Goal: Information Seeking & Learning: Check status

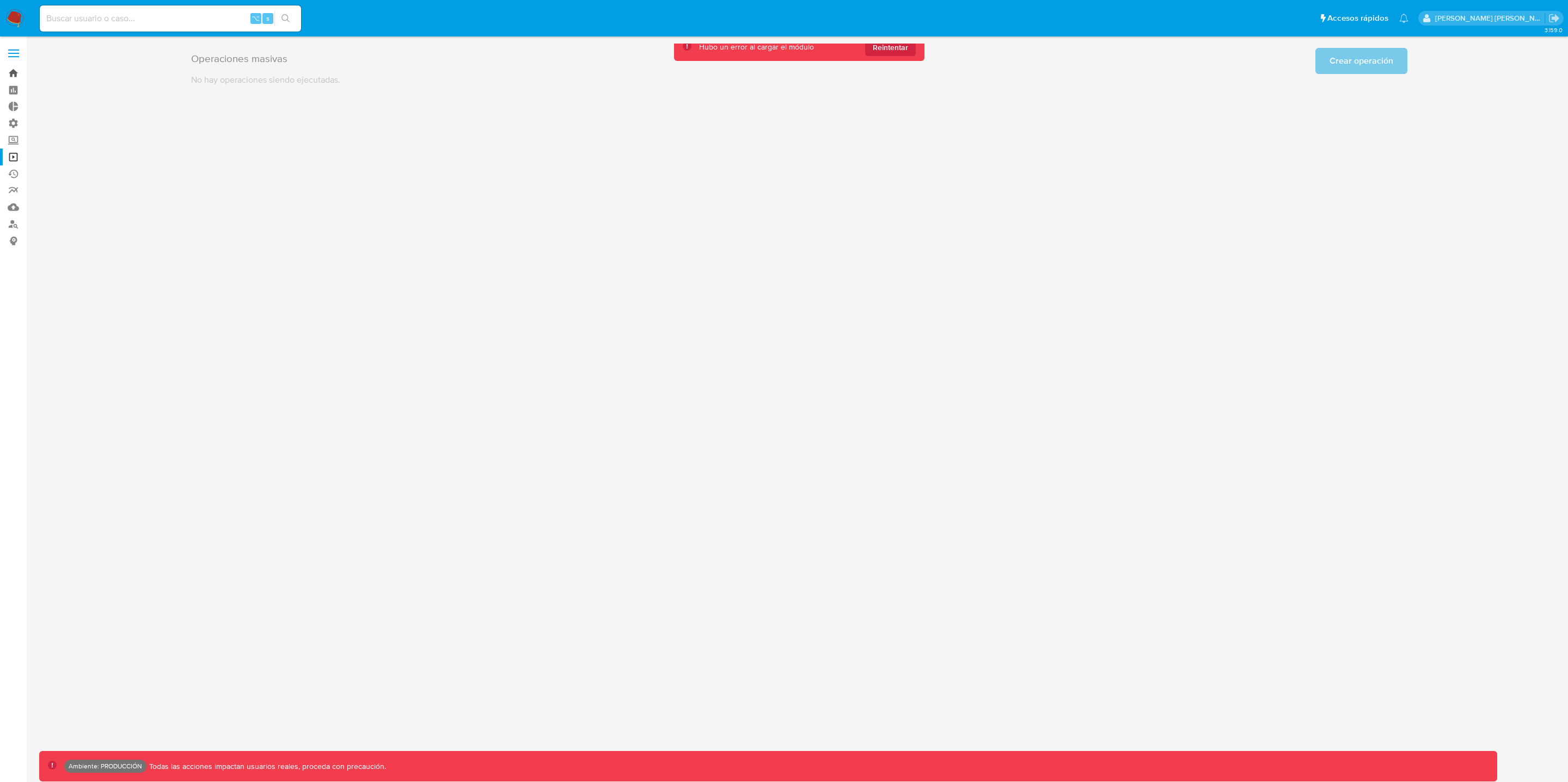
click at [11, 74] on link "Bandeja" at bounding box center [65, 73] width 130 height 17
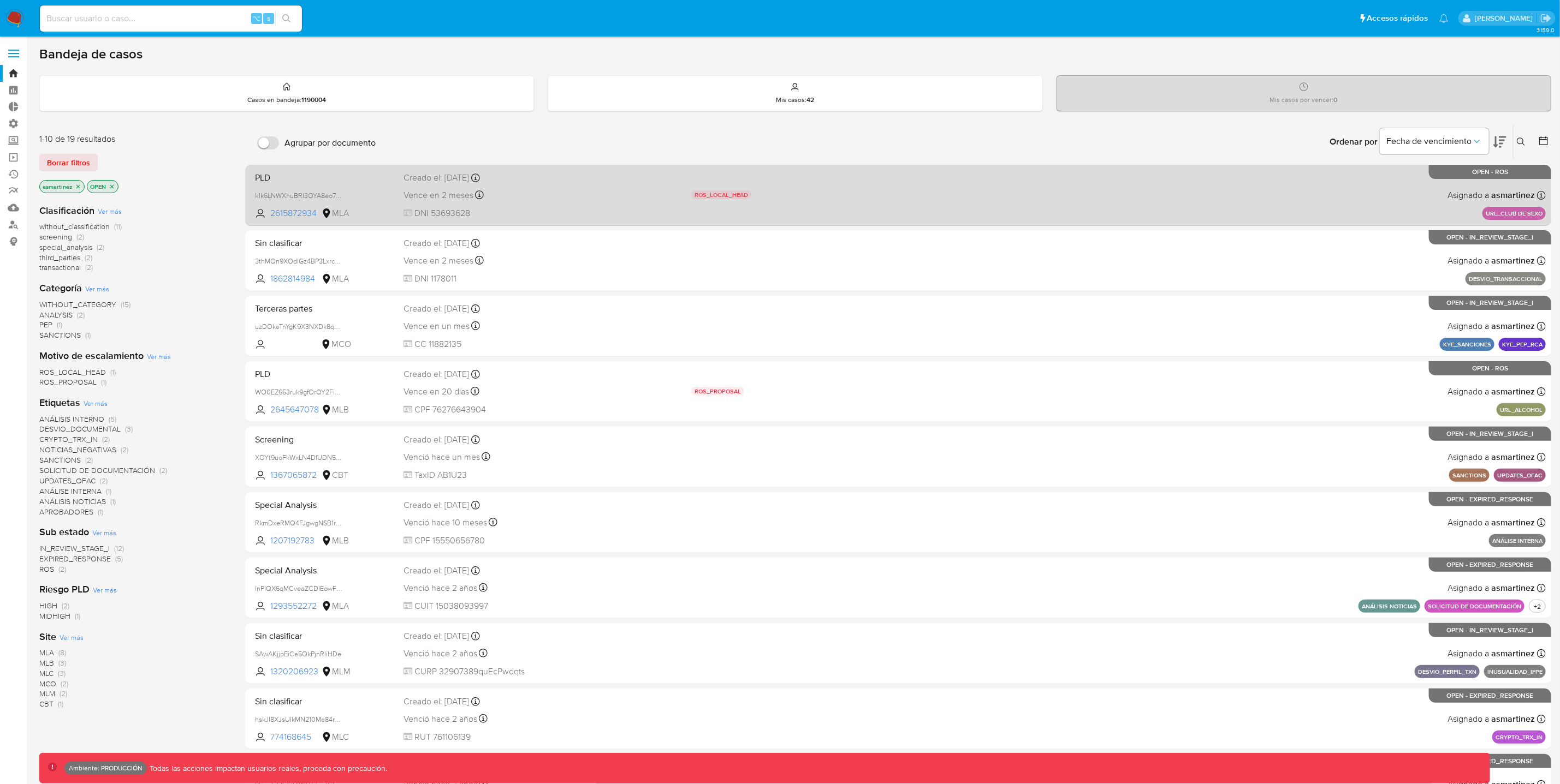
click at [748, 203] on div "PLD k1k6LNWXhuBRI3OYA8eo7mXu 2615872934 MLA ROS_LOCAL_HEAD Motivo de escalamien…" at bounding box center [899, 195] width 1295 height 55
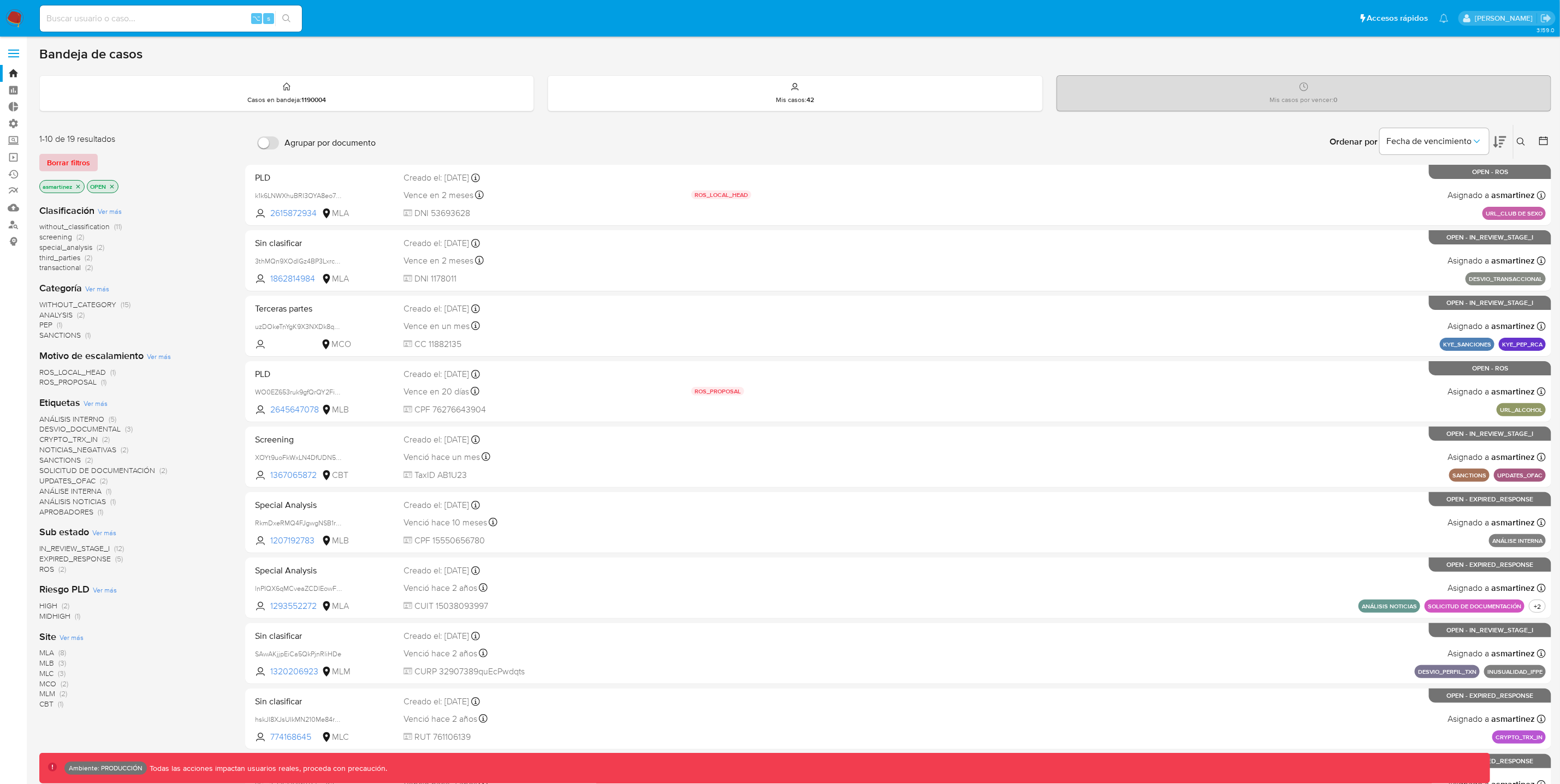
click at [75, 155] on span "Borrar filtros" at bounding box center [68, 162] width 43 height 15
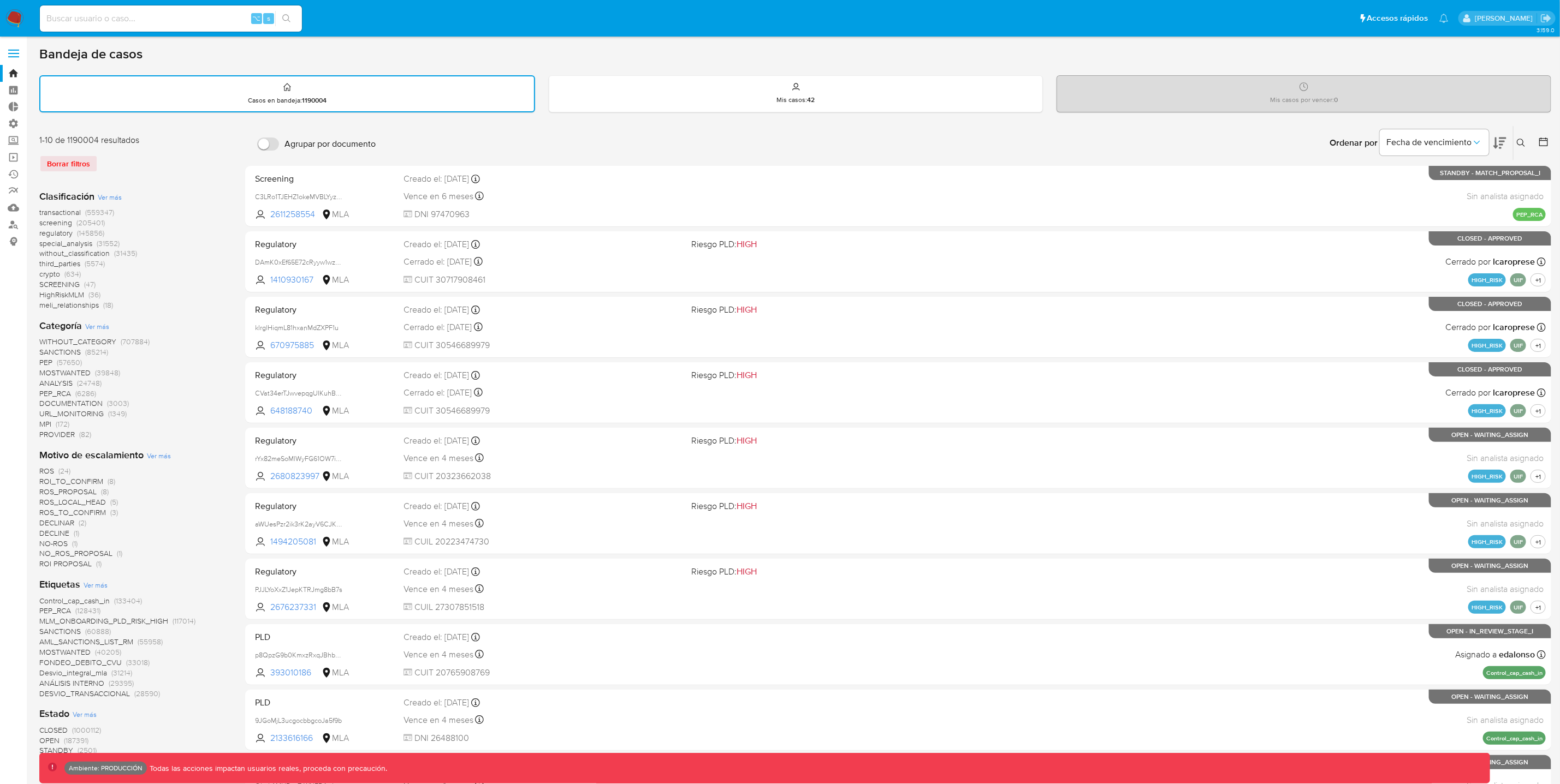
click at [1523, 143] on icon at bounding box center [1521, 142] width 9 height 9
click at [1543, 144] on icon at bounding box center [1543, 142] width 11 height 11
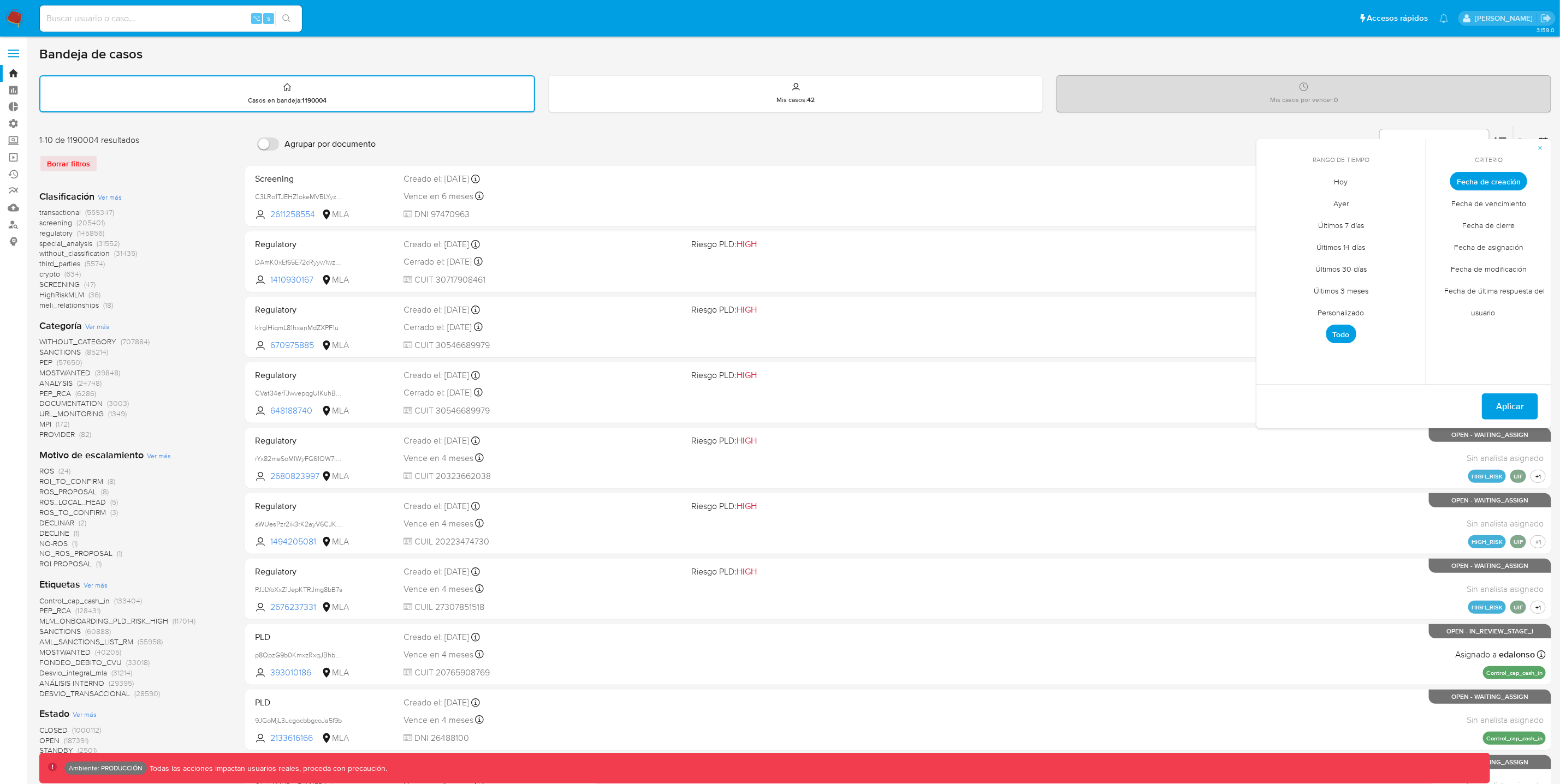
drag, startPoint x: 1086, startPoint y: 132, endPoint x: 1111, endPoint y: 116, distance: 29.7
click at [1086, 131] on div "Ordenar por Fecha de vencimiento No es posible ordenar los resultados mientras …" at bounding box center [966, 143] width 1171 height 34
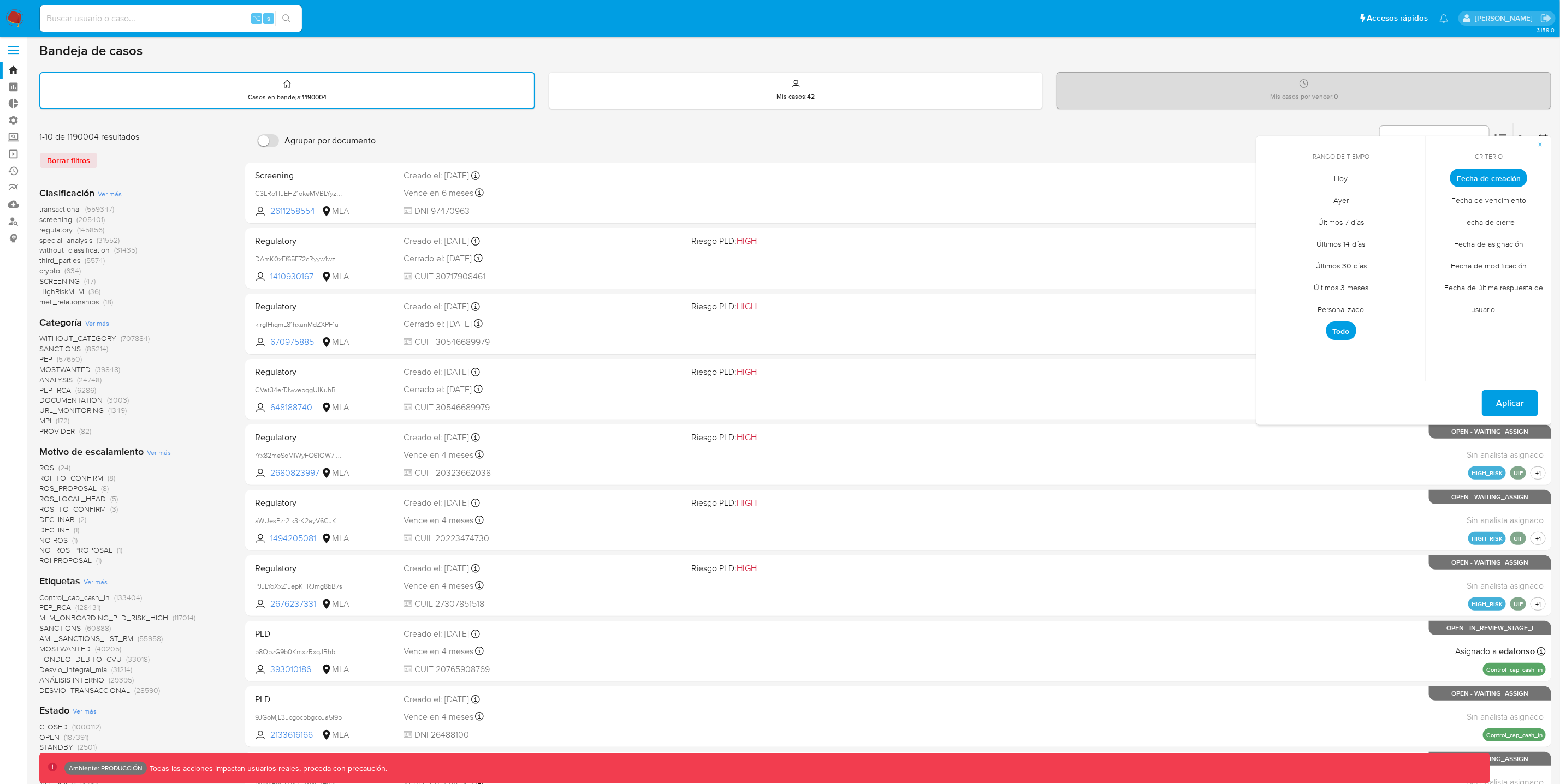
drag, startPoint x: 36, startPoint y: 449, endPoint x: 169, endPoint y: 572, distance: 181.2
click at [169, 572] on main "3.159.0 Ambiente: PRODUCCIÓN Todas las acciones impactan usuarios reales, proce…" at bounding box center [780, 716] width 1560 height 1440
click at [788, 87] on div "Mis casos : 42" at bounding box center [796, 90] width 494 height 35
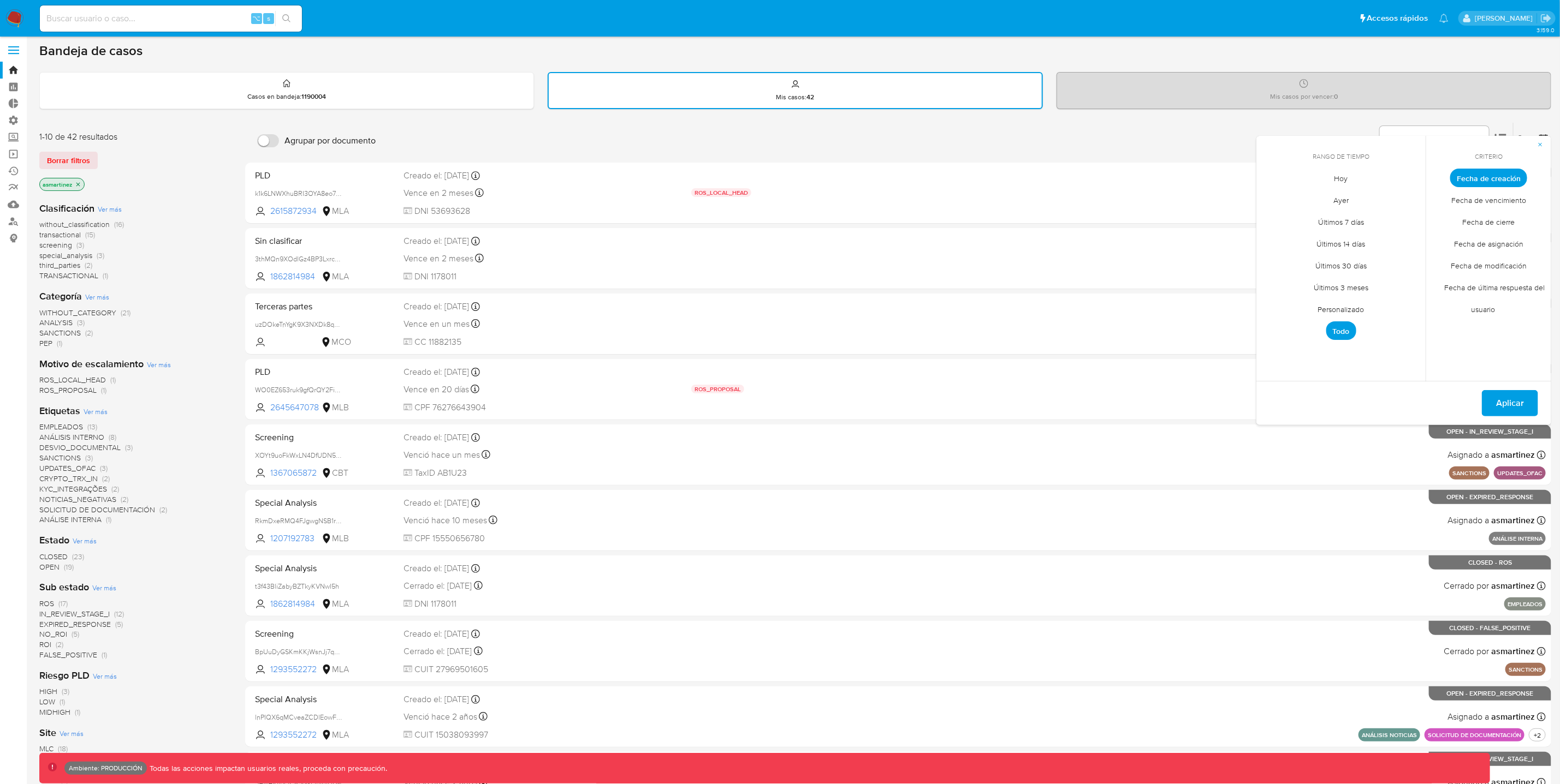
click at [1325, 112] on div "Bandeja de casos Casos en bandeja : 1190004 Mis casos : 42 Mis casos por vencer…" at bounding box center [795, 450] width 1512 height 816
click at [1527, 120] on div "Bandeja de casos Casos en bandeja : 1190004 Mis casos : 42 Mis casos por vencer…" at bounding box center [795, 450] width 1512 height 816
click at [1543, 143] on icon "button" at bounding box center [1540, 145] width 7 height 7
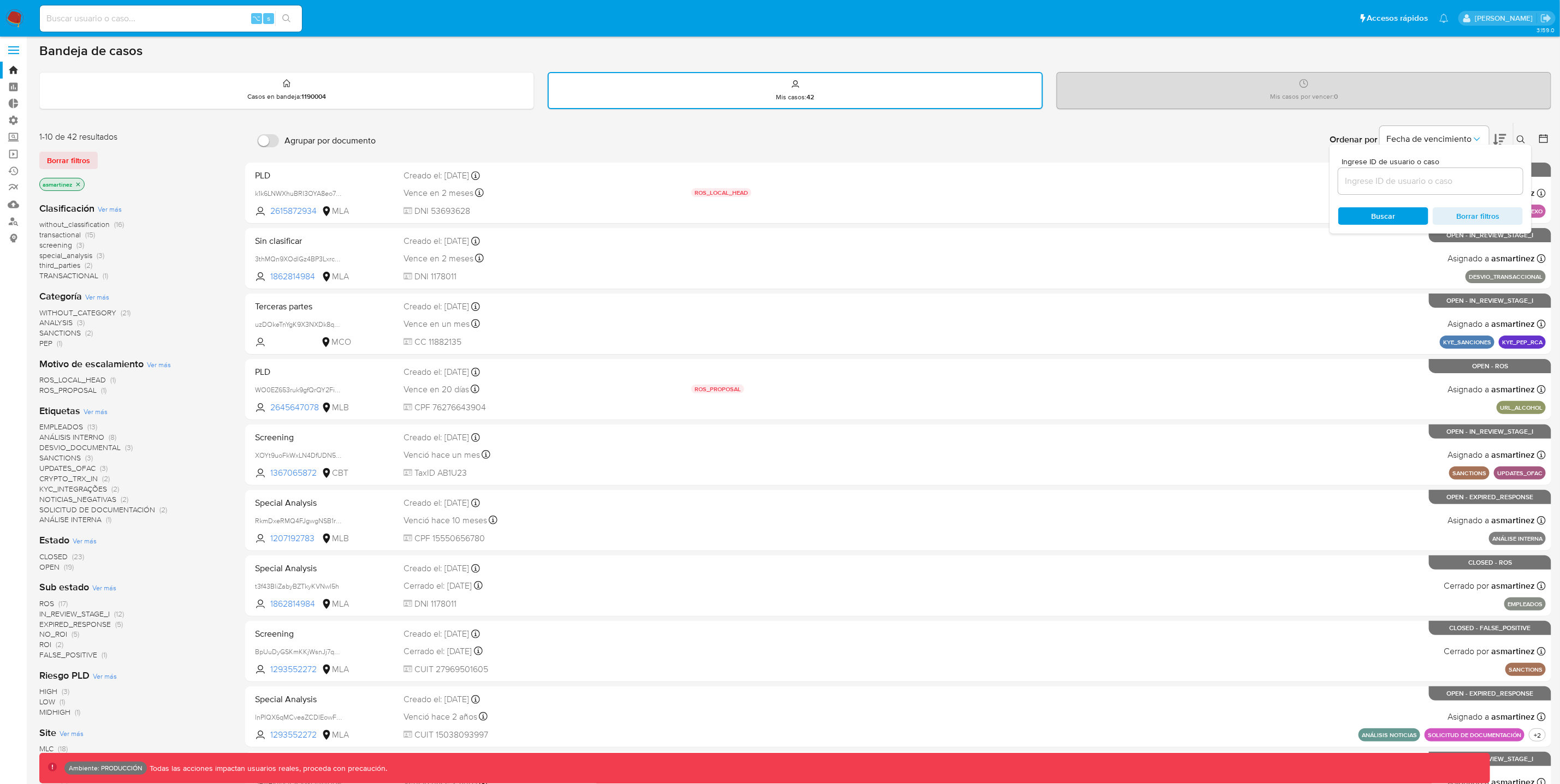
click at [1344, 127] on div "Ordenar por Fecha de vencimiento" at bounding box center [1417, 140] width 192 height 34
click at [1451, 219] on span "Borrar filtros" at bounding box center [1478, 216] width 75 height 15
click at [1470, 134] on span "Fecha de vencimiento" at bounding box center [1429, 138] width 86 height 11
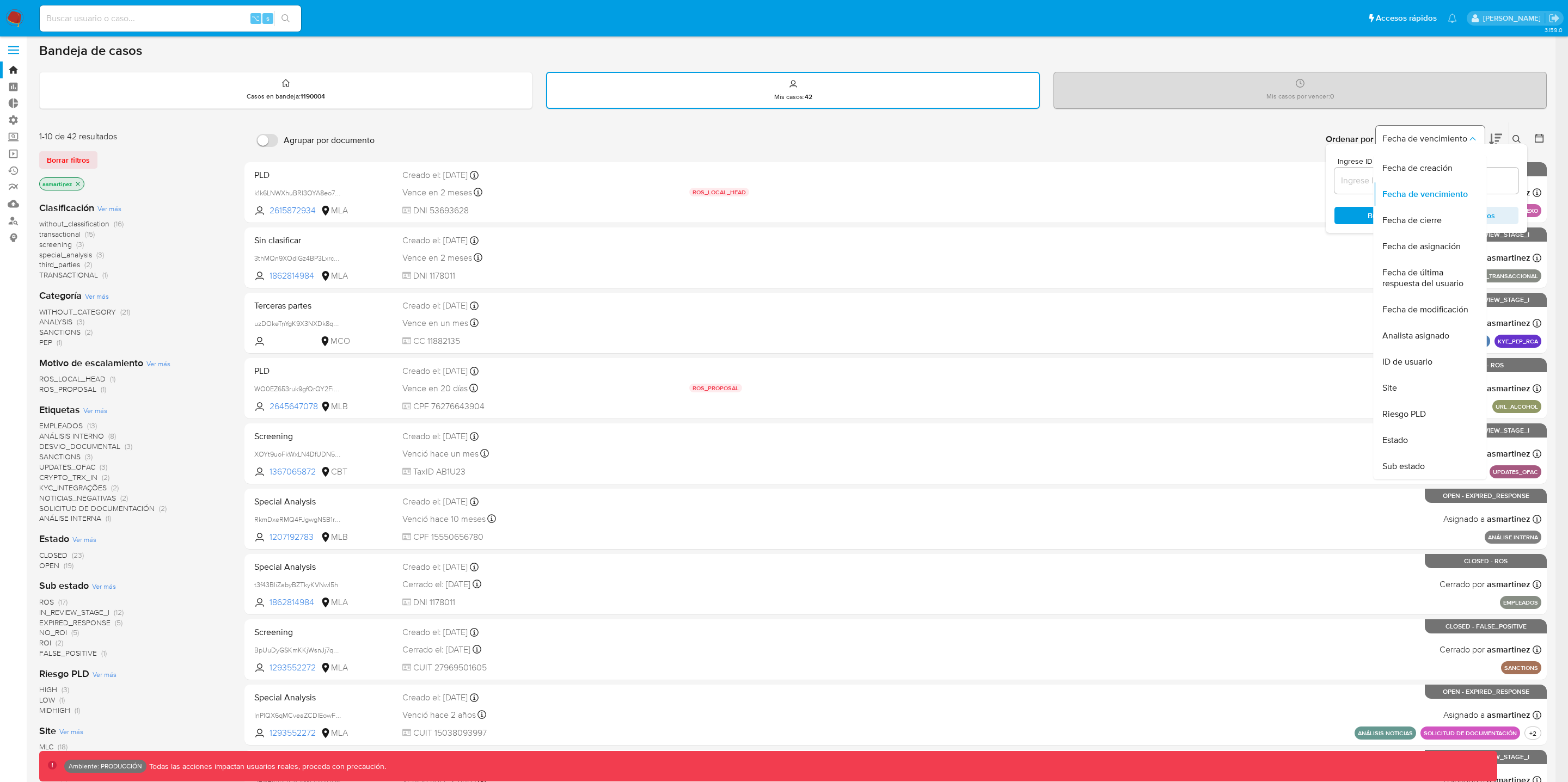
click at [1462, 136] on span "Fecha de vencimiento" at bounding box center [1424, 138] width 85 height 11
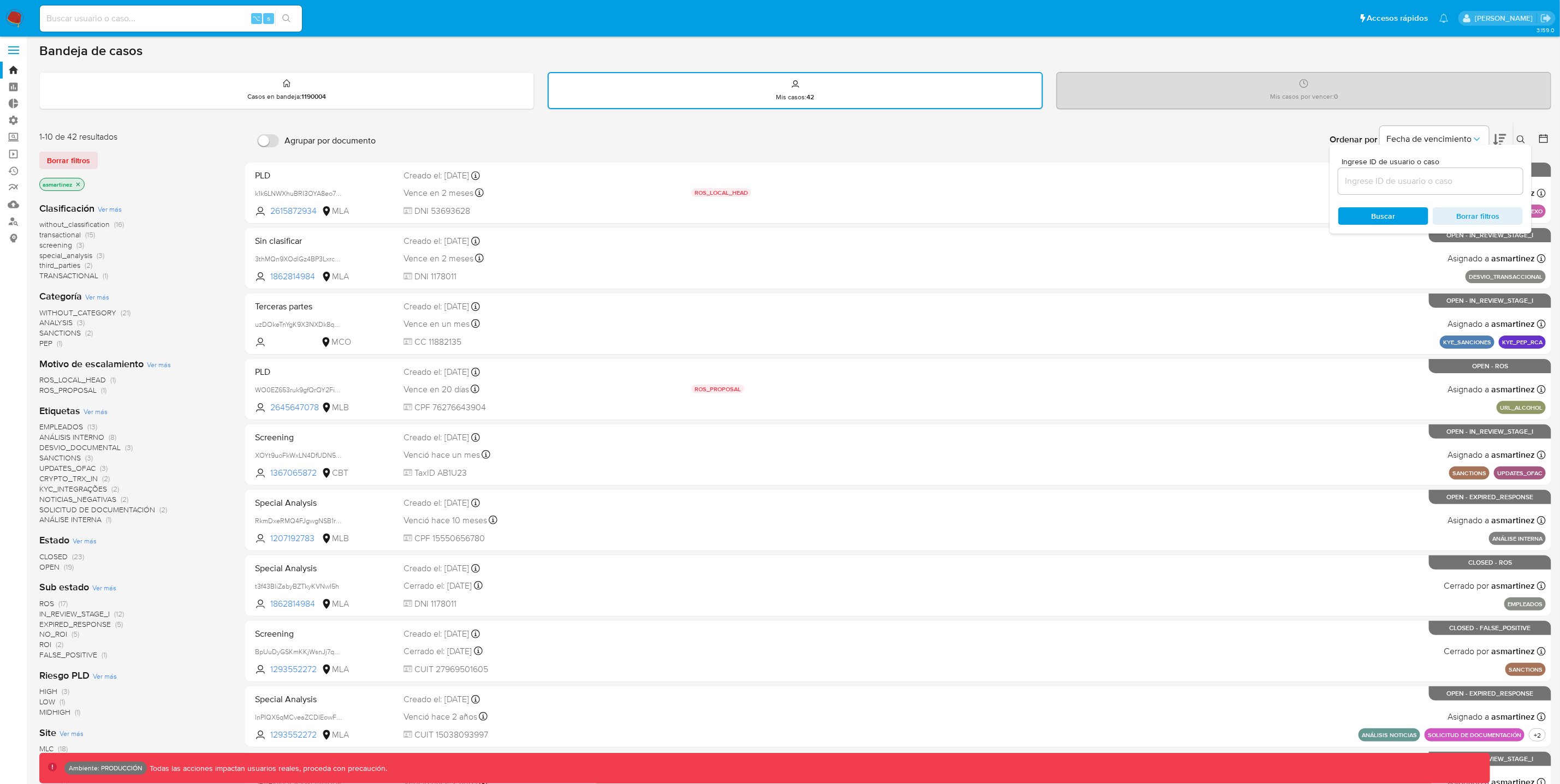
click at [221, 16] on input at bounding box center [171, 18] width 262 height 14
click at [116, 22] on input at bounding box center [171, 18] width 262 height 14
drag, startPoint x: 81, startPoint y: 15, endPoint x: 159, endPoint y: 15, distance: 78.0
click at [159, 15] on input at bounding box center [171, 18] width 262 height 14
paste input "1478652670"
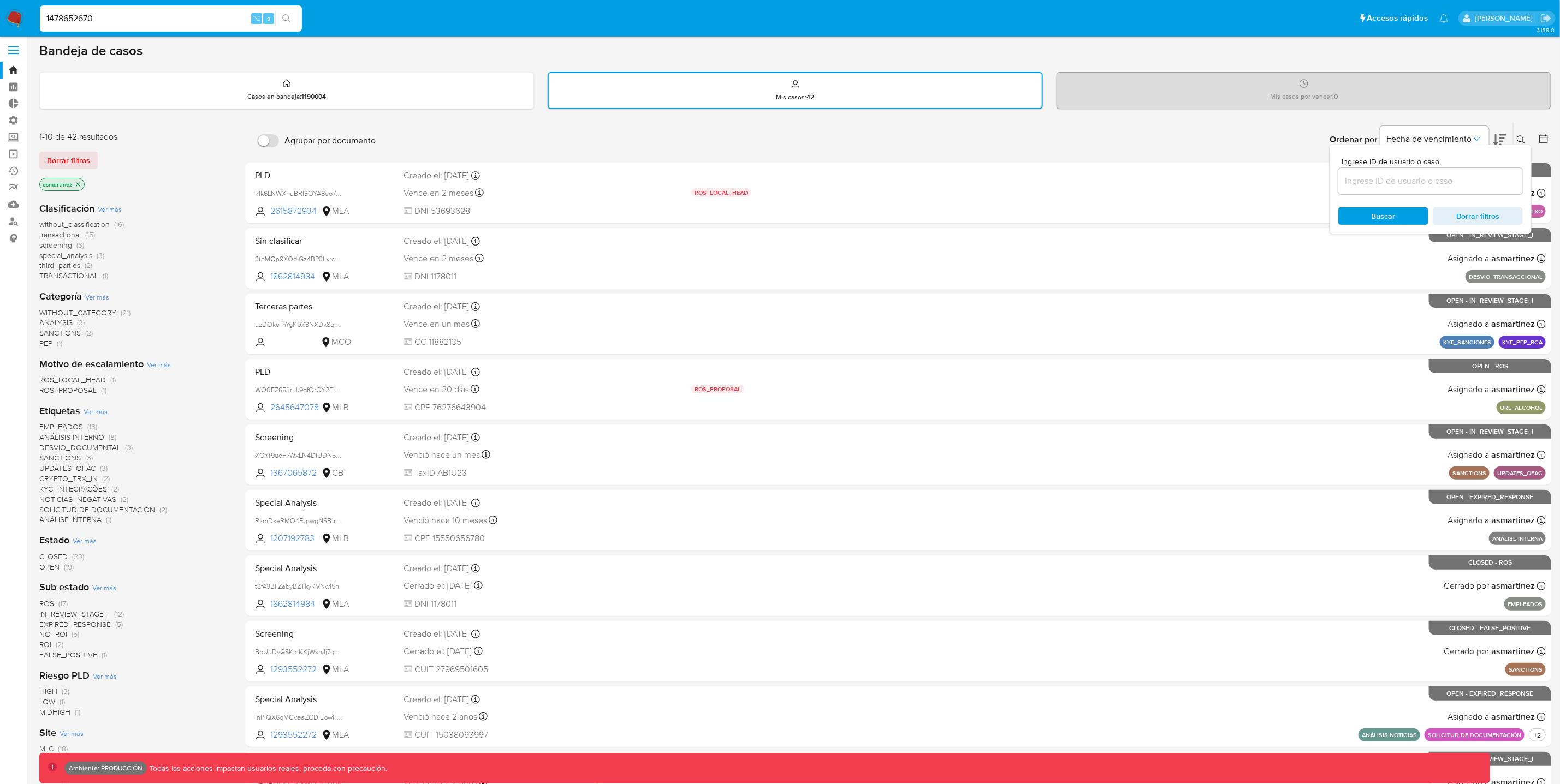
type input "1478652670"
click at [285, 18] on icon "search-icon" at bounding box center [287, 18] width 9 height 9
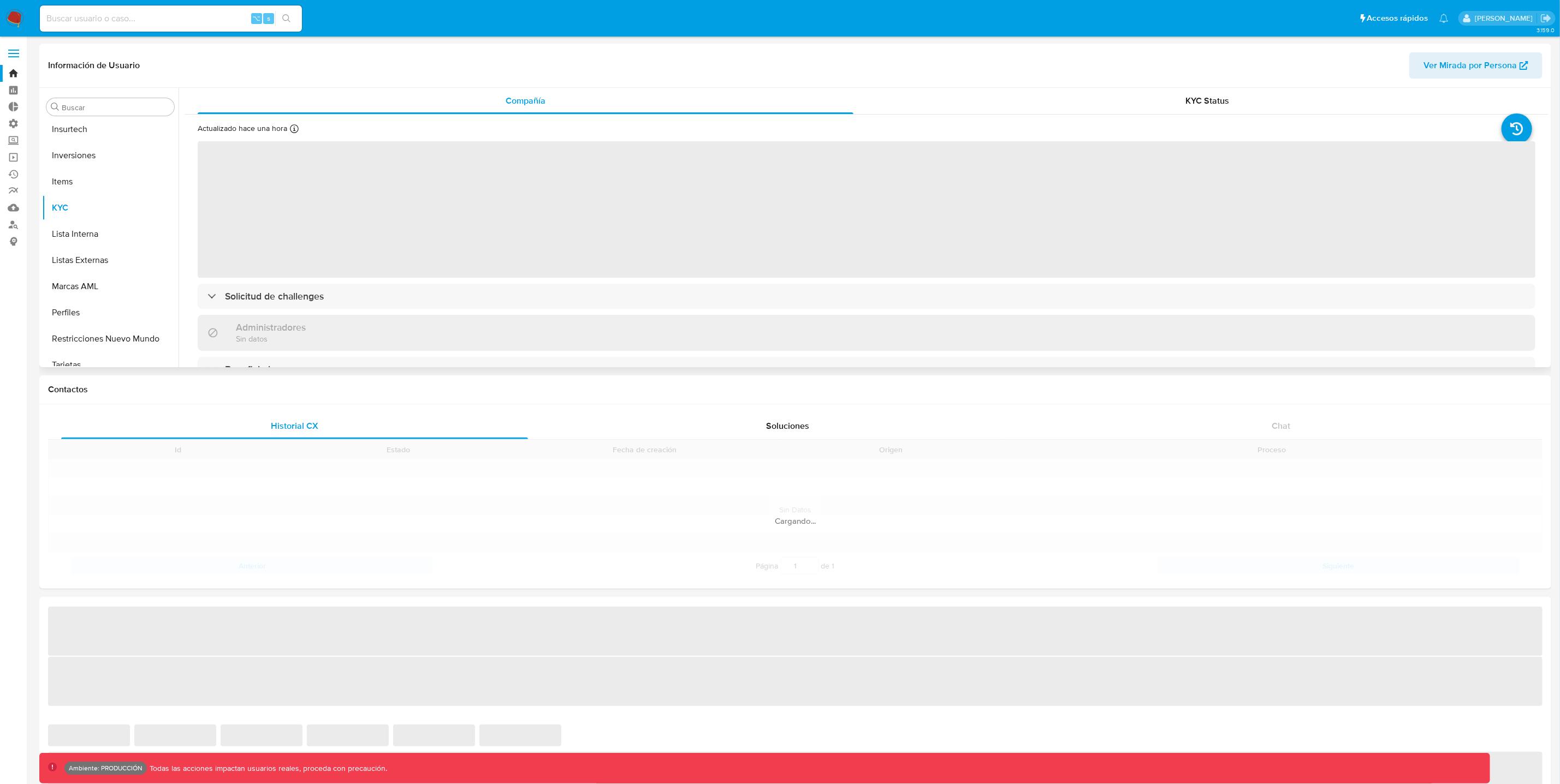
scroll to position [513, 0]
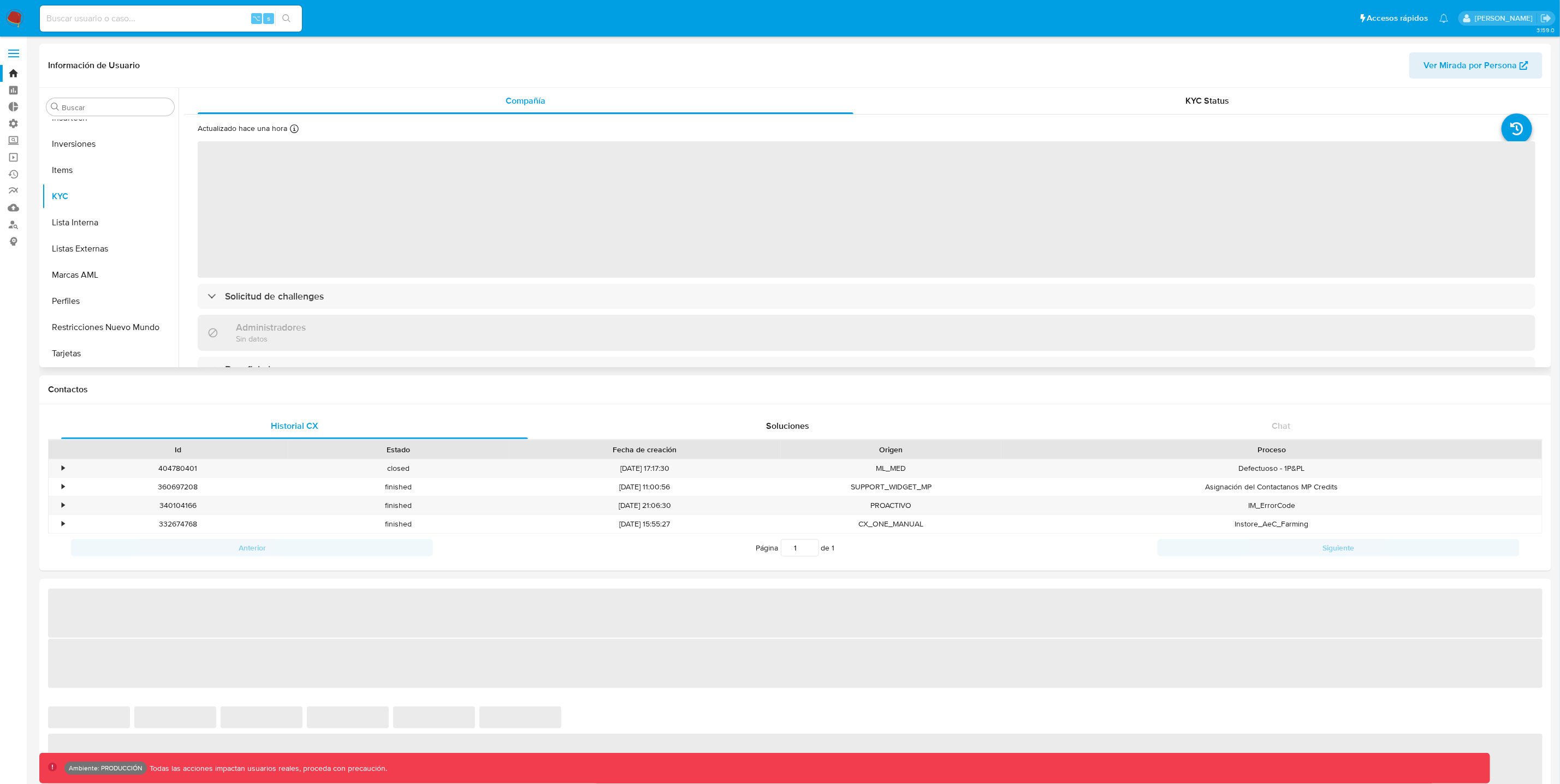
select select "10"
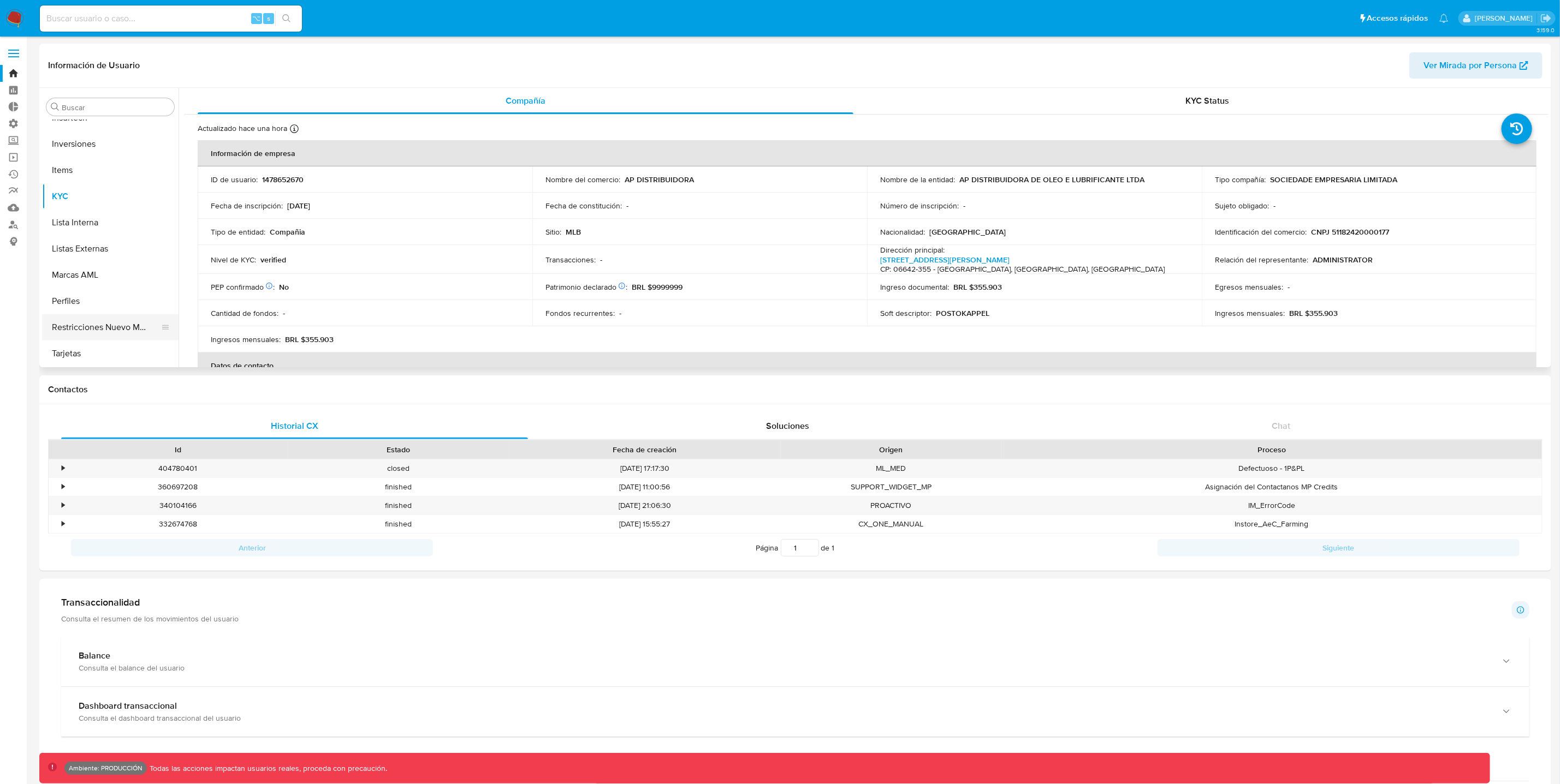
click at [133, 322] on button "Restricciones Nuevo Mundo" at bounding box center [106, 327] width 128 height 26
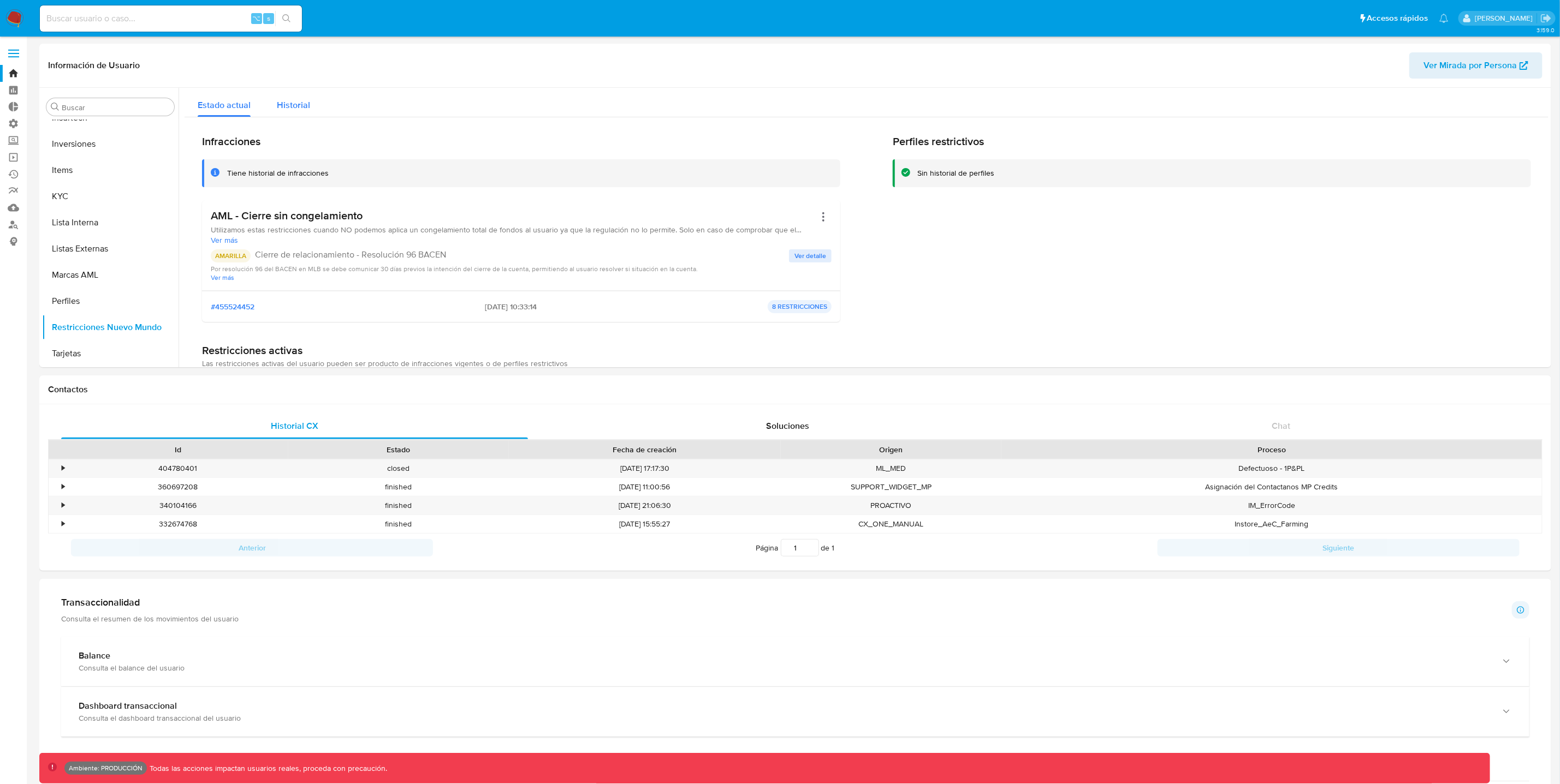
click at [291, 102] on span "Historial" at bounding box center [293, 104] width 33 height 12
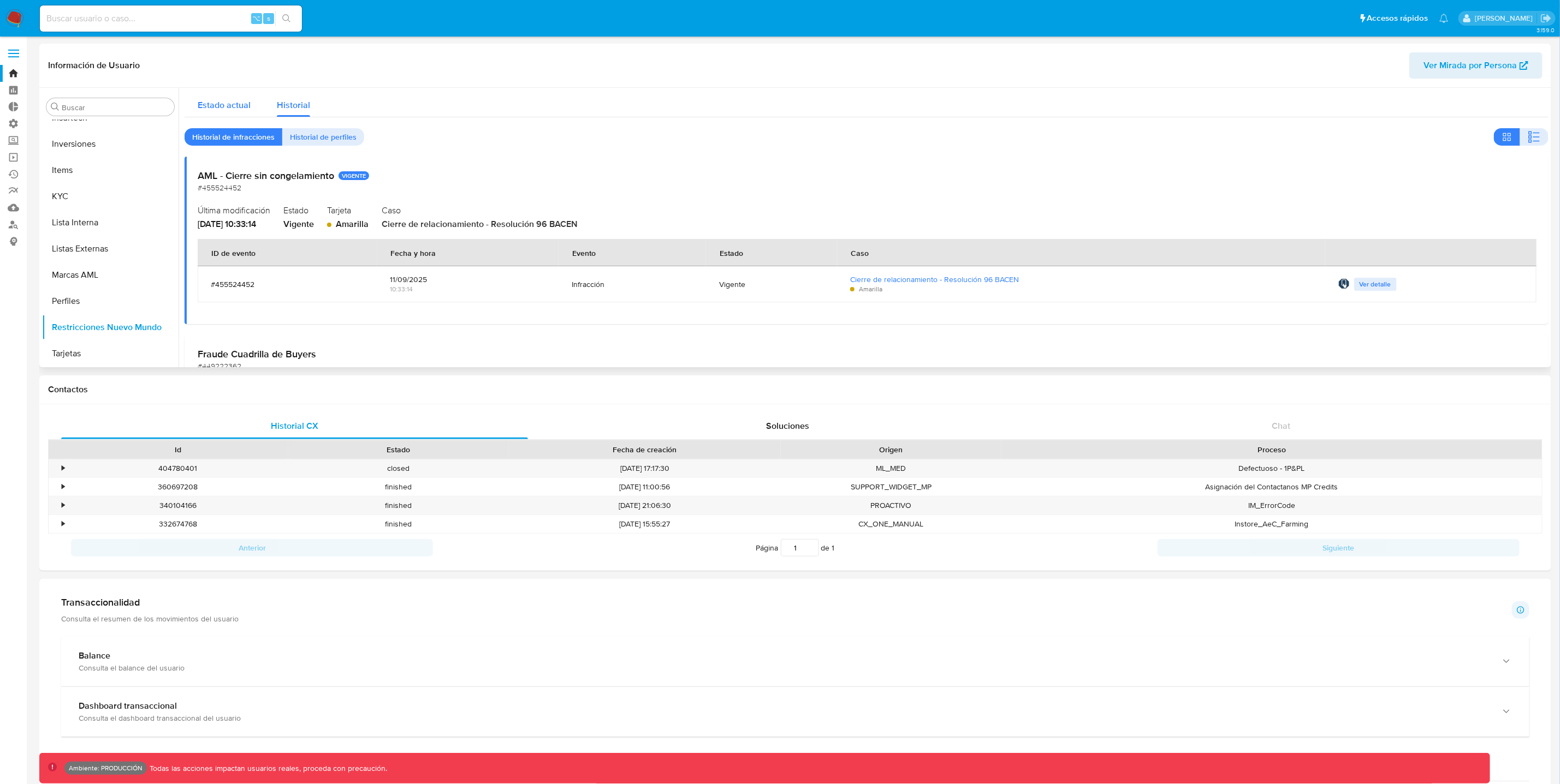
click at [239, 105] on span "Estado actual" at bounding box center [224, 104] width 53 height 12
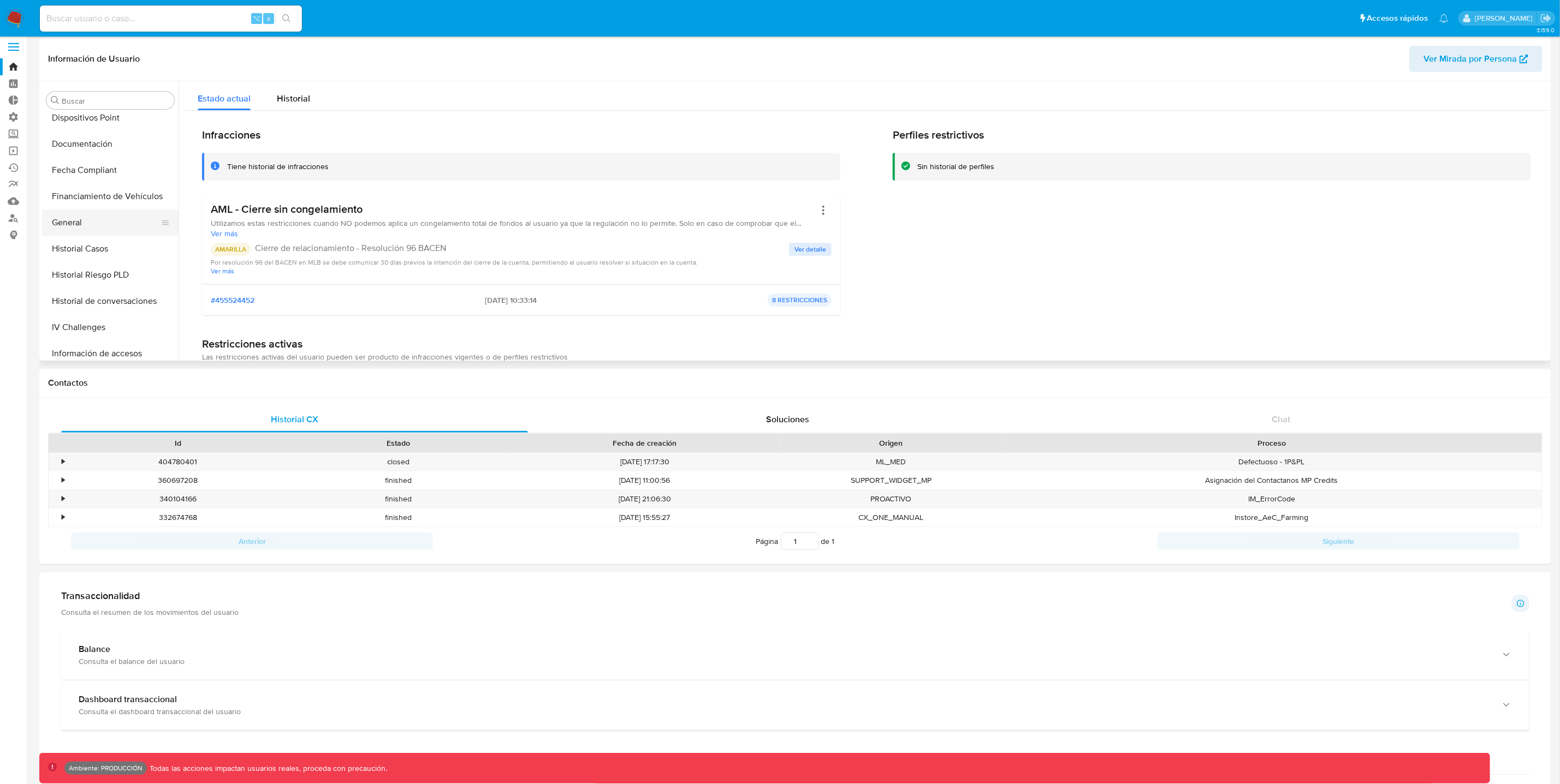
scroll to position [238, 0]
click at [113, 259] on button "Historial Casos" at bounding box center [106, 256] width 128 height 26
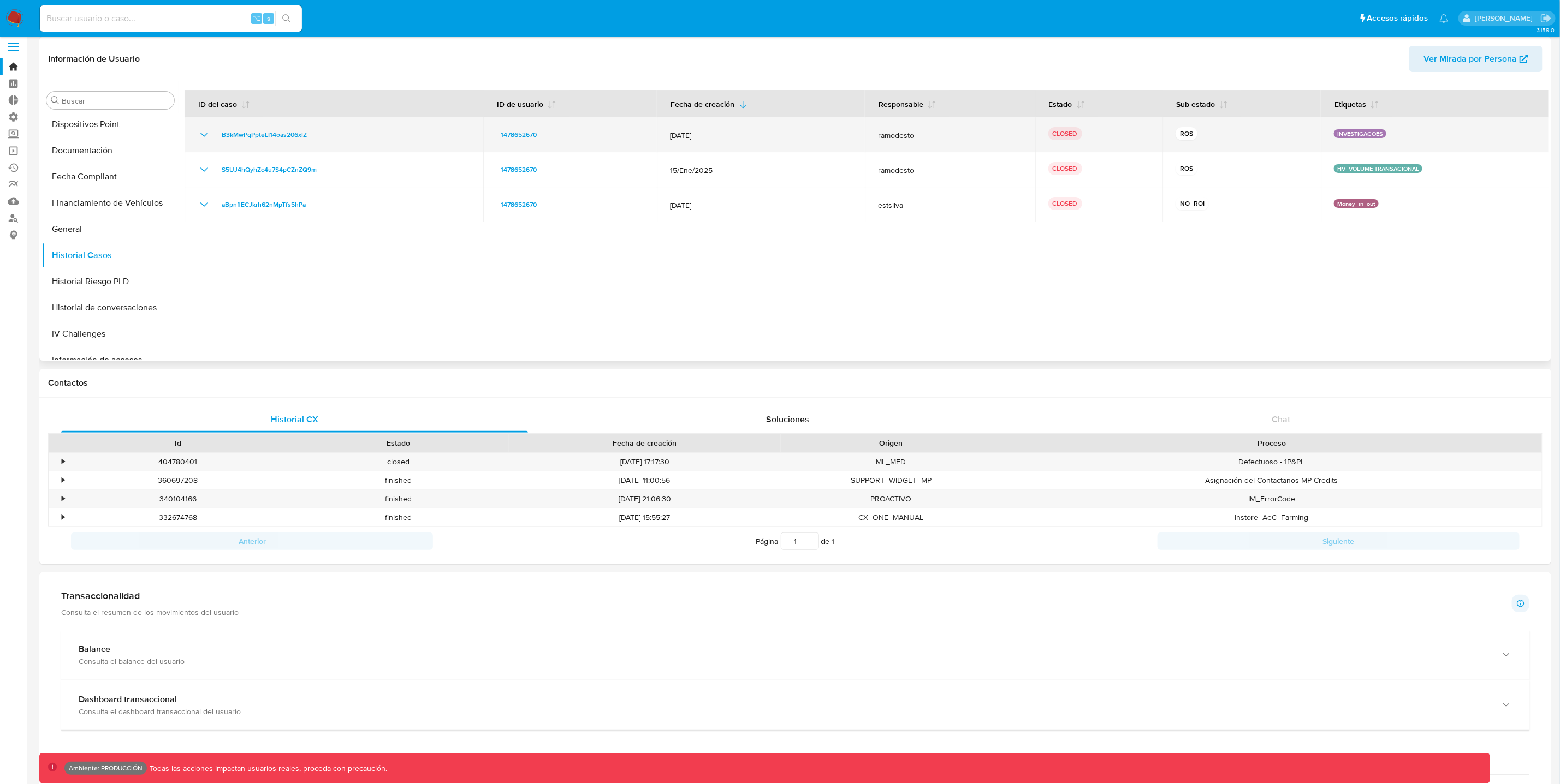
click at [206, 134] on icon "Mostrar/Ocultar" at bounding box center [204, 135] width 13 height 13
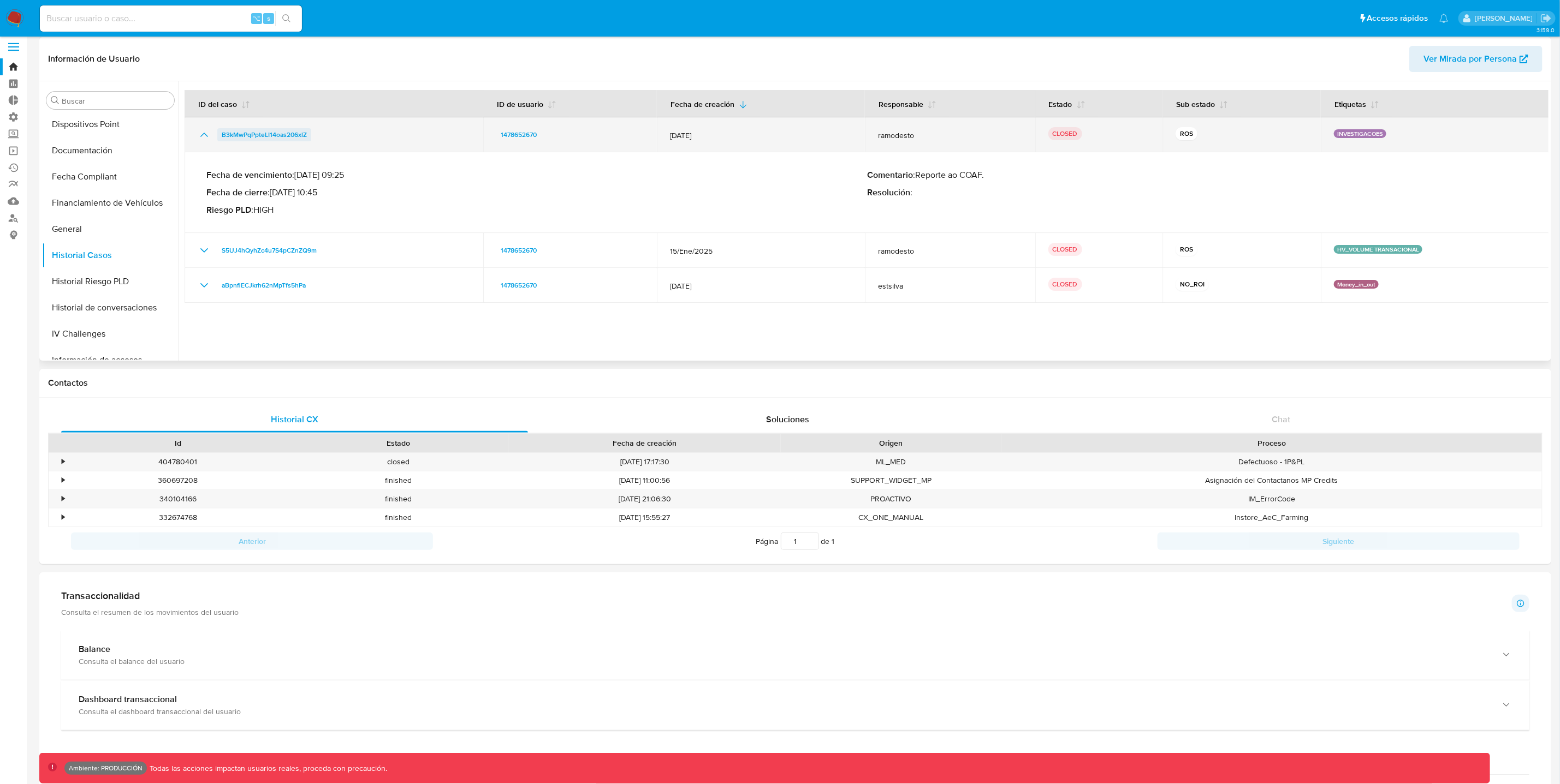
click at [258, 130] on span "B3kMwPqPpteLI14oas206xlZ" at bounding box center [264, 135] width 86 height 13
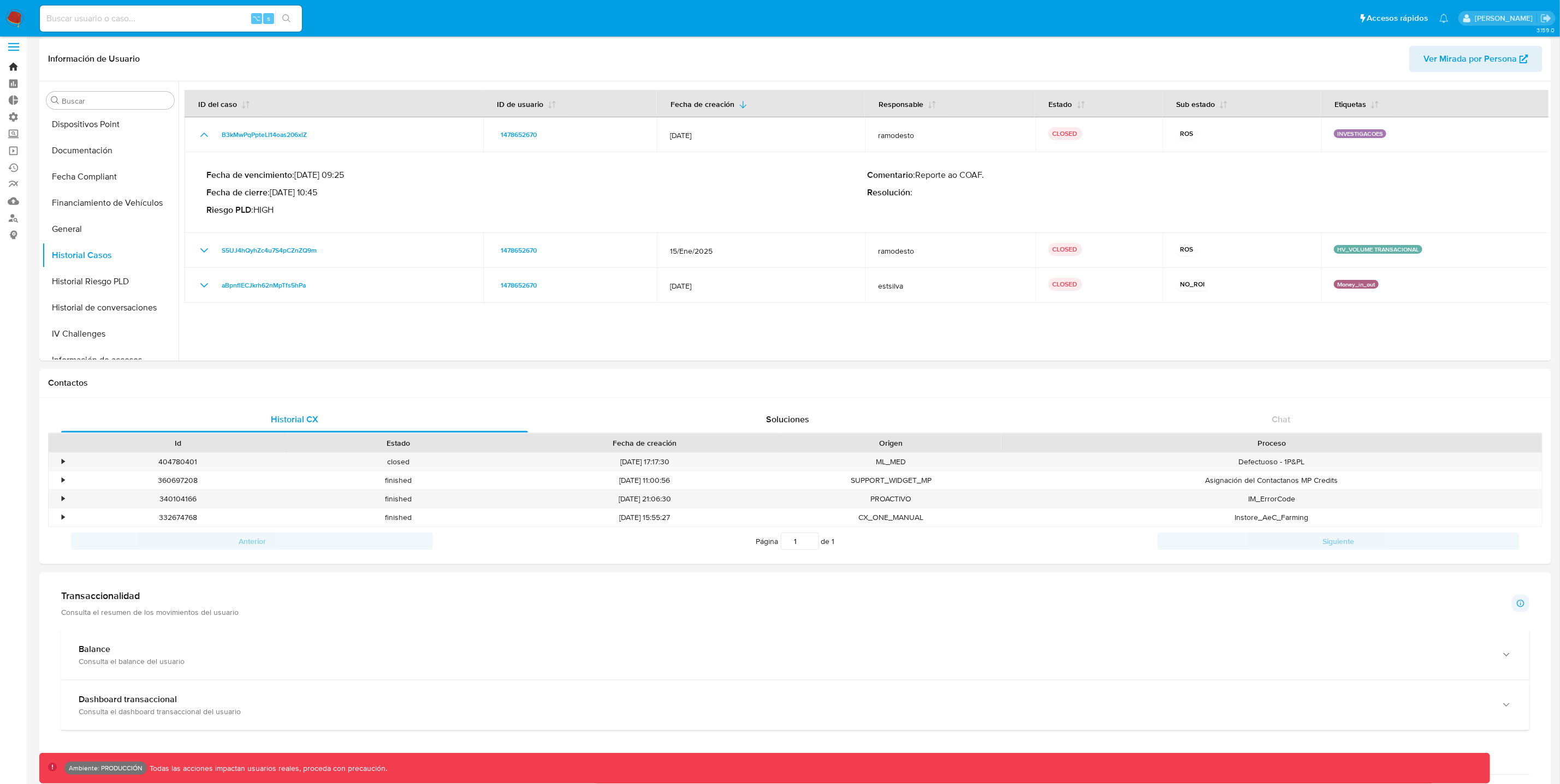
click at [17, 67] on link "Bandeja" at bounding box center [65, 67] width 130 height 17
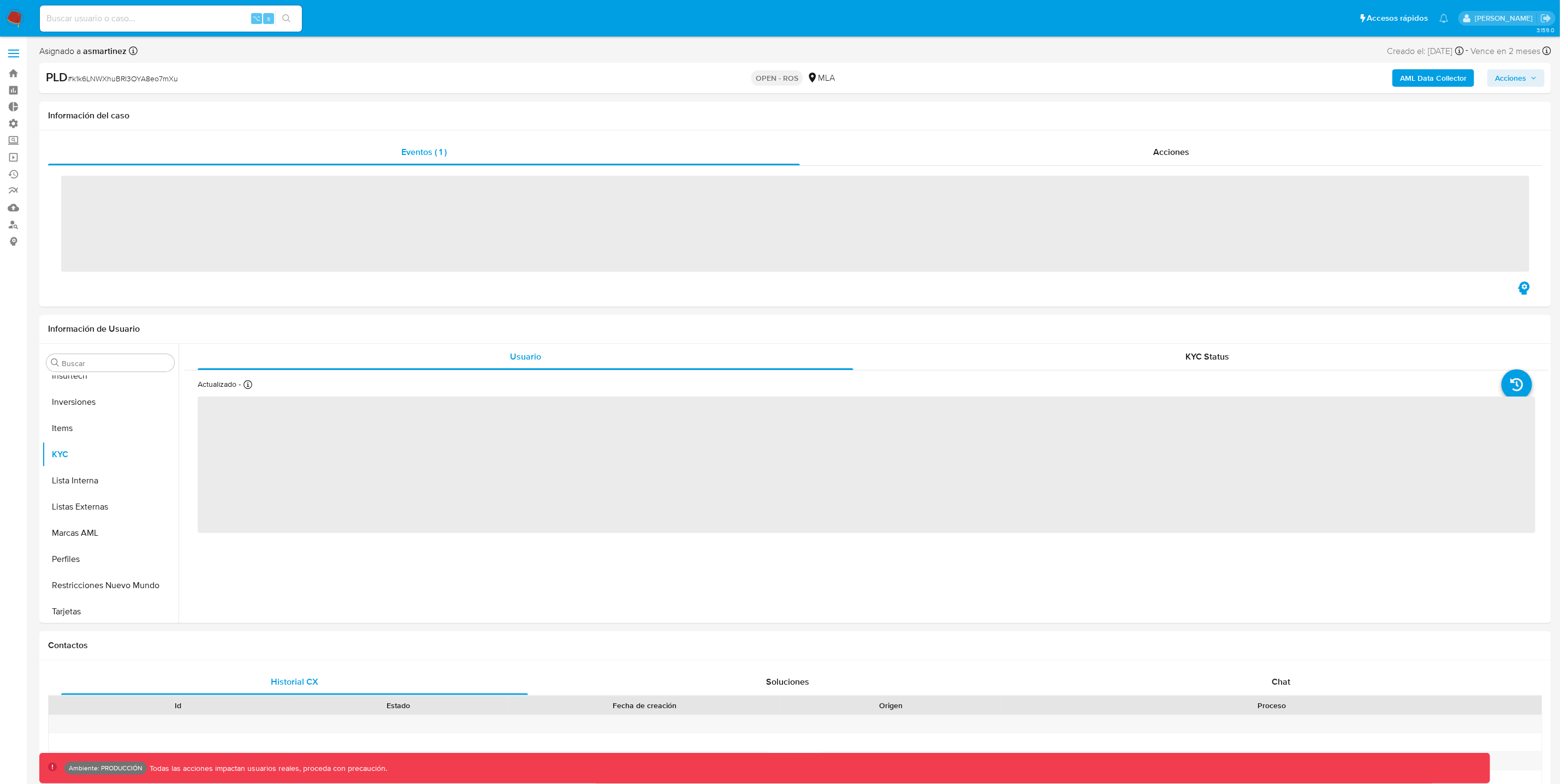
scroll to position [513, 0]
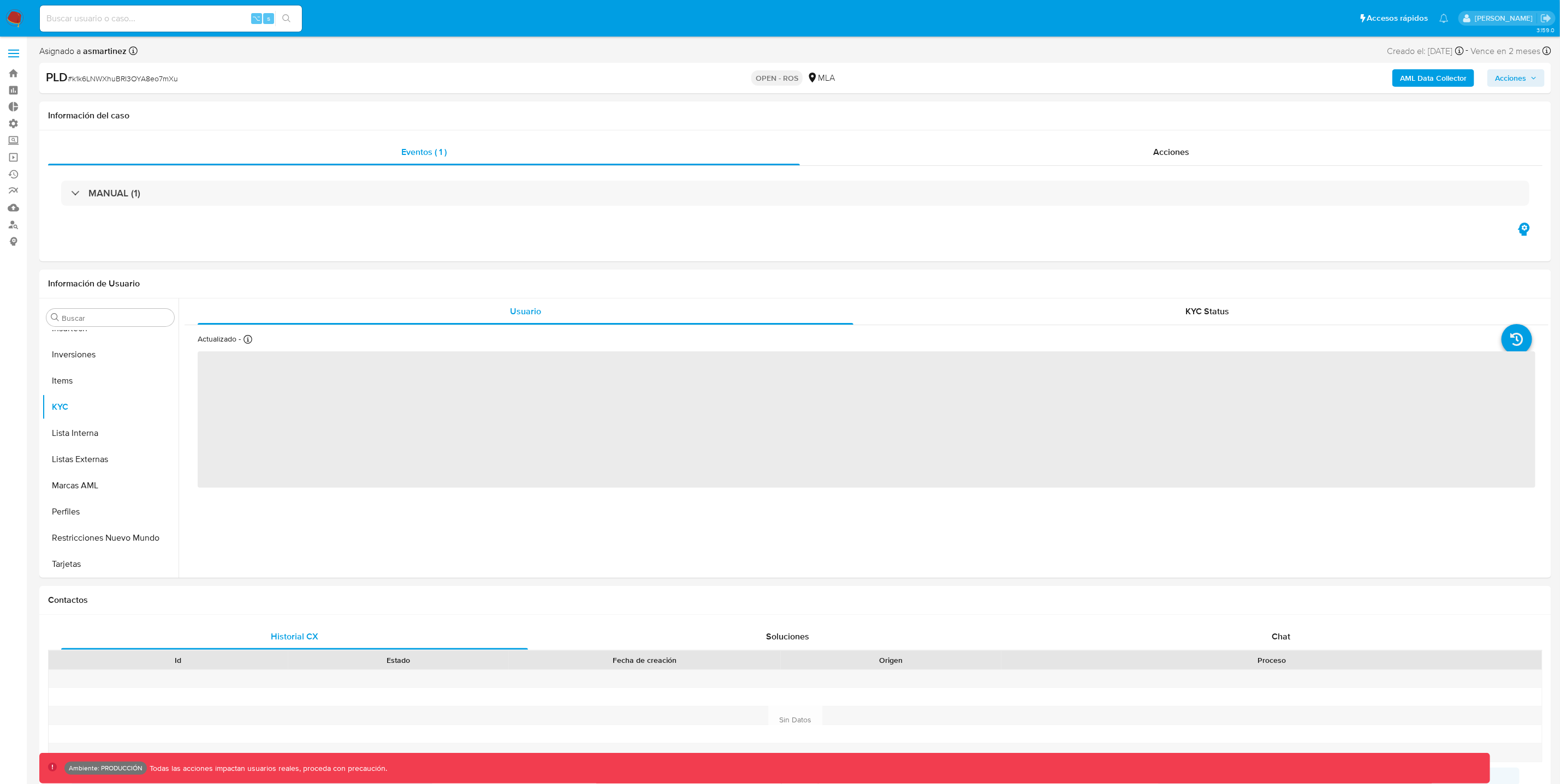
select select "10"
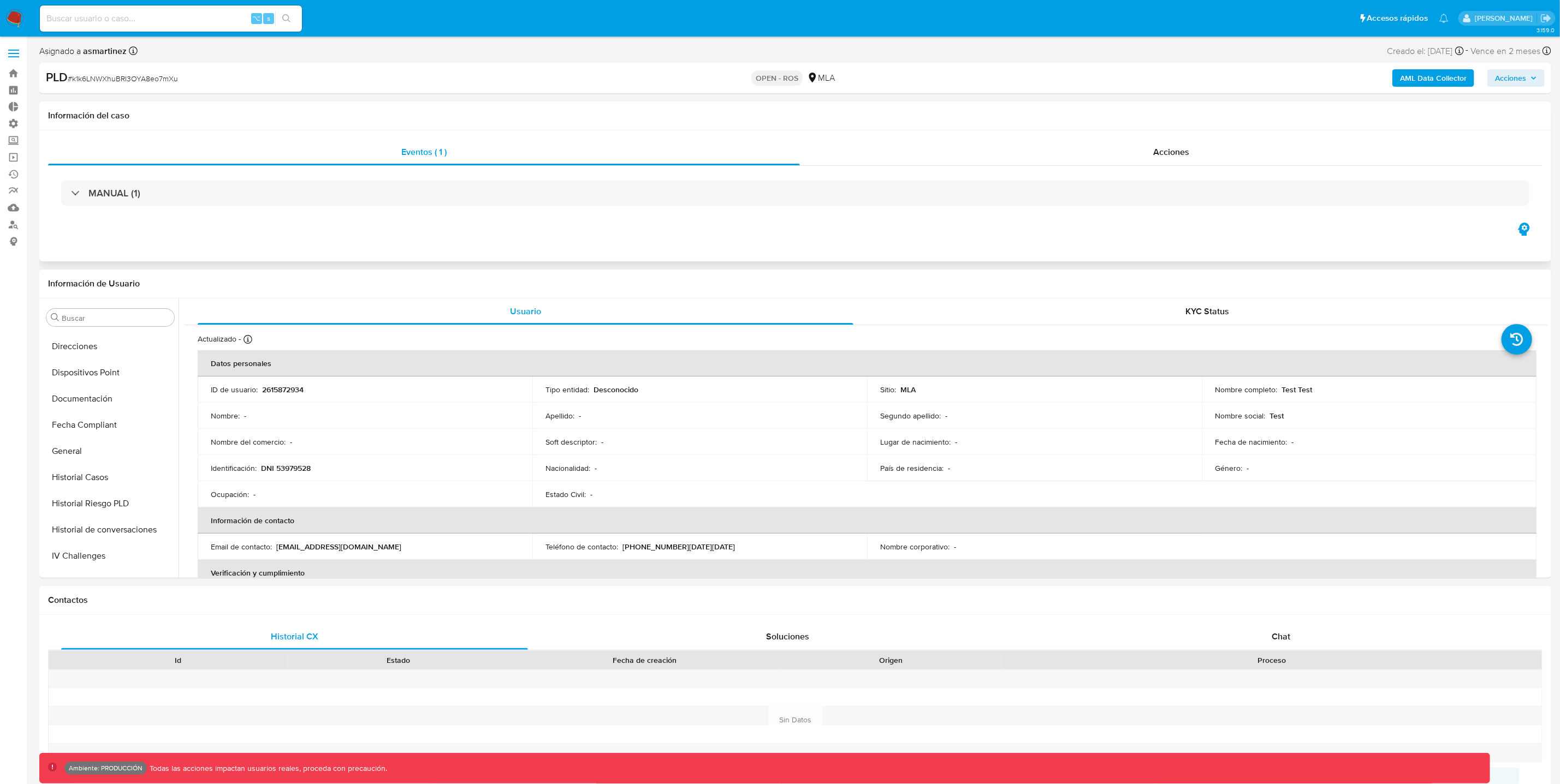
scroll to position [0, 0]
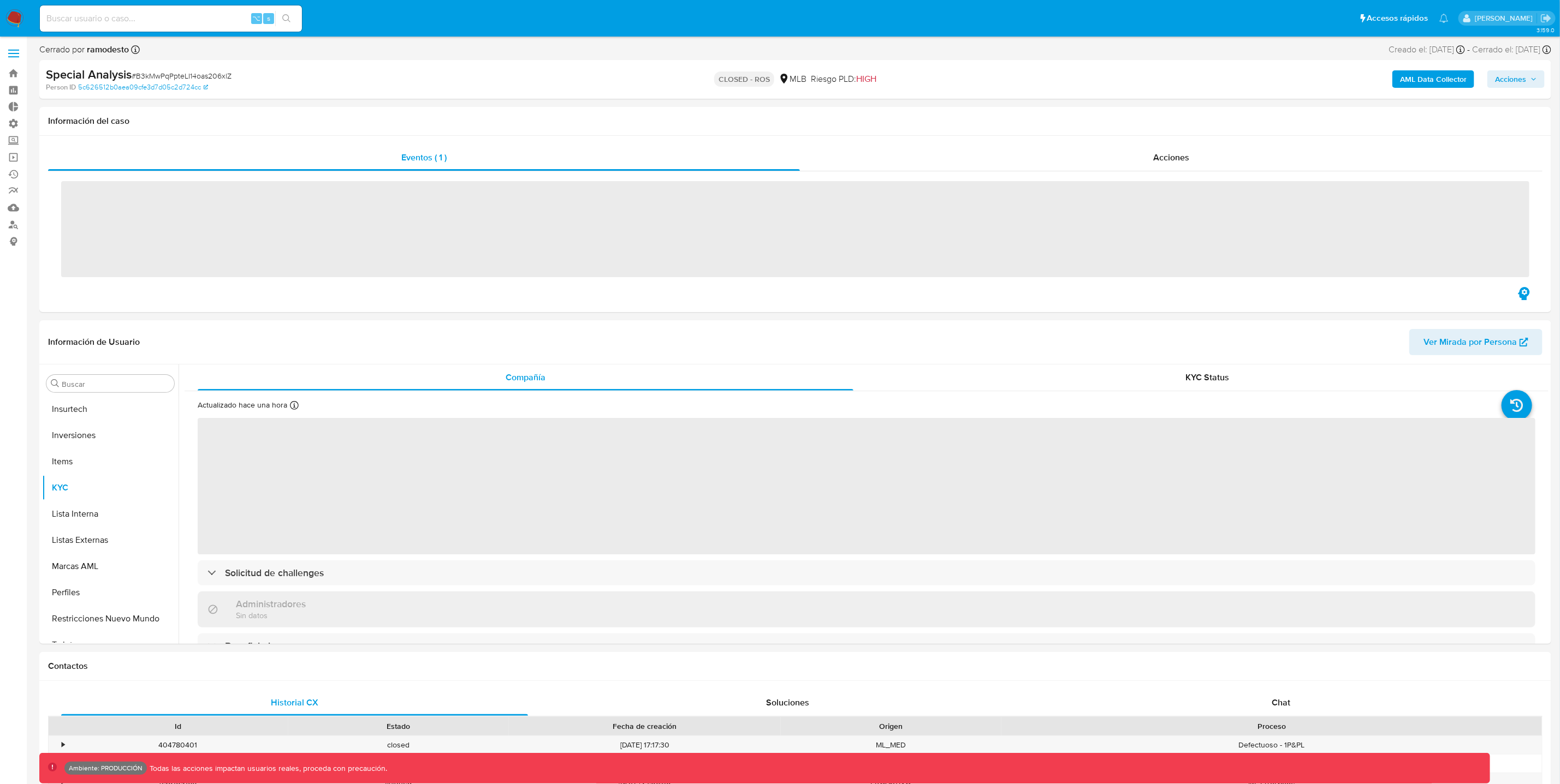
scroll to position [513, 0]
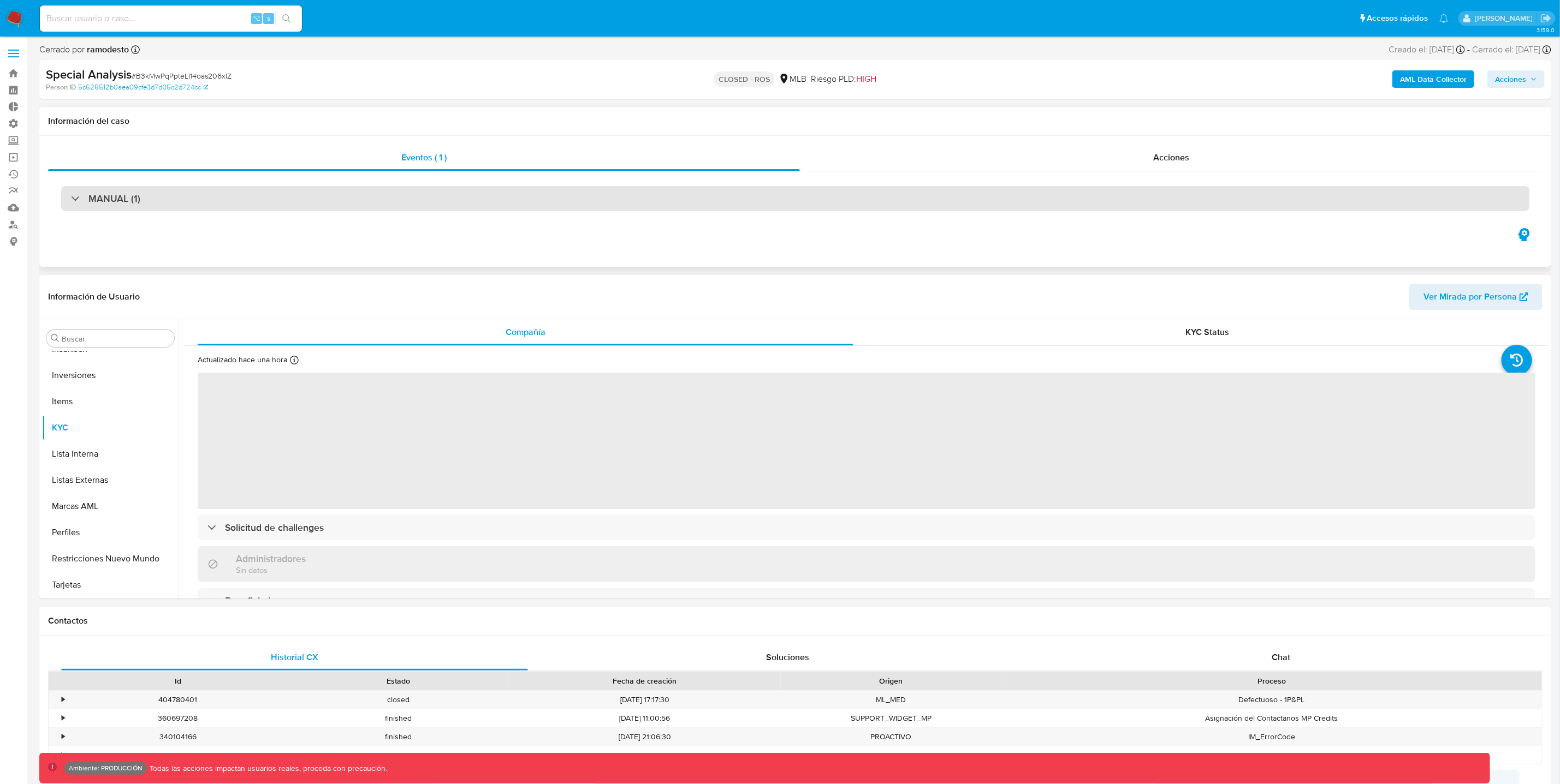
select select "10"
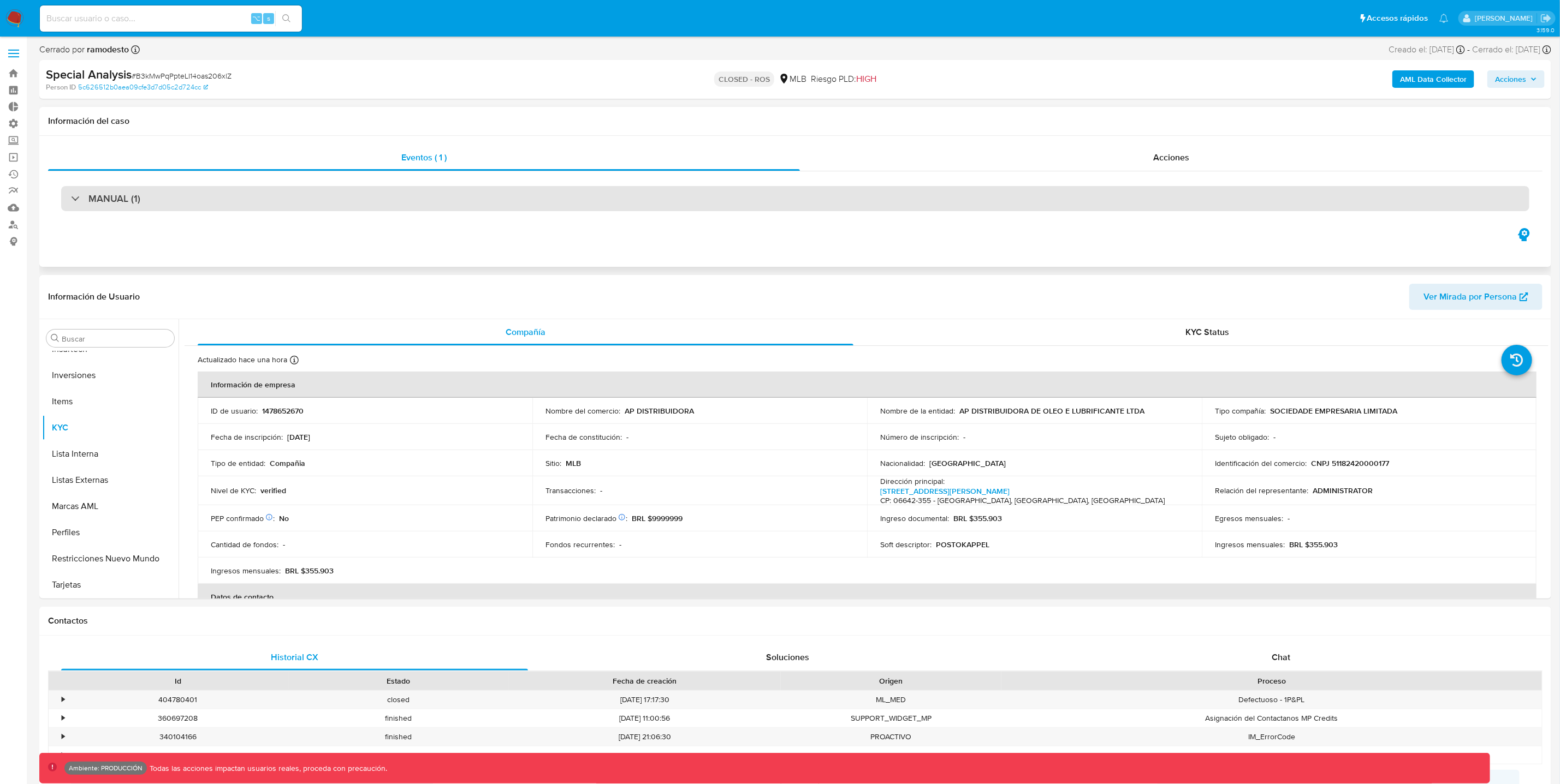
click at [78, 199] on div "MANUAL (1)" at bounding box center [105, 199] width 69 height 12
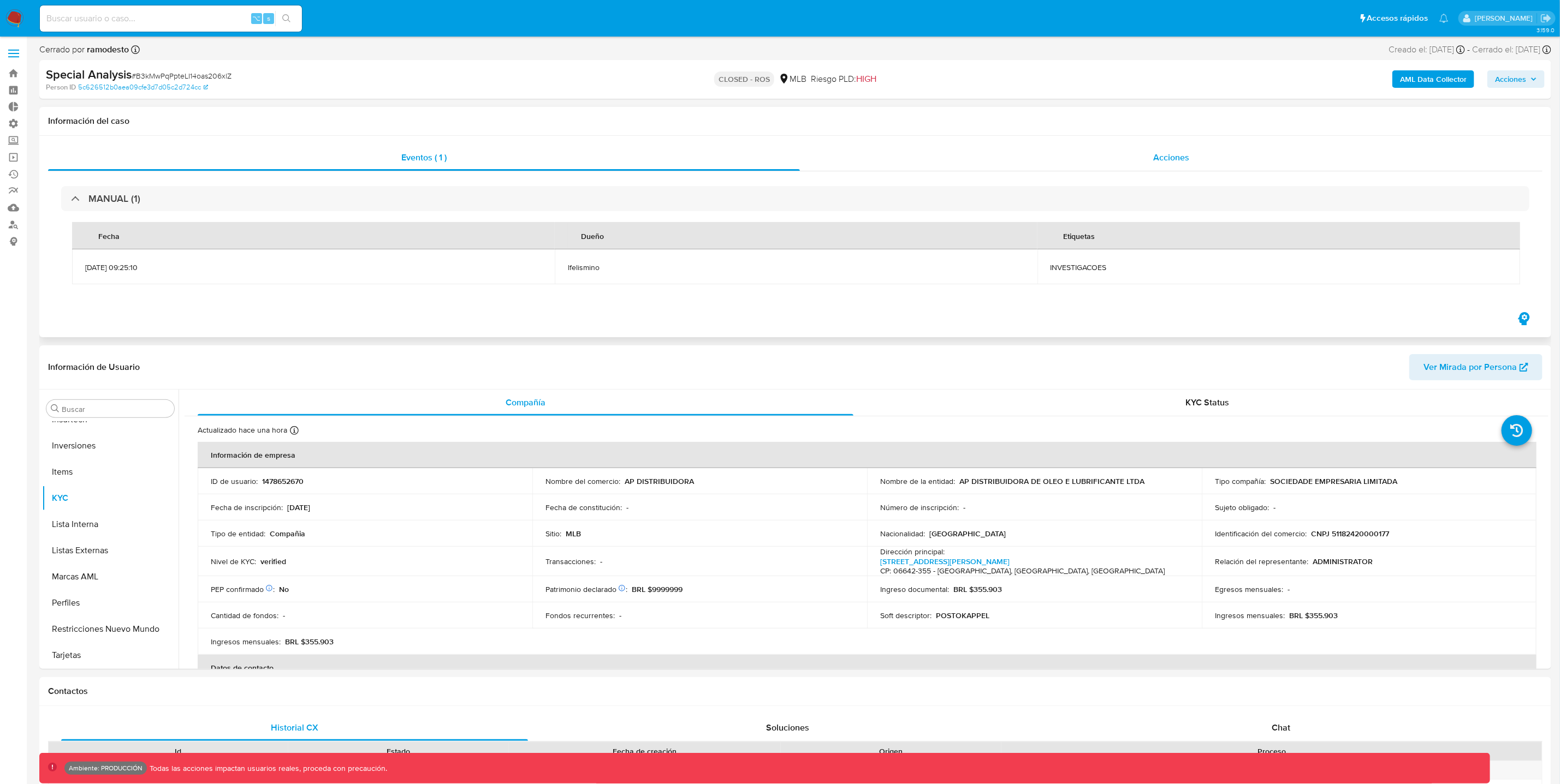
click at [1158, 160] on span "Acciones" at bounding box center [1171, 157] width 36 height 12
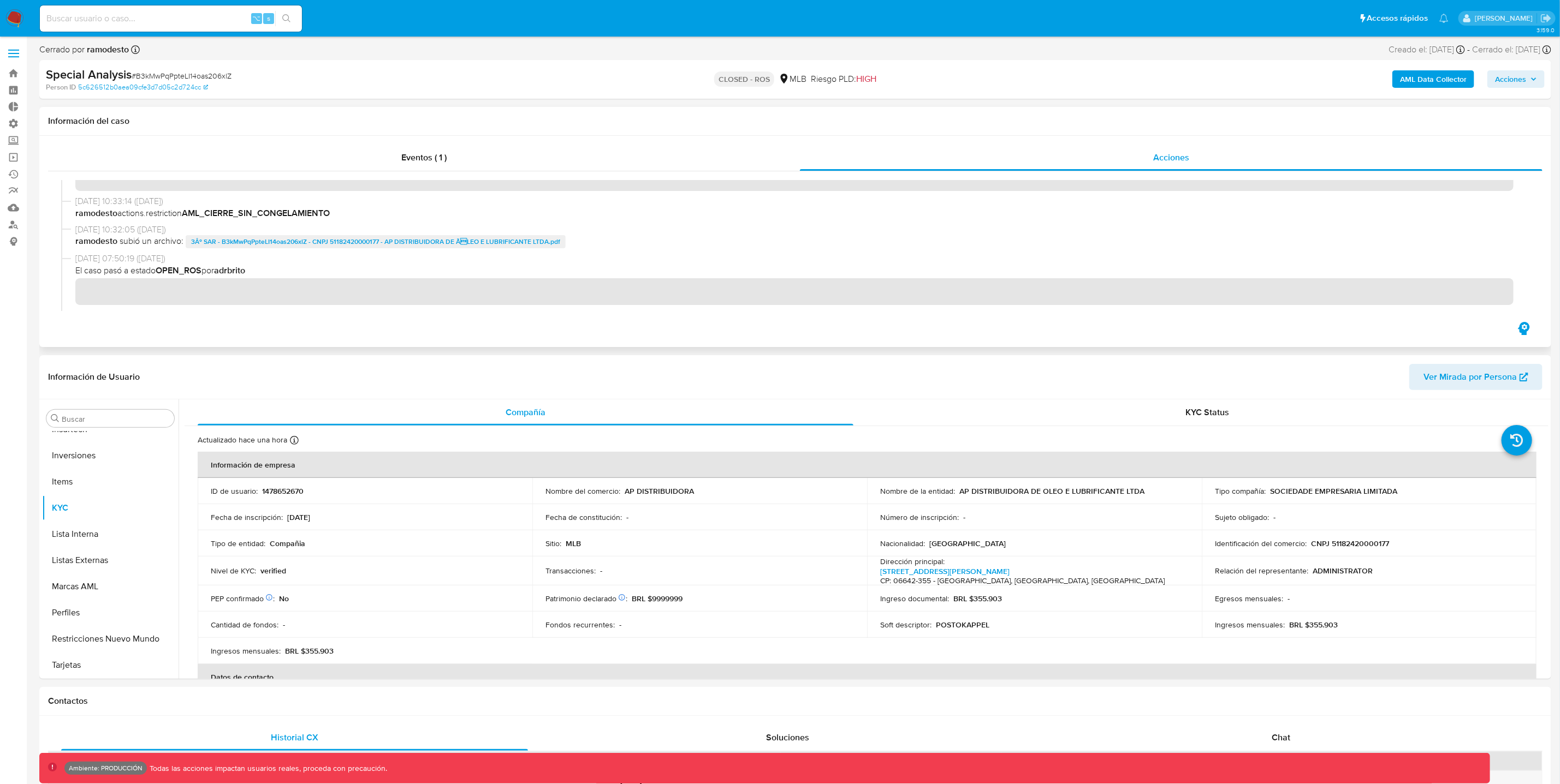
scroll to position [47, 0]
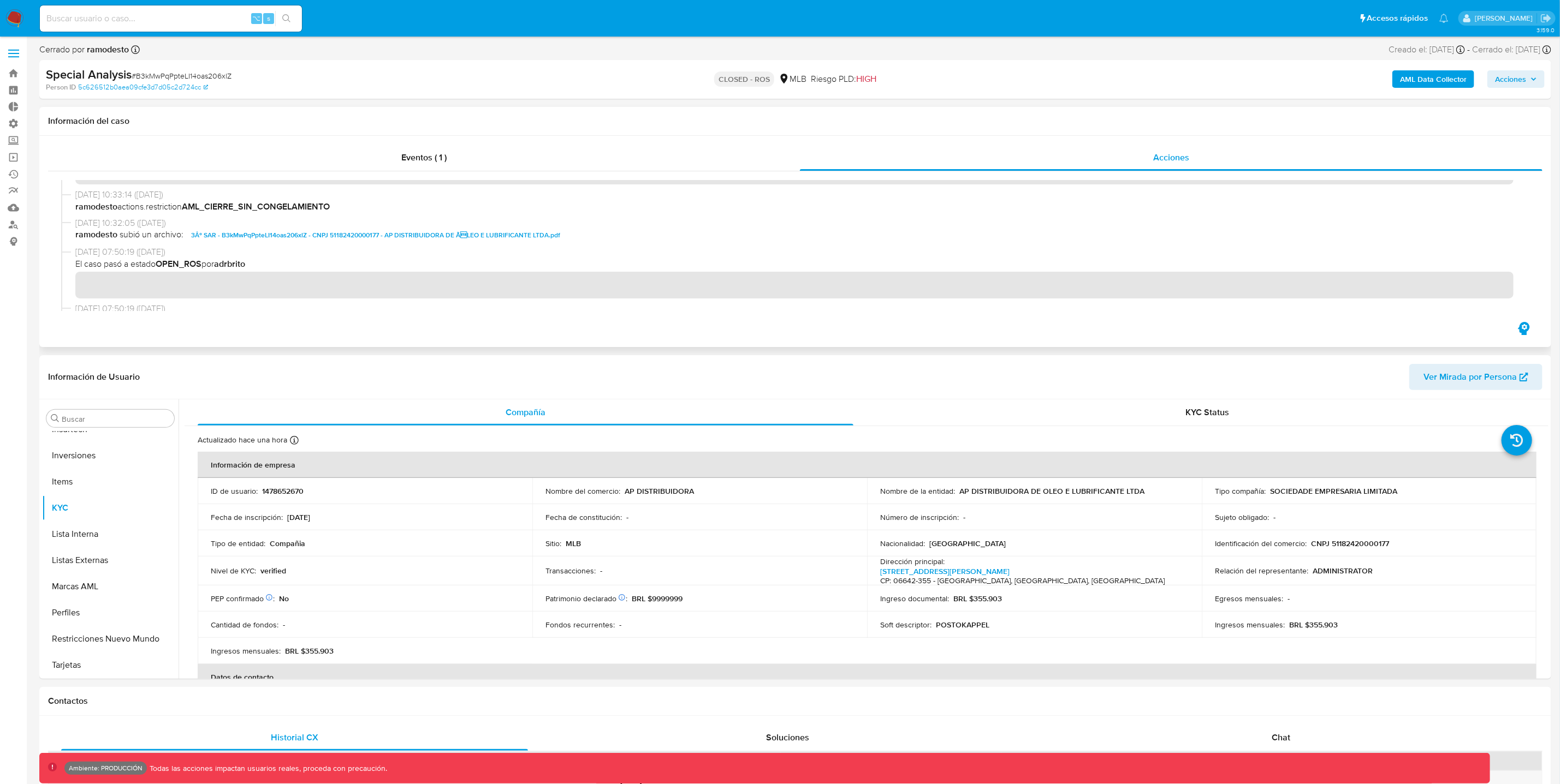
drag, startPoint x: 70, startPoint y: 204, endPoint x: 367, endPoint y: 212, distance: 297.1
click at [367, 212] on div "11/09/2025 10:33:14 (hace 5 días) ramodesto actions.restriction AML_CIERRE_SIN_…" at bounding box center [795, 203] width 1469 height 28
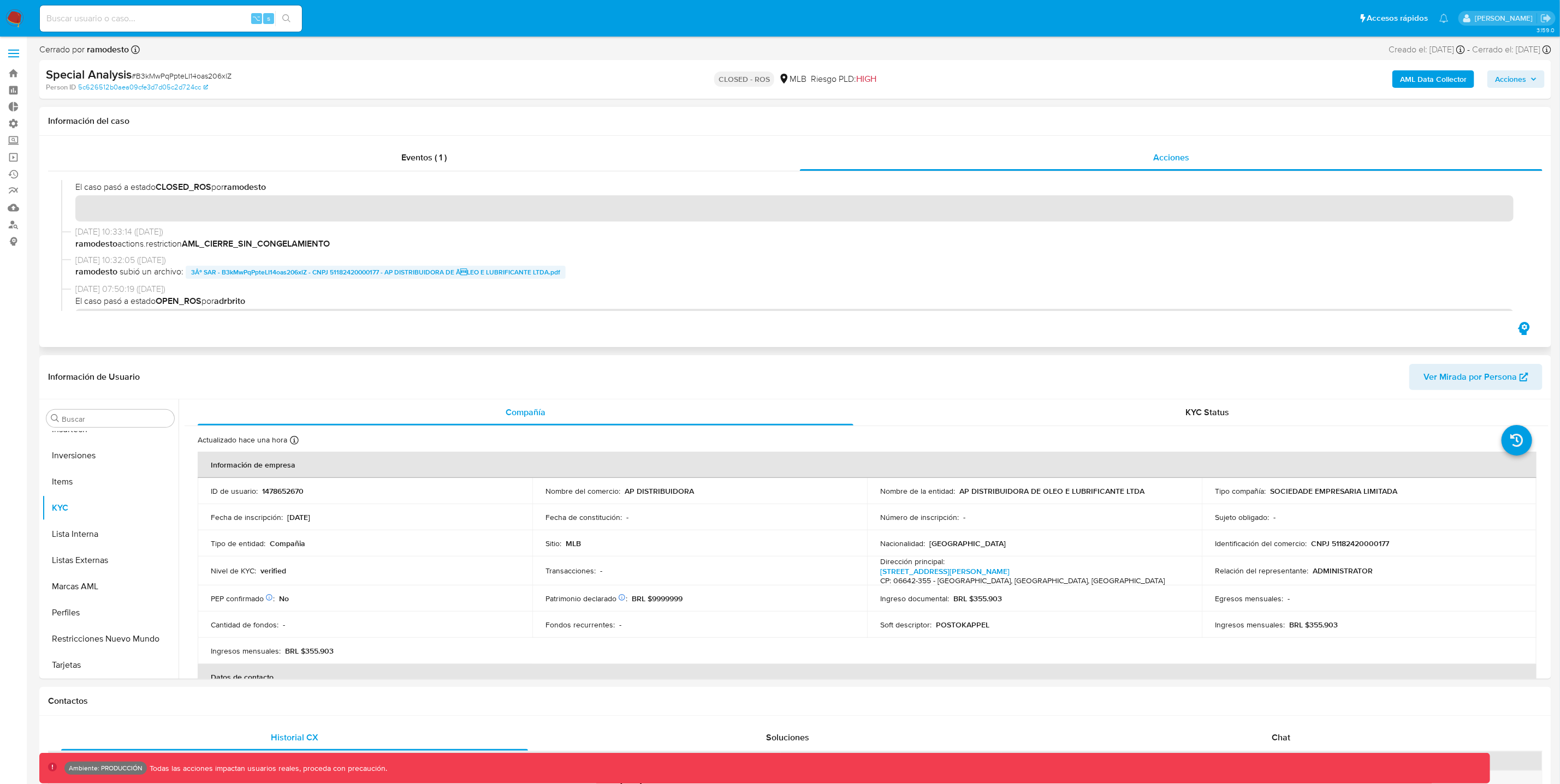
scroll to position [8, 0]
click at [188, 247] on b "AML_CIERRE_SIN_CONGELAMIENTO" at bounding box center [256, 245] width 148 height 12
drag, startPoint x: 338, startPoint y: 246, endPoint x: 187, endPoint y: 252, distance: 151.1
click at [187, 252] on span "ramodesto actions.restriction AML_CIERRE_SIN_CONGELAMIENTO" at bounding box center [801, 246] width 1450 height 12
drag, startPoint x: 74, startPoint y: 247, endPoint x: 349, endPoint y: 252, distance: 275.0
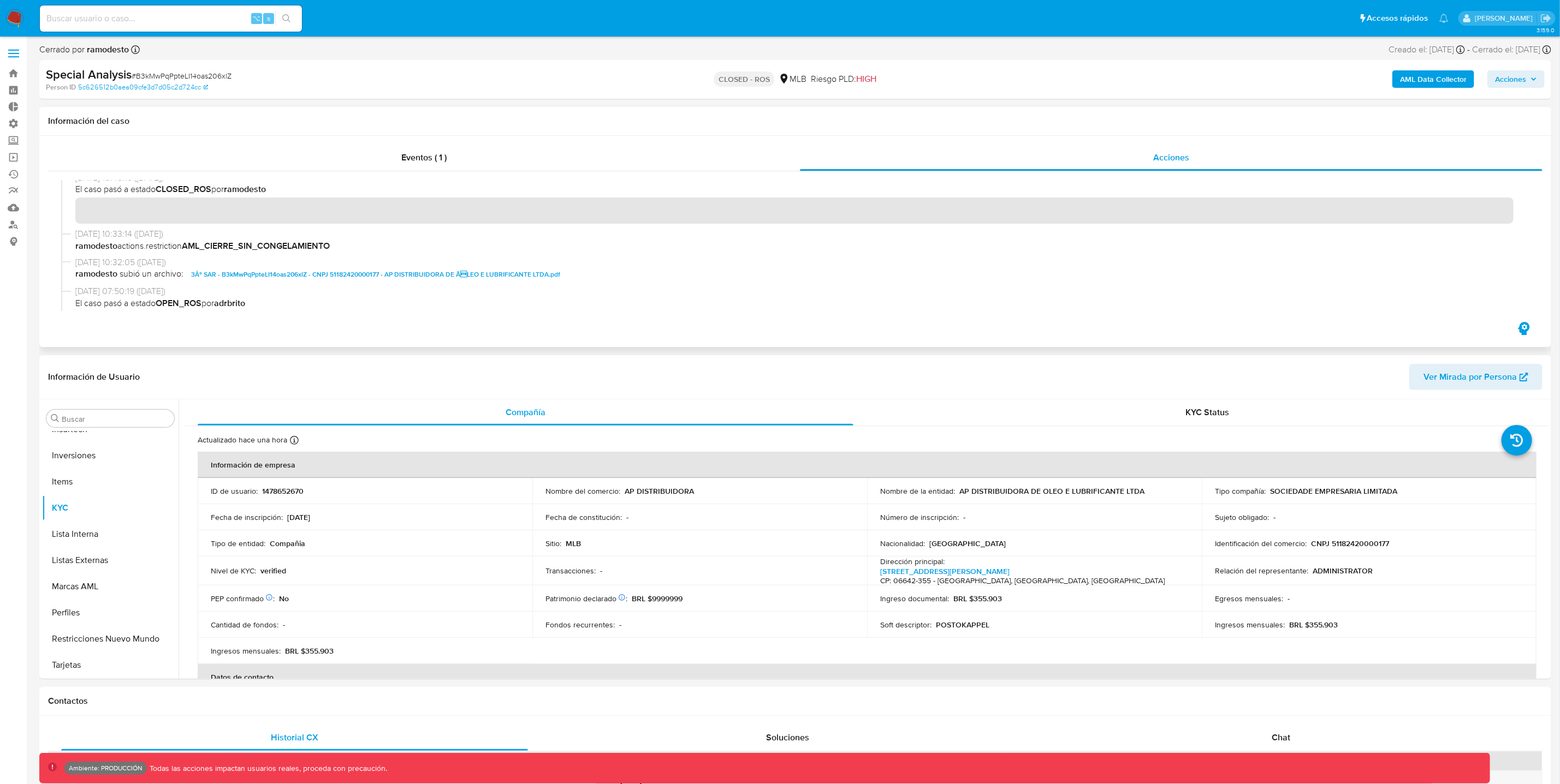
click at [349, 252] on div "11/09/2025 10:33:14 (hace 5 días) ramodesto actions.restriction AML_CIERRE_SIN_…" at bounding box center [795, 242] width 1469 height 28
click at [132, 639] on button "Restricciones Nuevo Mundo" at bounding box center [106, 639] width 128 height 26
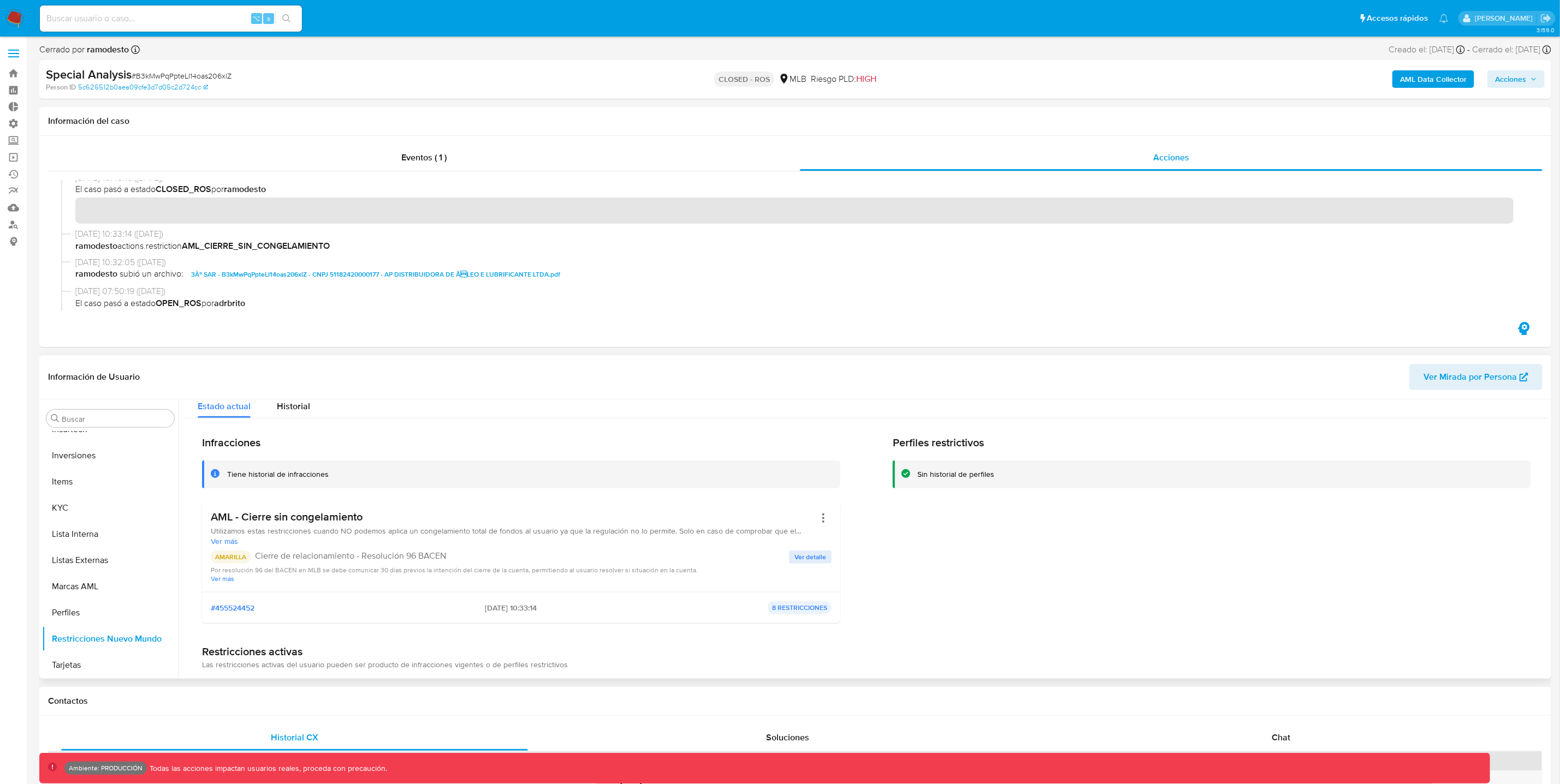
scroll to position [0, 0]
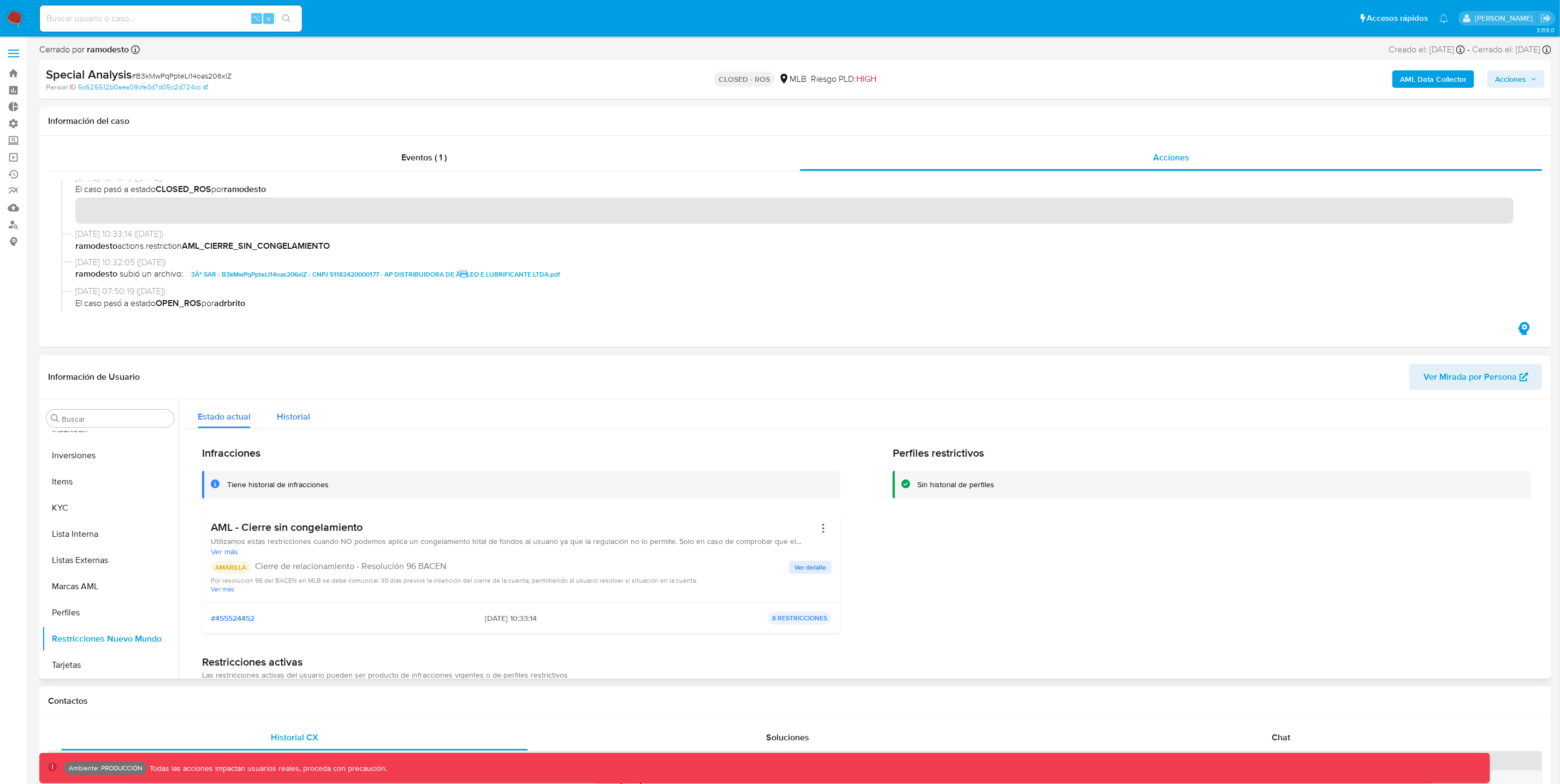
click at [307, 415] on span "Historial" at bounding box center [293, 416] width 33 height 12
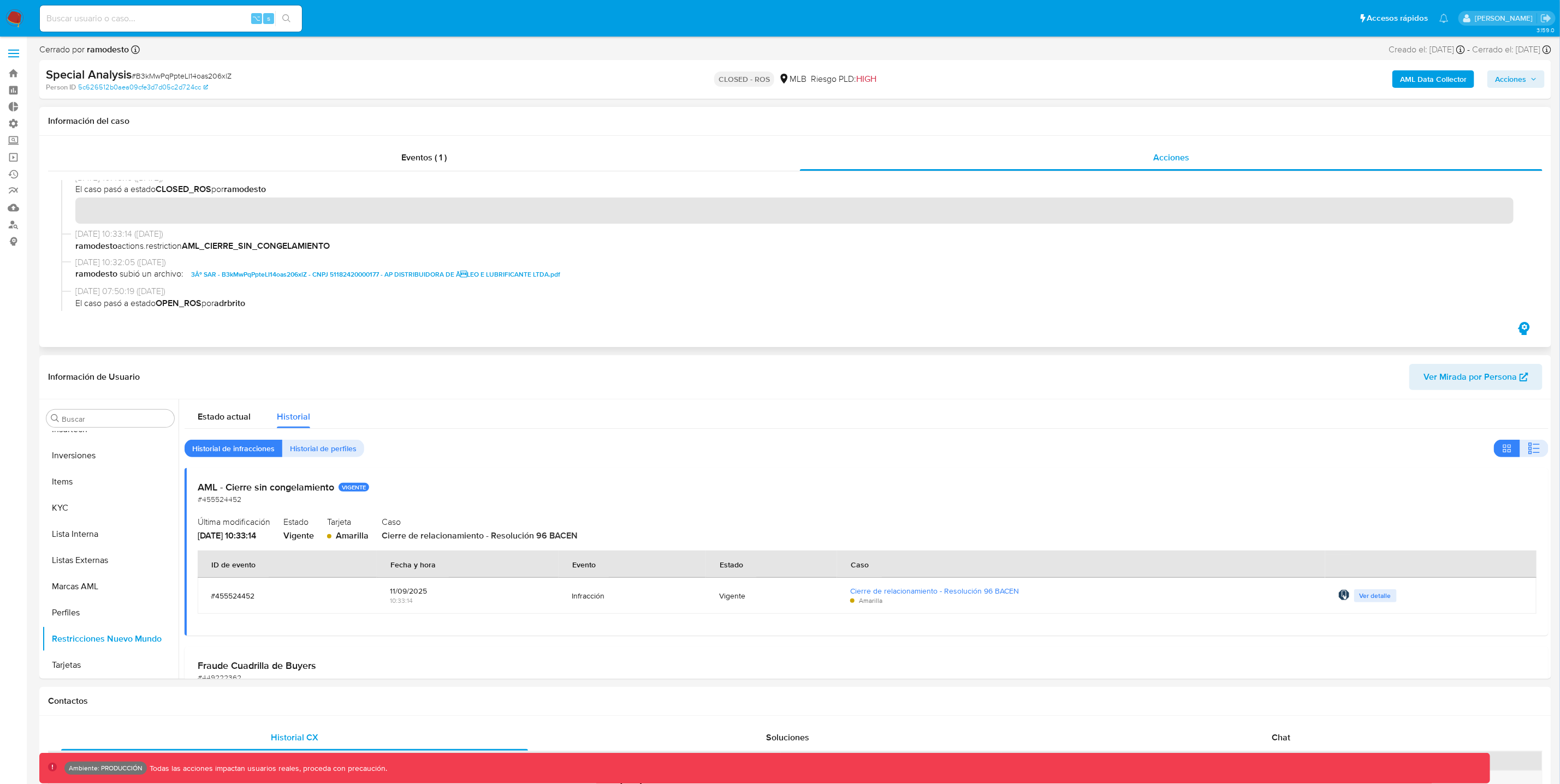
click at [371, 253] on div "11/09/2025 10:33:14 (hace 5 días) ramodesto actions.restriction AML_CIERRE_SIN_…" at bounding box center [795, 242] width 1469 height 28
drag, startPoint x: 371, startPoint y: 241, endPoint x: 62, endPoint y: 244, distance: 309.0
click at [62, 244] on div "11/09/2025 10:33:14 (hace 5 días) ramodesto actions.restriction AML_CIERRE_SIN_…" at bounding box center [795, 242] width 1469 height 28
click at [180, 364] on header "Información de Usuario Ver Mirada por Persona" at bounding box center [795, 377] width 1495 height 26
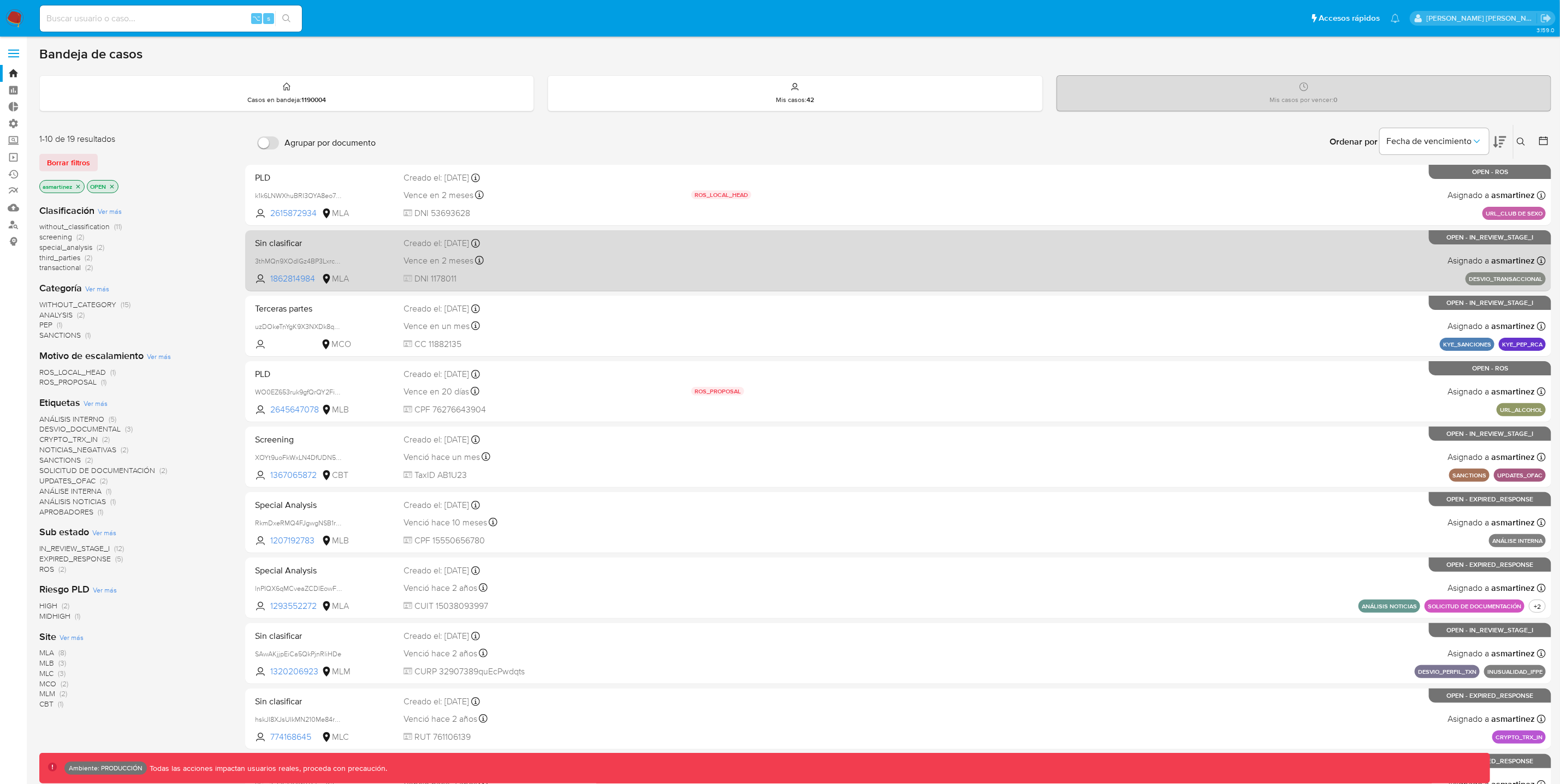
click at [1018, 261] on div "Sin clasificar 3thMQn9XOdlGz4BP3LxrcejS 1862814984 MLA Creado el: 06/08/2025 Cr…" at bounding box center [899, 261] width 1295 height 55
click at [579, 264] on div "Vence en 2 meses Vence el 04/11/2025 11:55:35" at bounding box center [543, 261] width 279 height 15
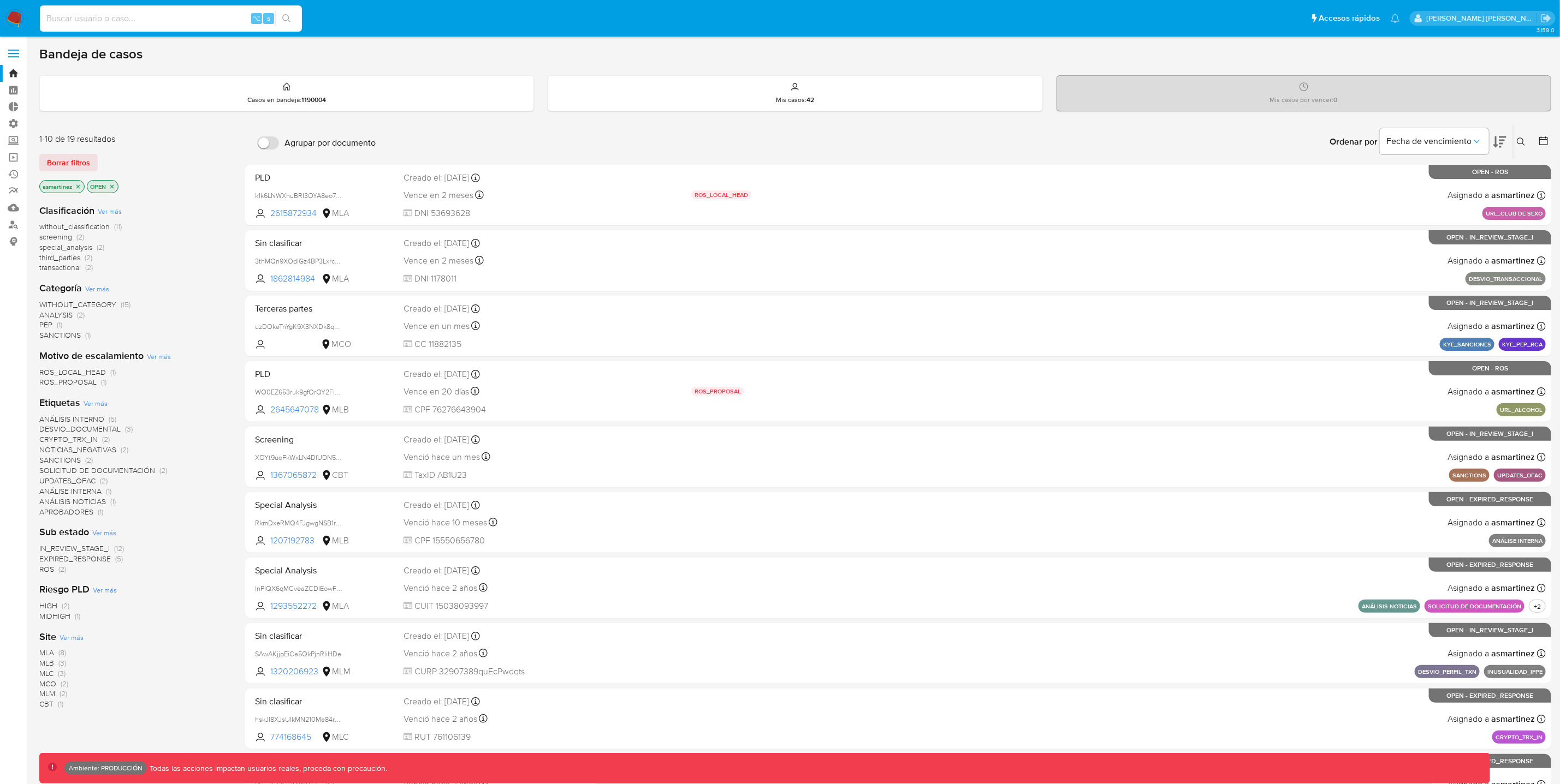
click at [222, 24] on input at bounding box center [171, 18] width 262 height 14
paste input "200337803"
type input "200337803"
click at [292, 22] on button "search-icon" at bounding box center [286, 18] width 22 height 15
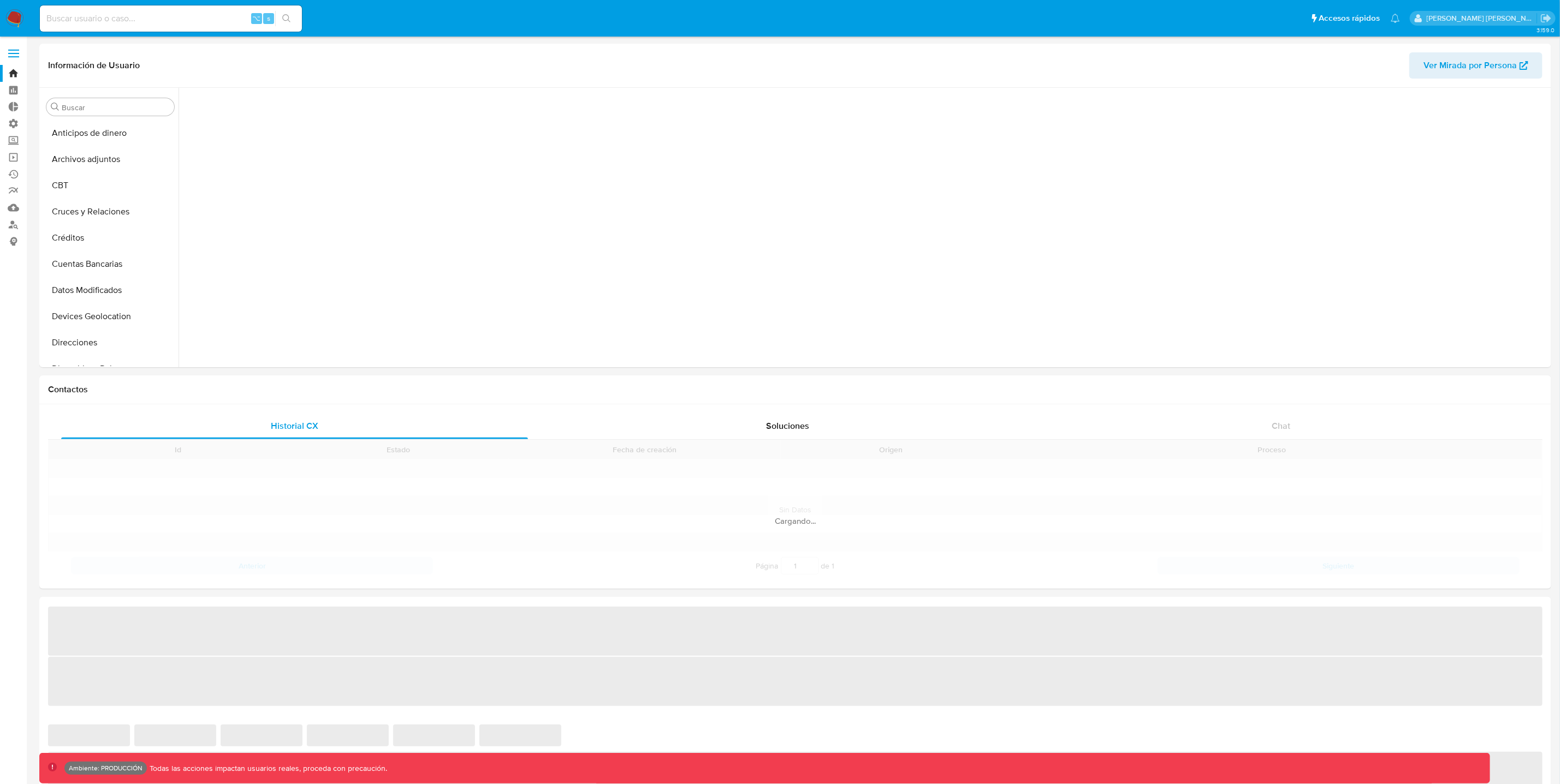
scroll to position [493, 0]
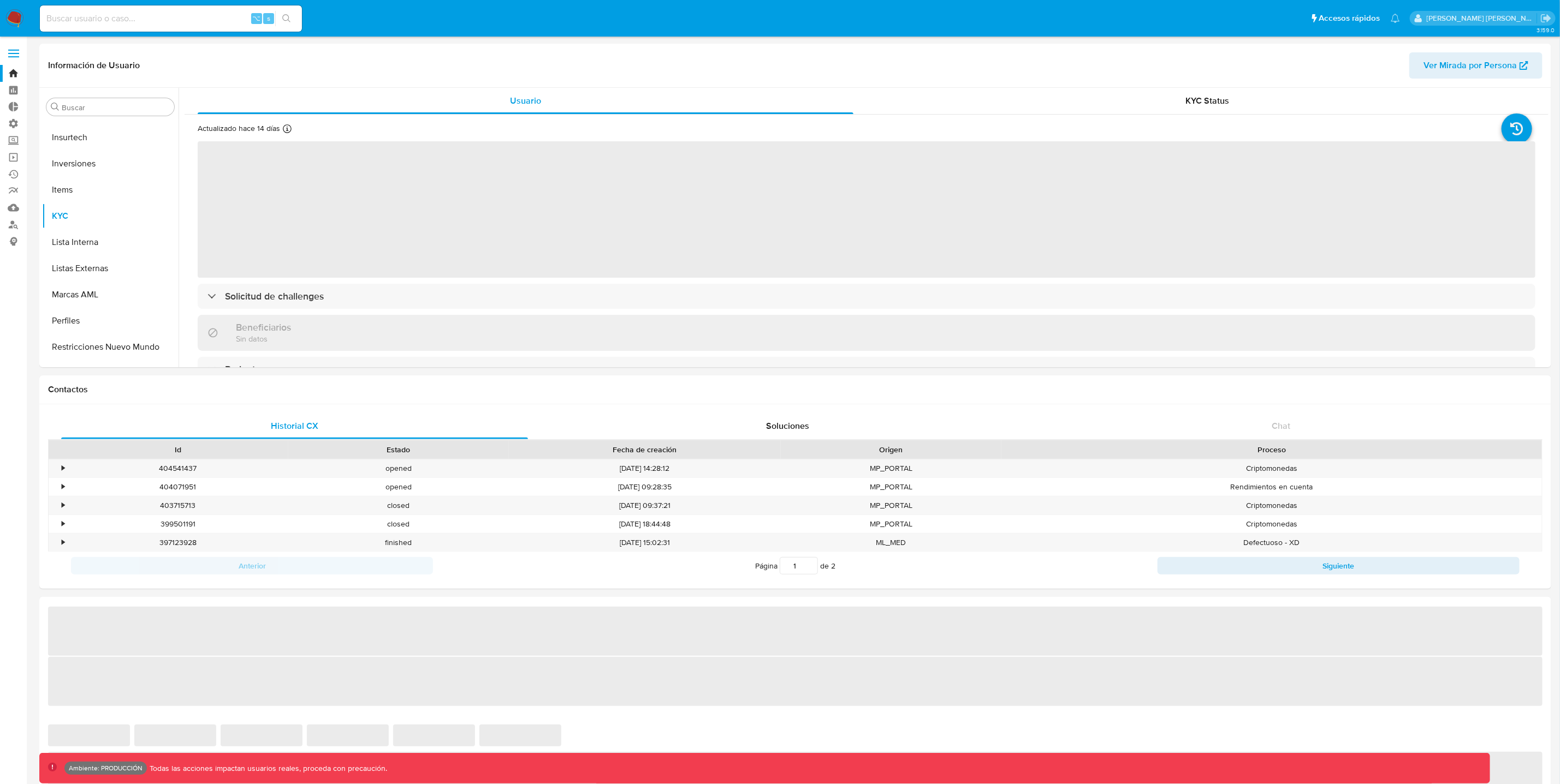
select select "10"
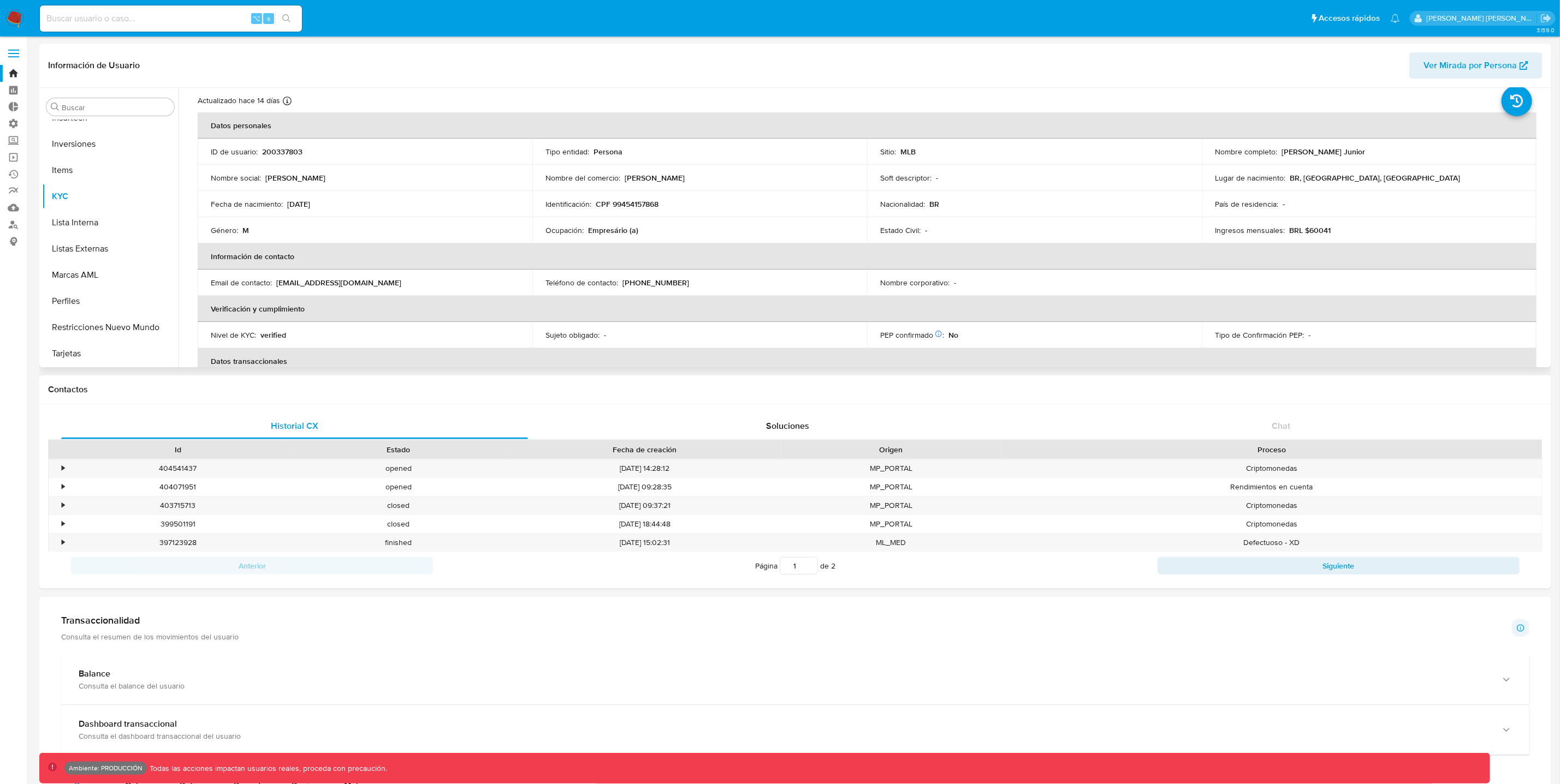
scroll to position [0, 0]
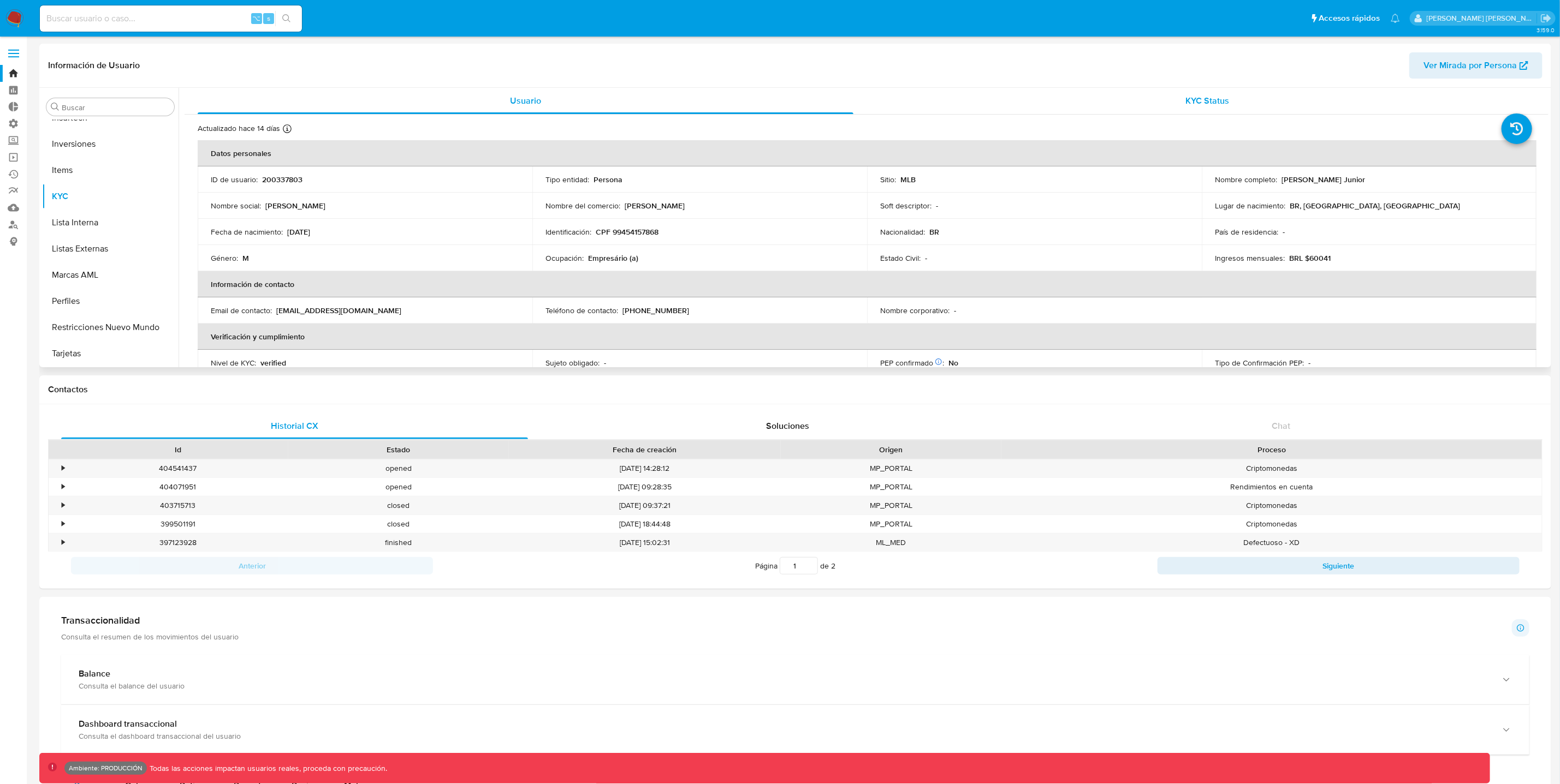
click at [1191, 99] on span "KYC Status" at bounding box center [1208, 100] width 44 height 12
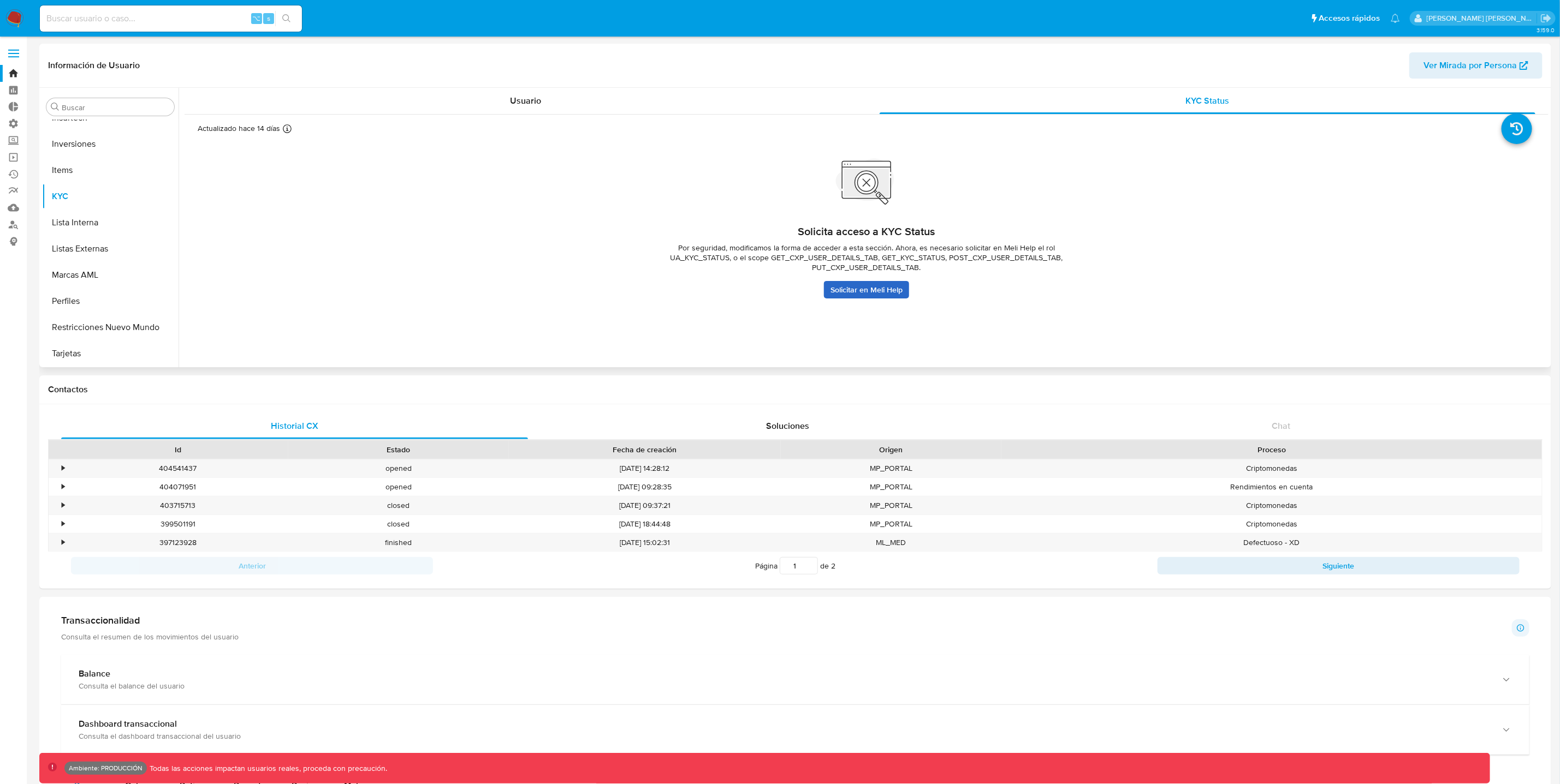
click at [885, 287] on link "Solicitar en Meli Help" at bounding box center [867, 289] width 86 height 17
drag, startPoint x: 1022, startPoint y: 246, endPoint x: 1083, endPoint y: 247, distance: 61.0
click at [1083, 247] on span "Por seguridad, modificamos la forma de acceder a esta sección. Ahora, es necesa…" at bounding box center [867, 257] width 437 height 29
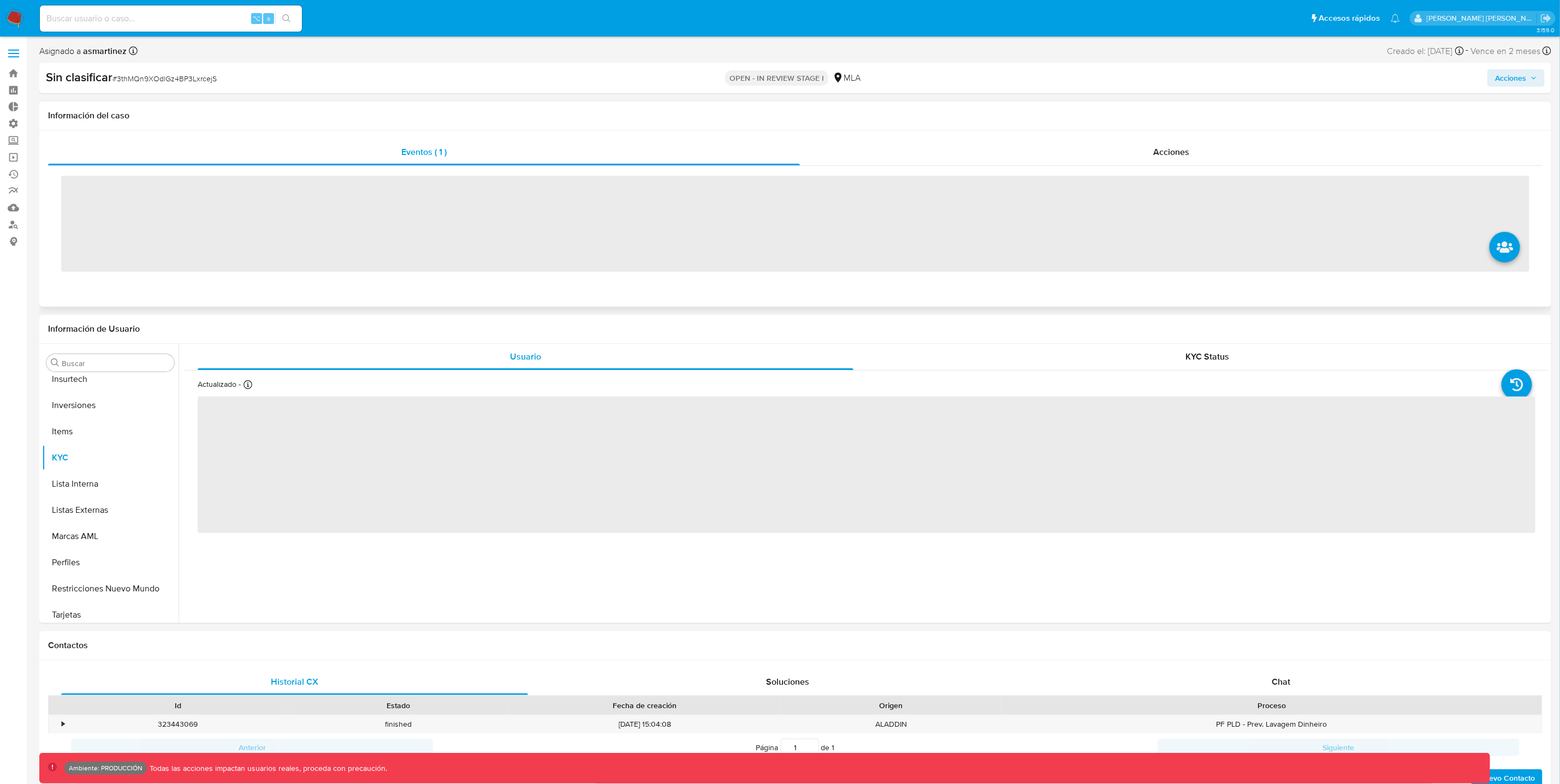
scroll to position [513, 0]
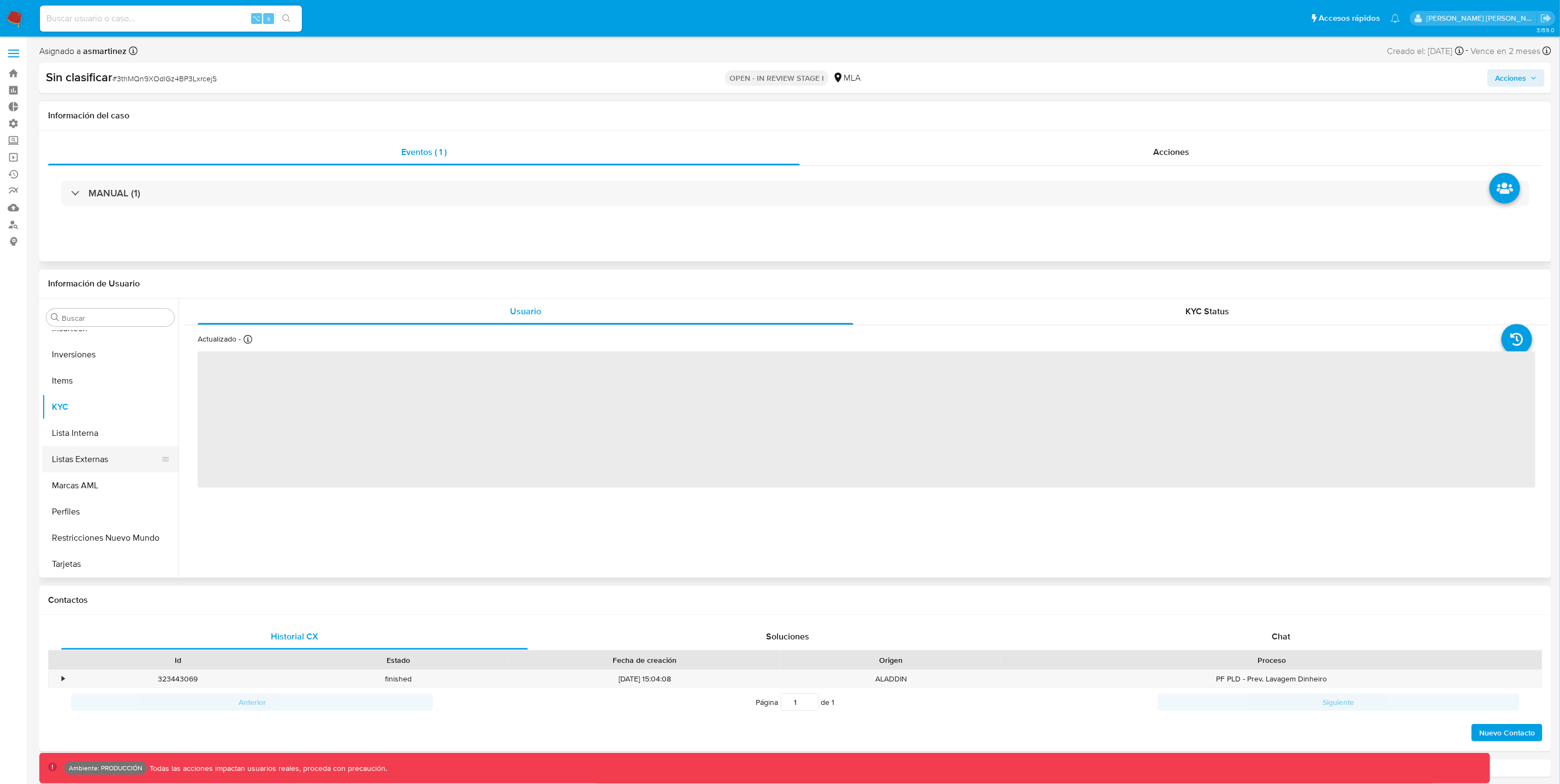
select select "10"
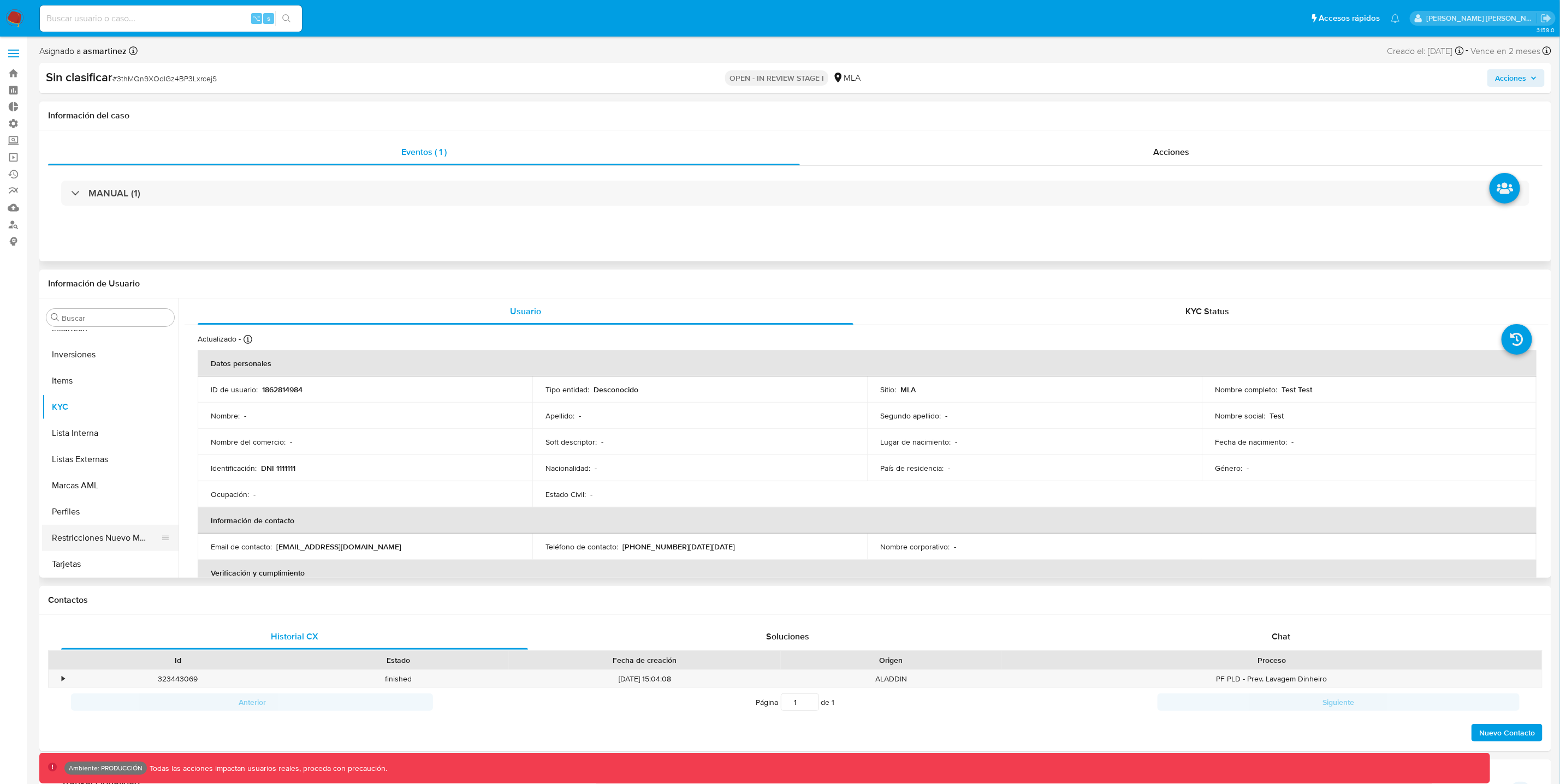
click at [86, 541] on button "Restricciones Nuevo Mundo" at bounding box center [106, 538] width 128 height 26
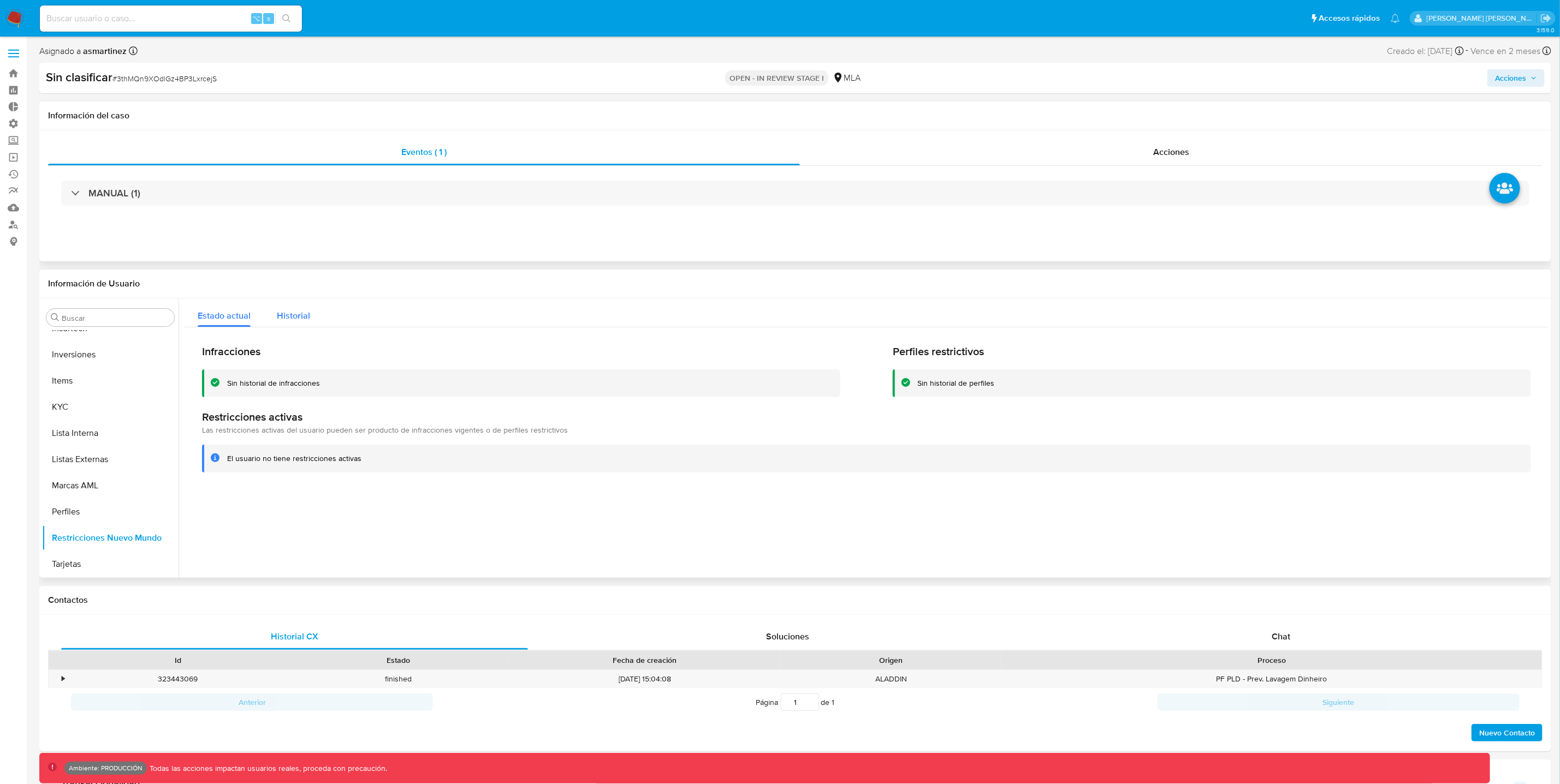
click at [285, 322] on span "Historial" at bounding box center [293, 315] width 33 height 12
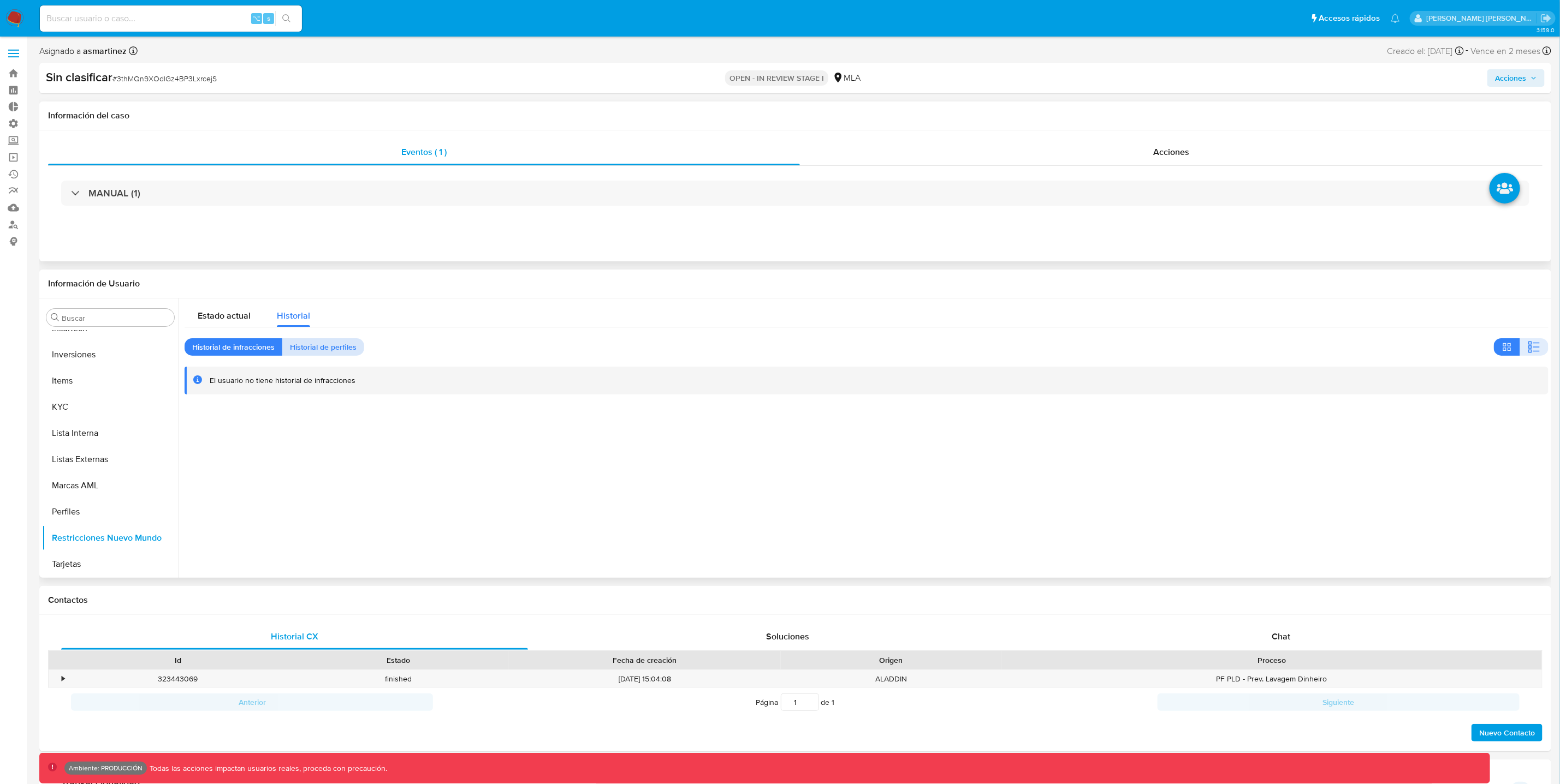
click at [329, 350] on span "Historial de perfiles" at bounding box center [323, 347] width 67 height 15
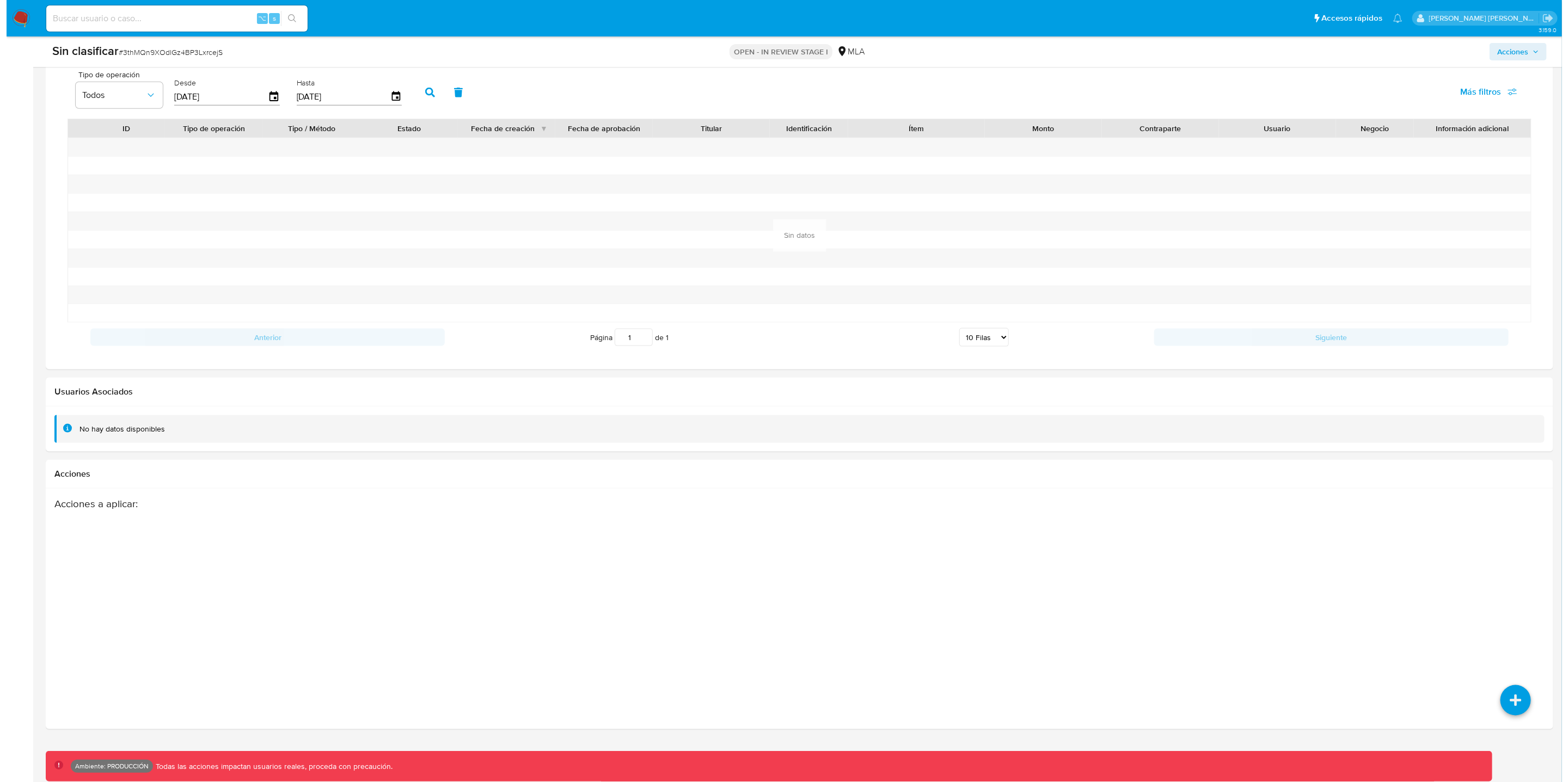
scroll to position [876, 0]
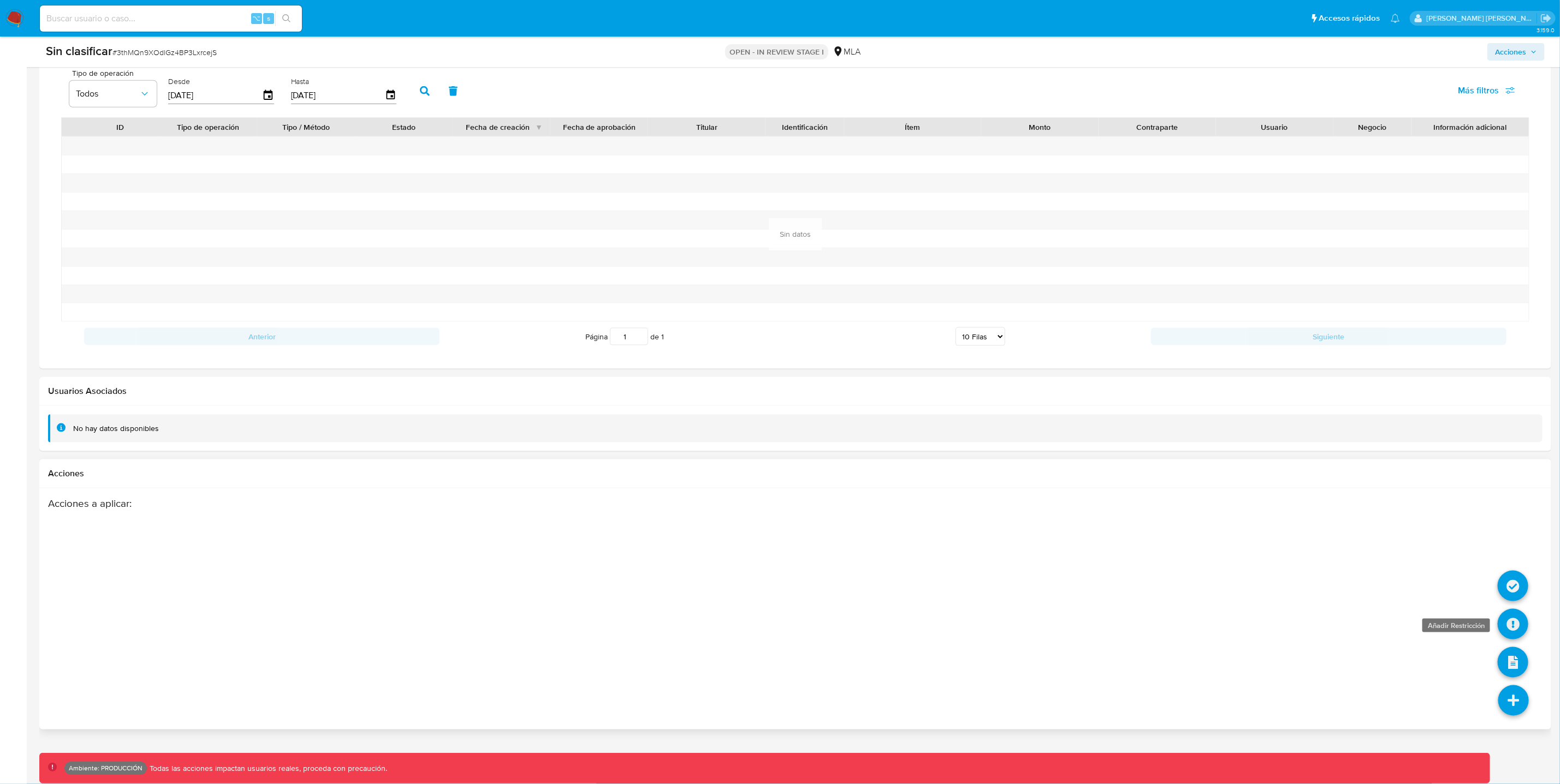
click at [1514, 624] on icon at bounding box center [1514, 624] width 31 height 31
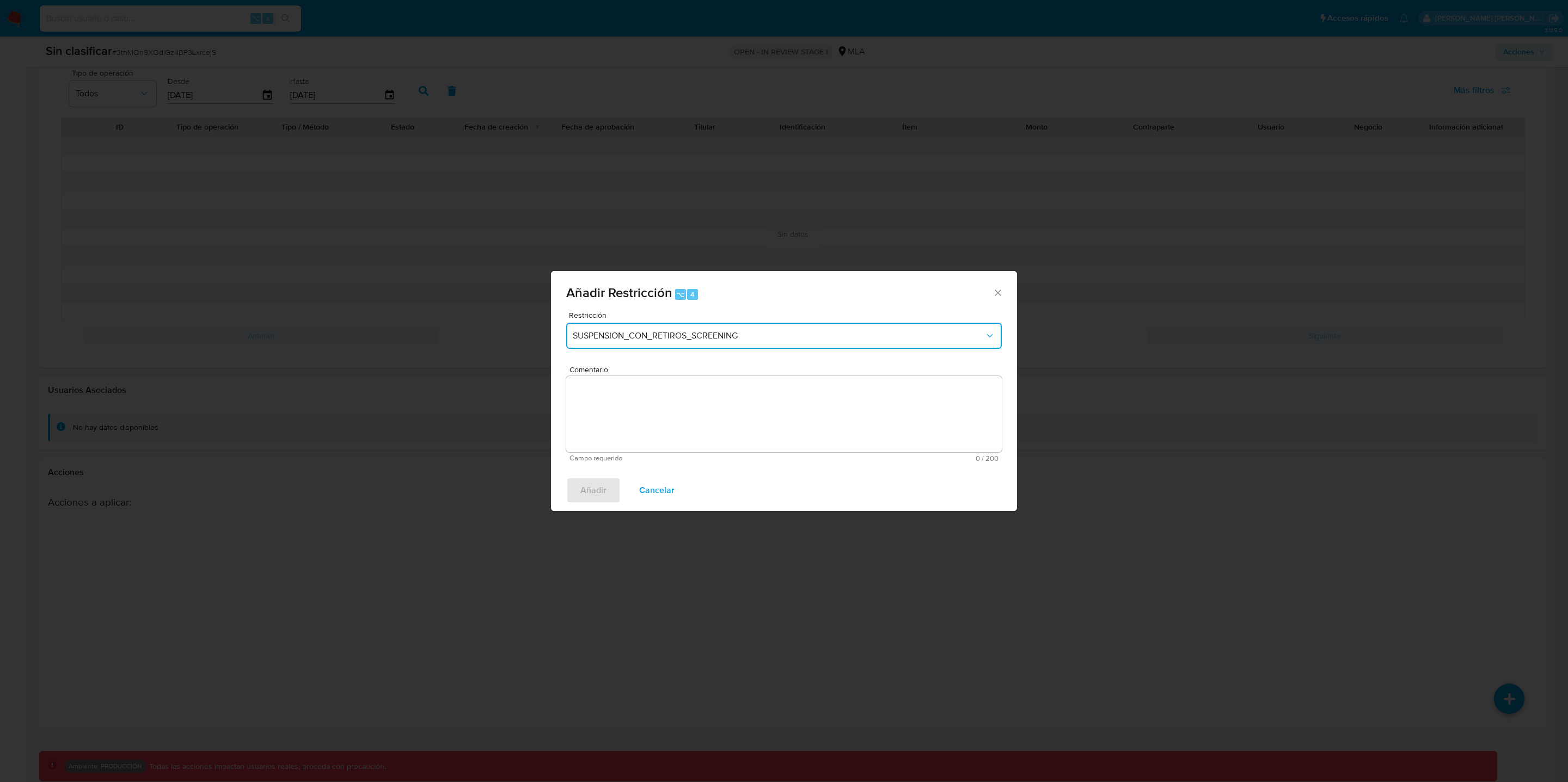
click at [796, 334] on span "SUSPENSION_CON_RETIROS_SCREENING" at bounding box center [778, 335] width 412 height 11
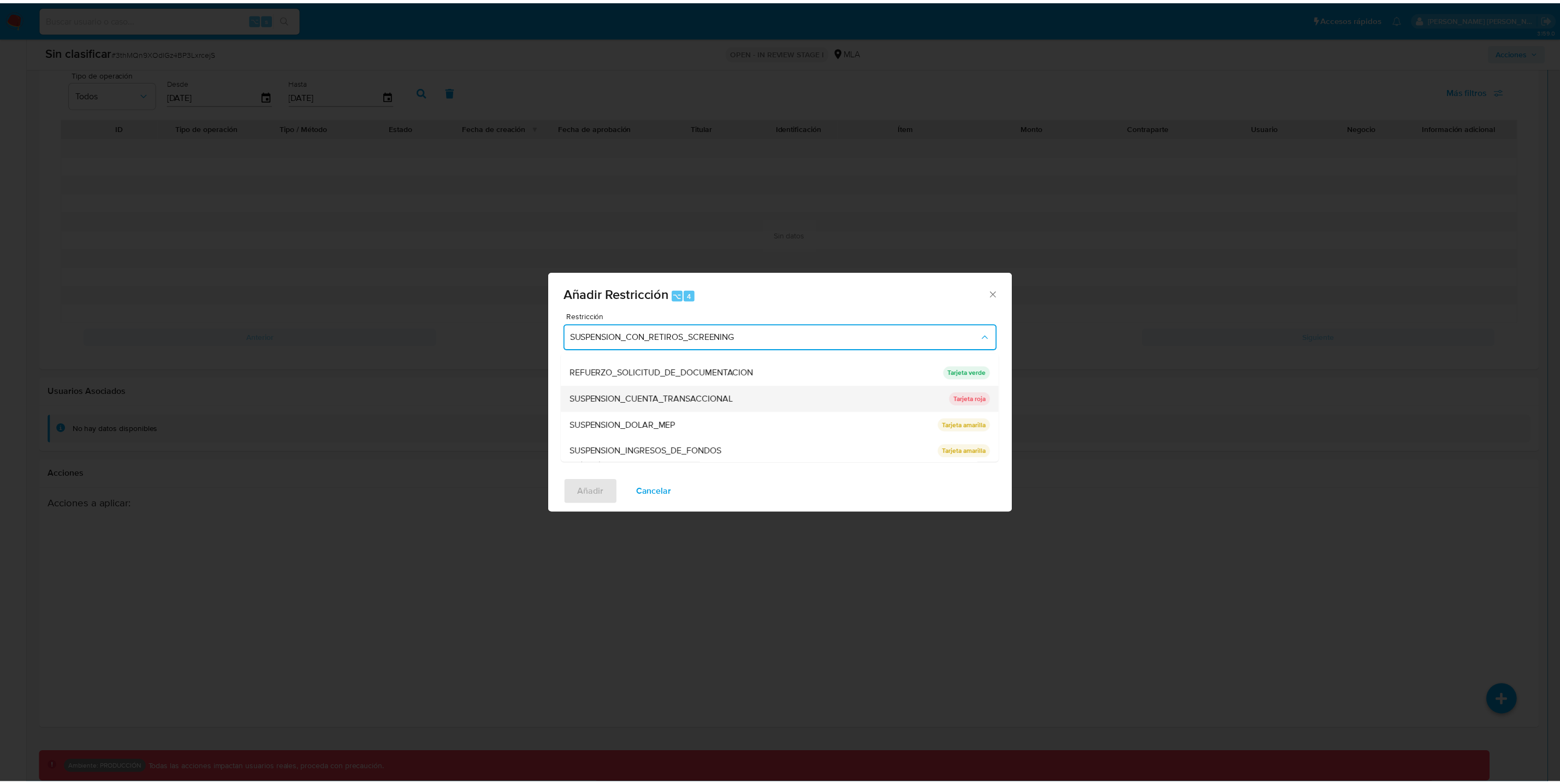
scroll to position [231, 0]
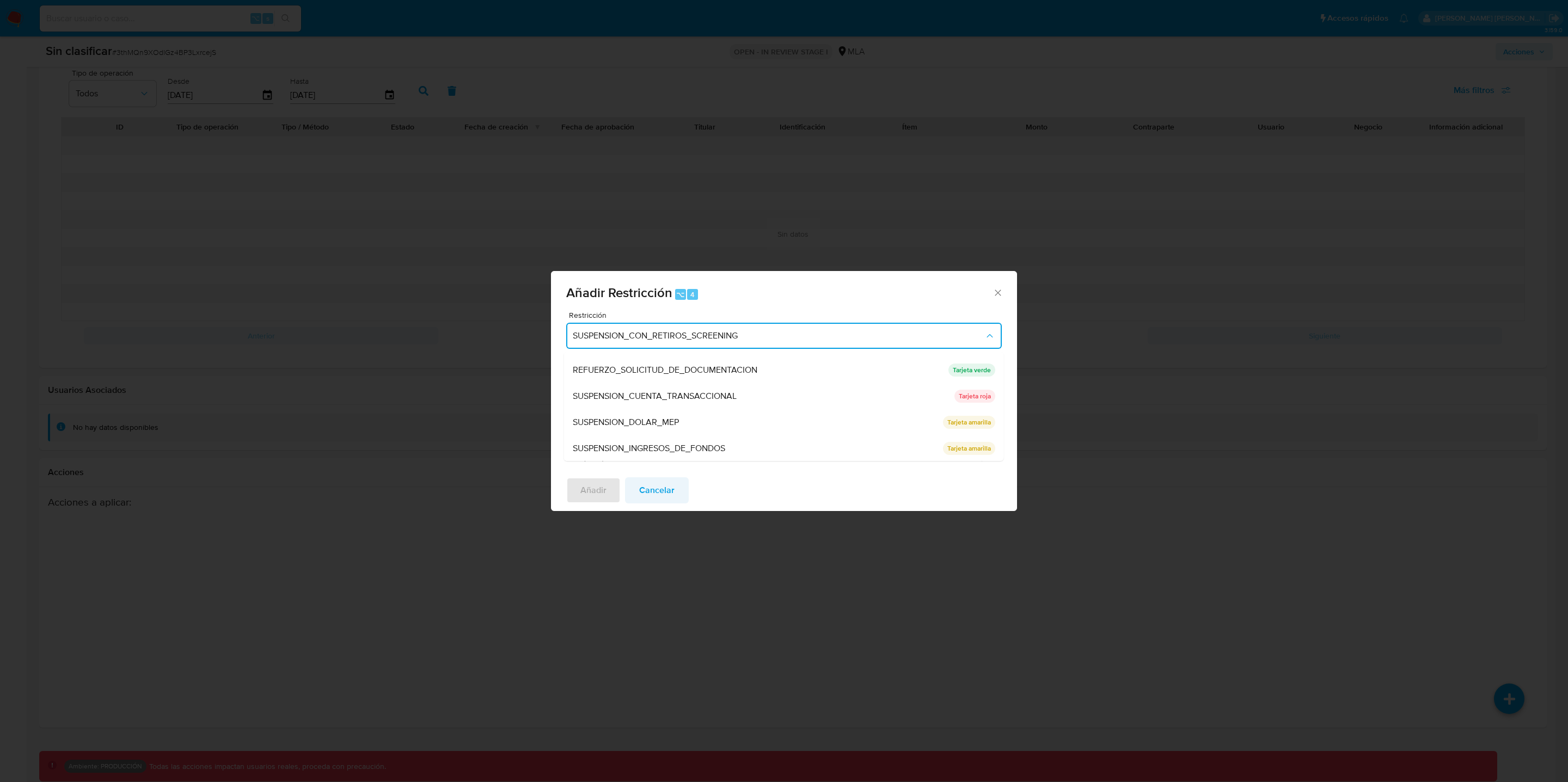
click at [667, 493] on span "Cancelar" at bounding box center [657, 490] width 36 height 24
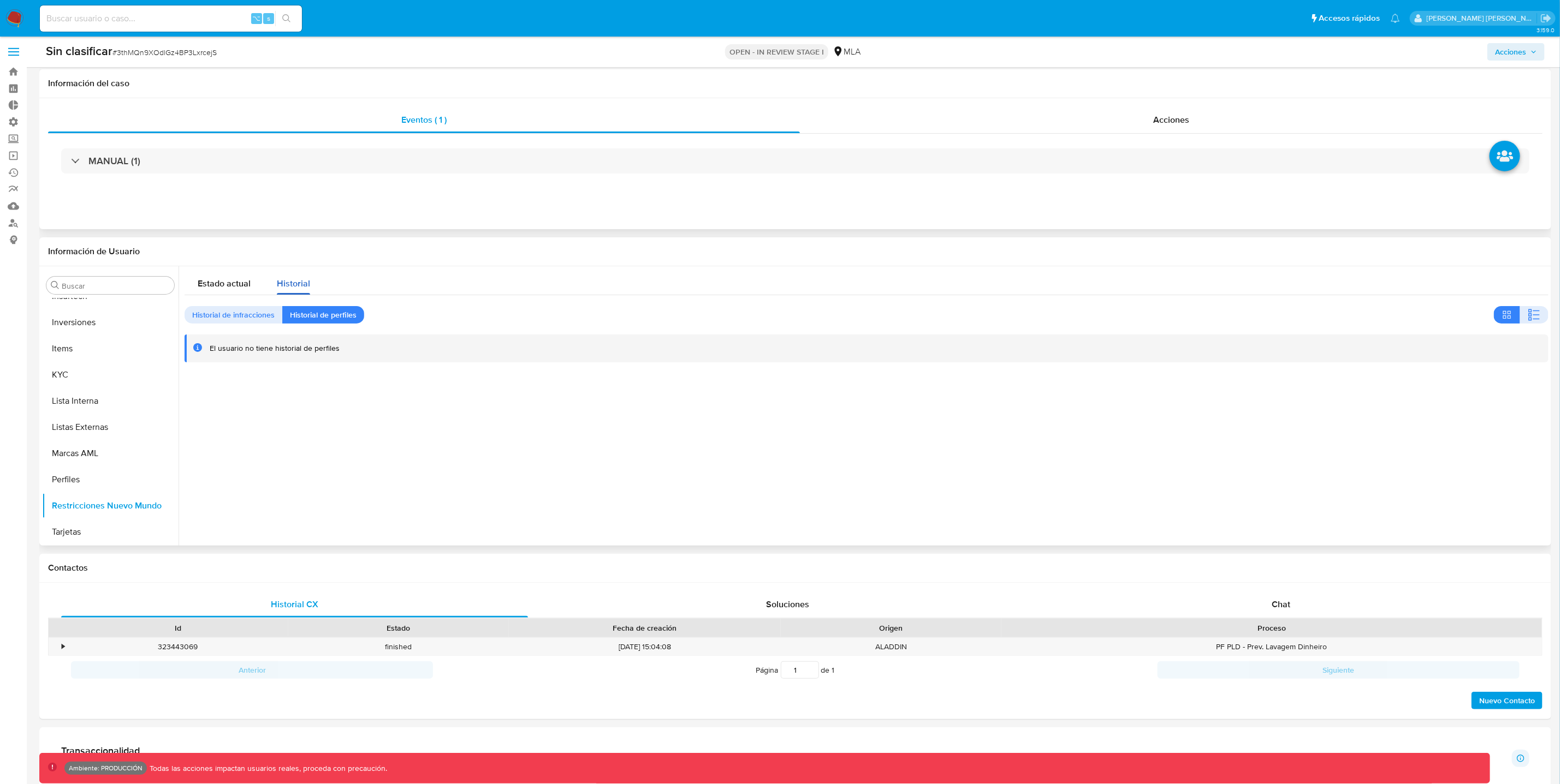
scroll to position [0, 0]
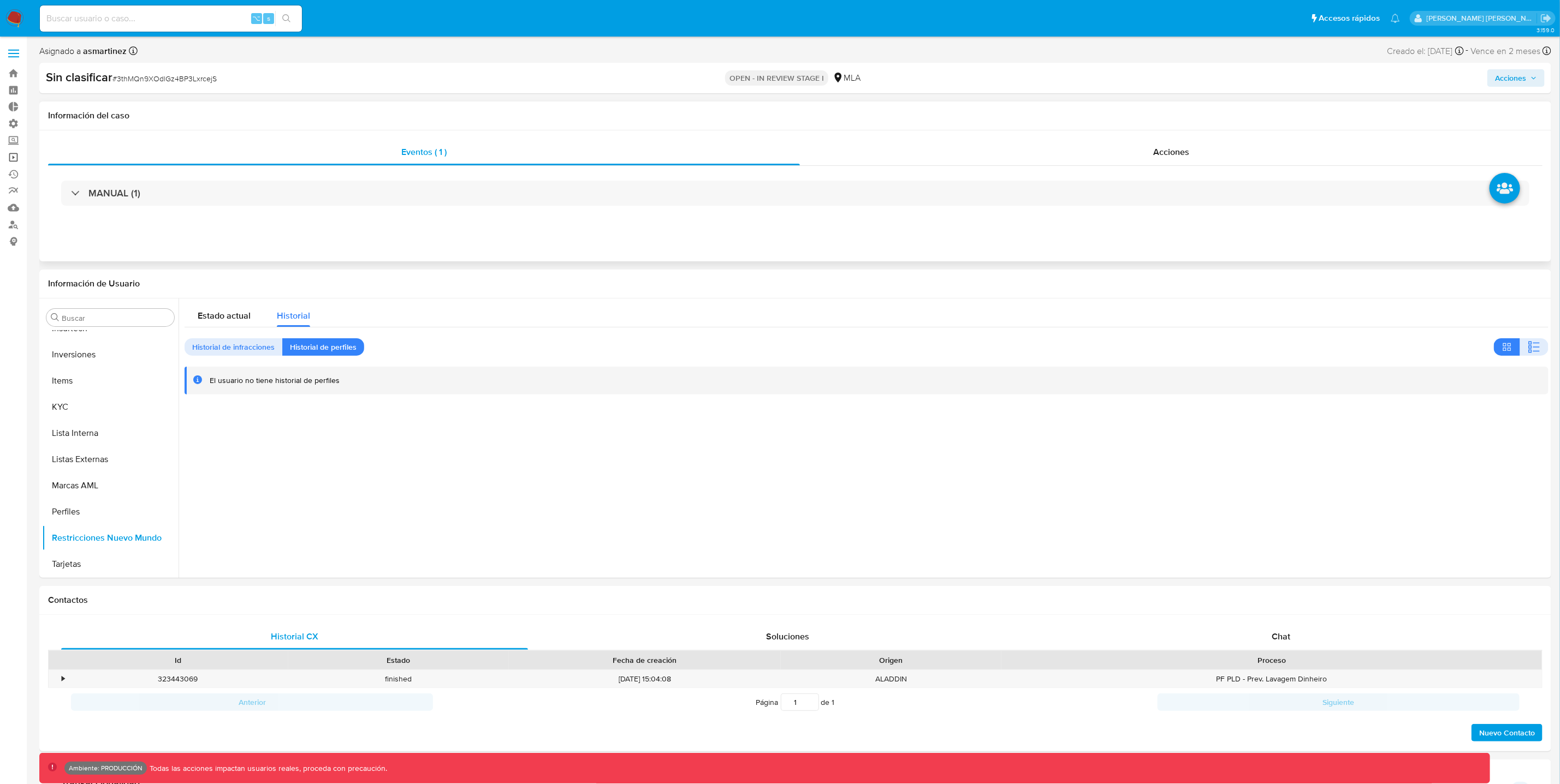
click at [16, 160] on link "Operaciones masivas" at bounding box center [65, 157] width 130 height 17
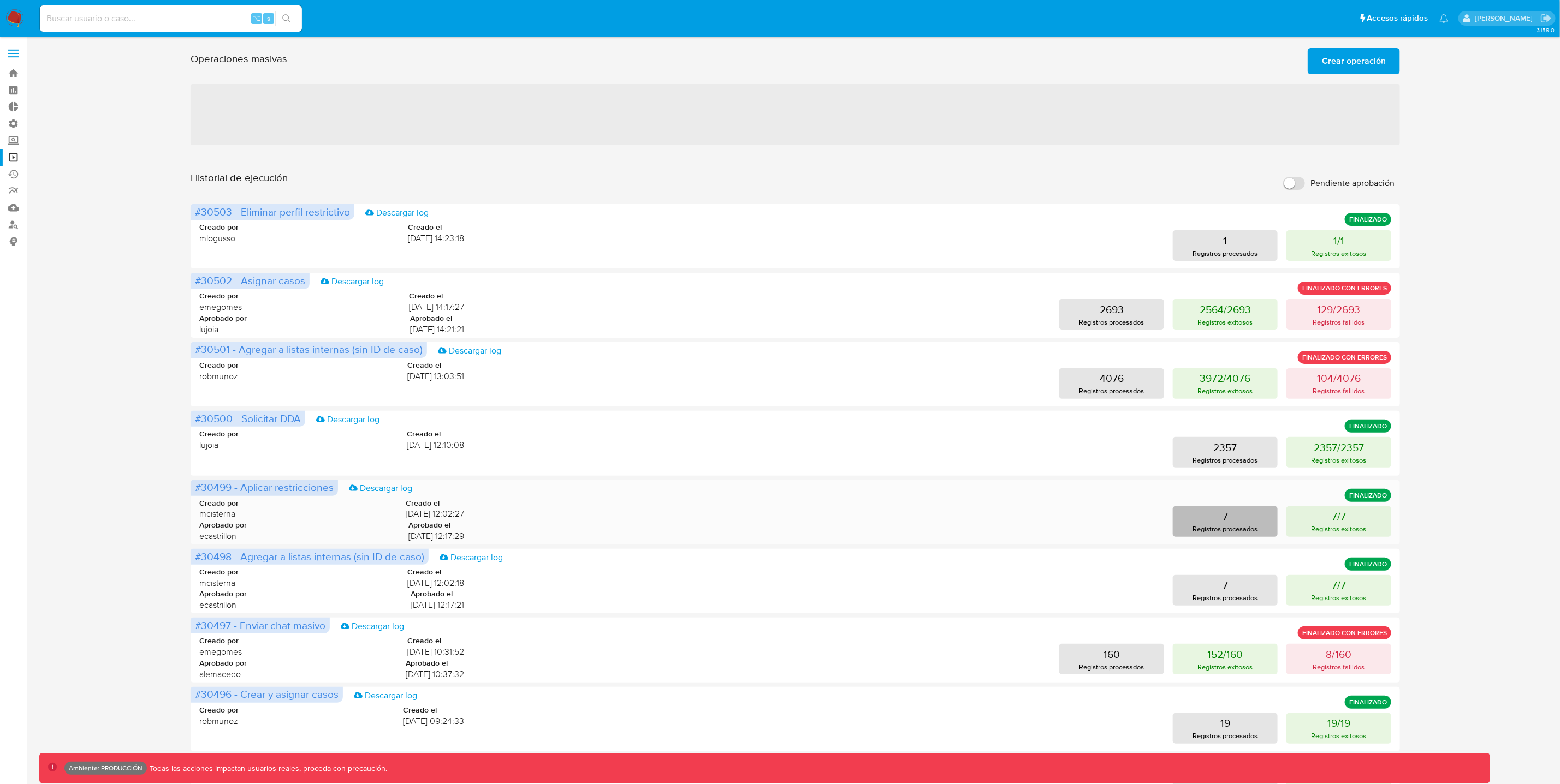
click at [1277, 526] on button "7 Registros procesados" at bounding box center [1225, 522] width 105 height 31
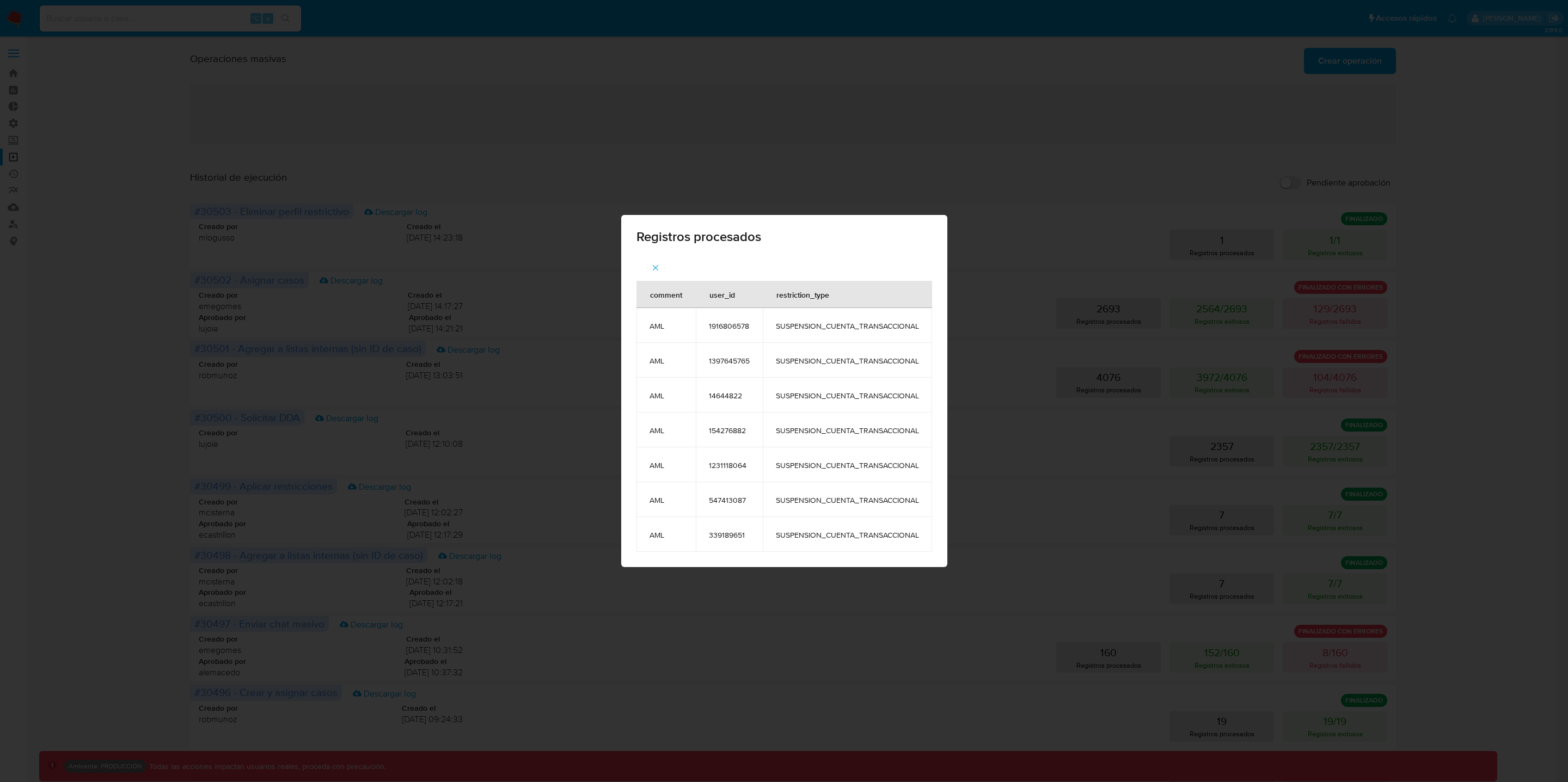
click at [652, 265] on icon "button" at bounding box center [655, 268] width 10 height 10
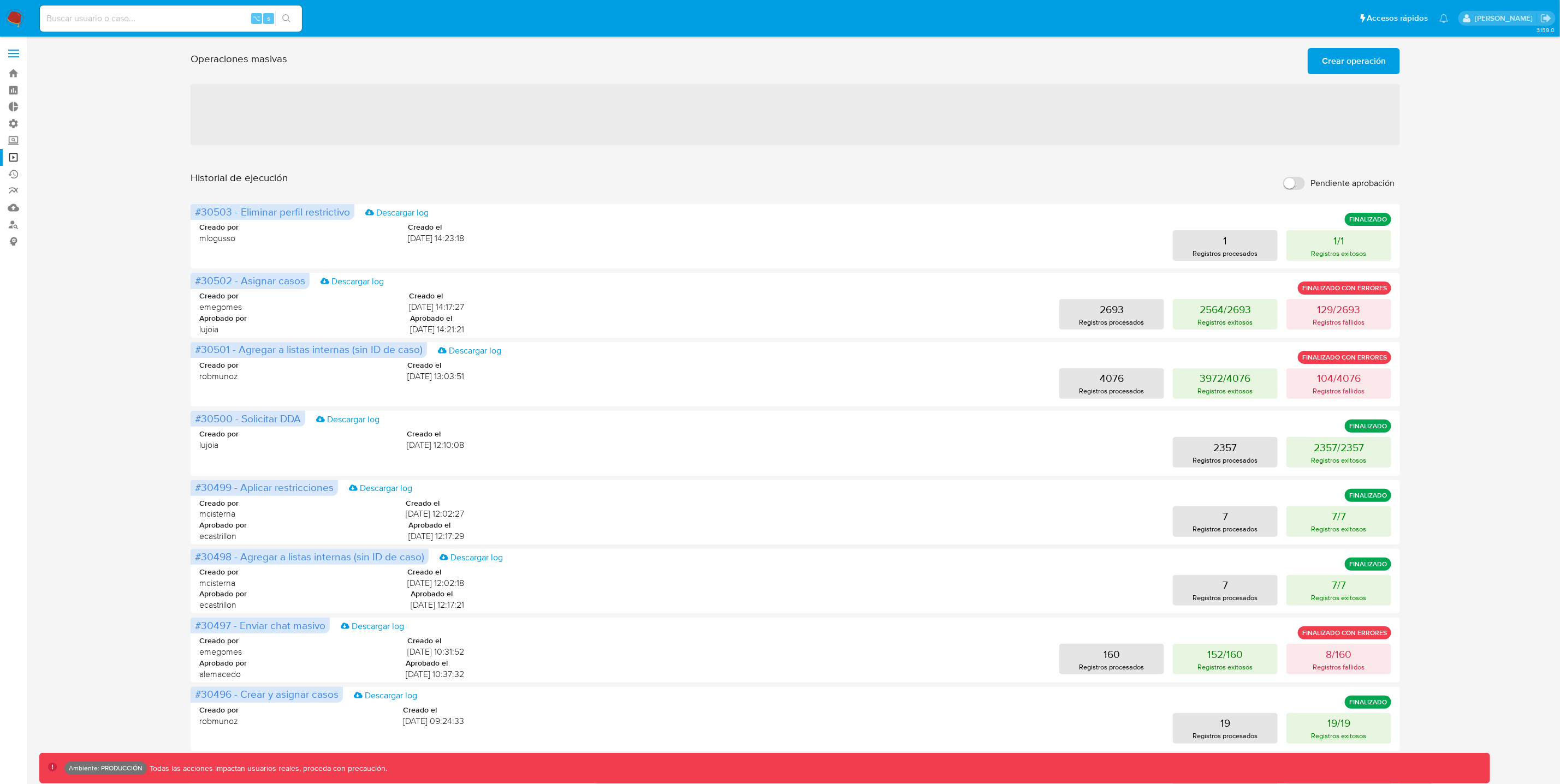
click at [597, 155] on div "Operaciones masivas Crear operación Sólo puede haber hasta un máximo de 5 opera…" at bounding box center [795, 484] width 1210 height 881
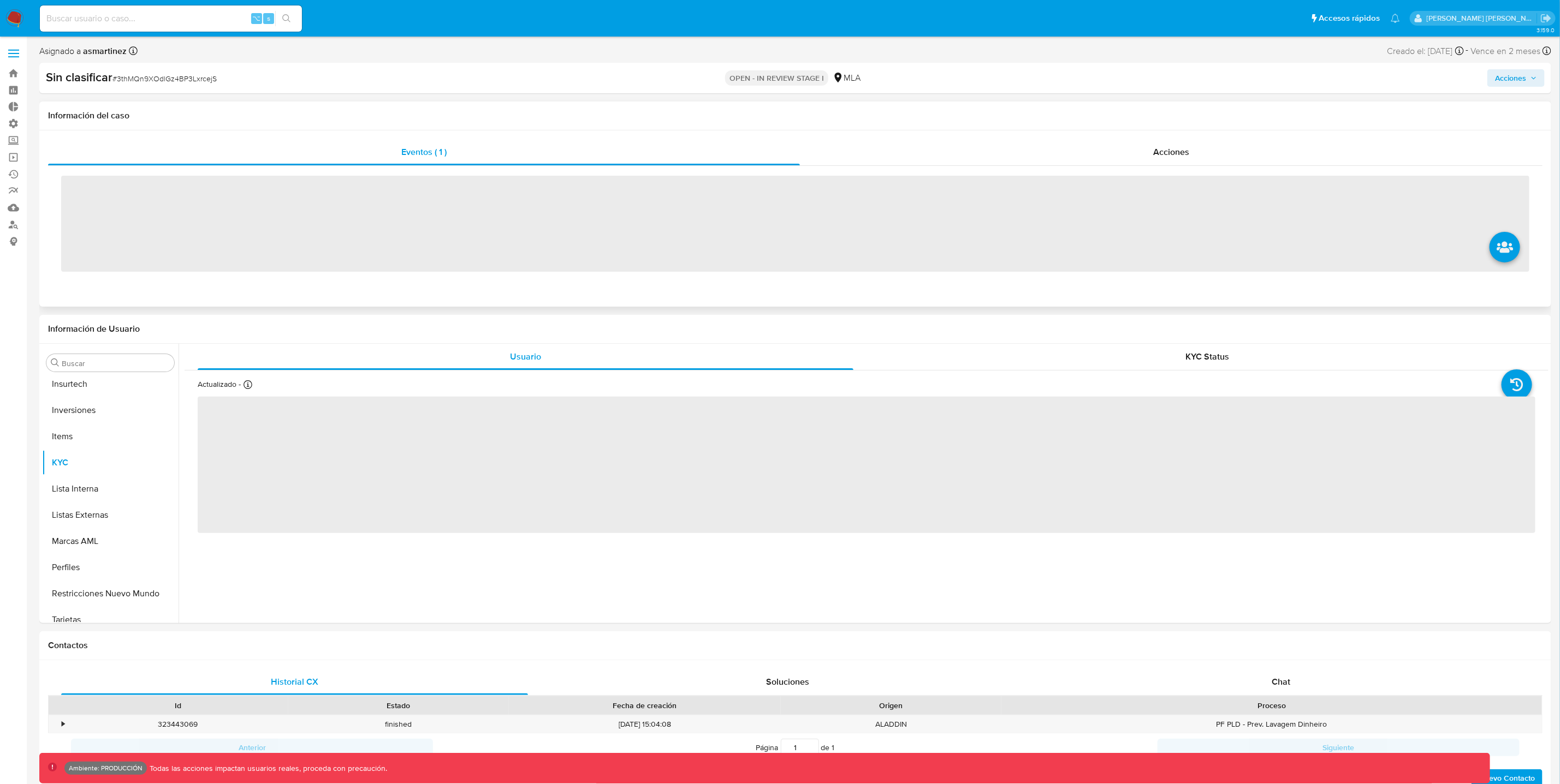
scroll to position [513, 0]
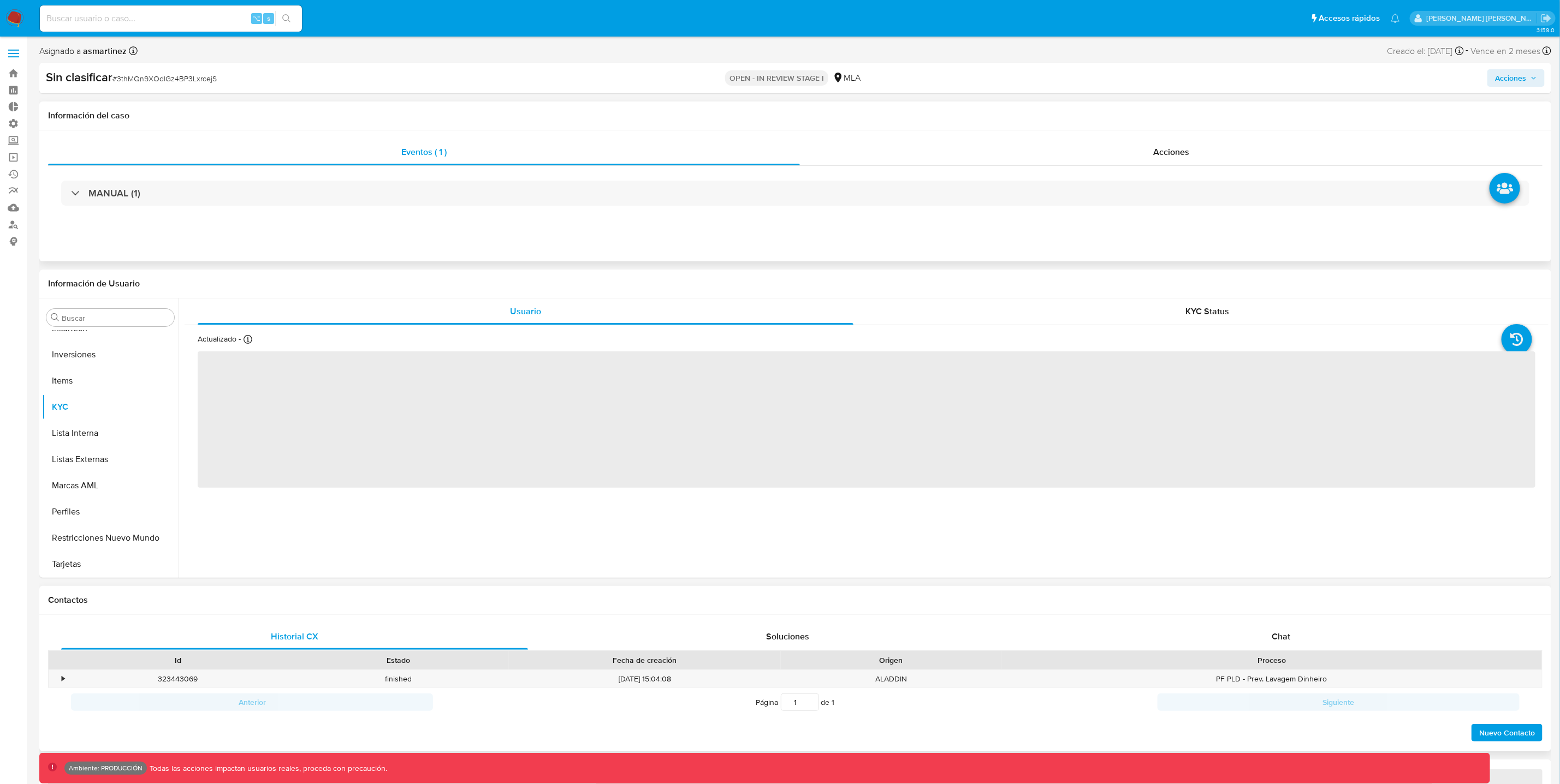
select select "10"
